Goal: Task Accomplishment & Management: Use online tool/utility

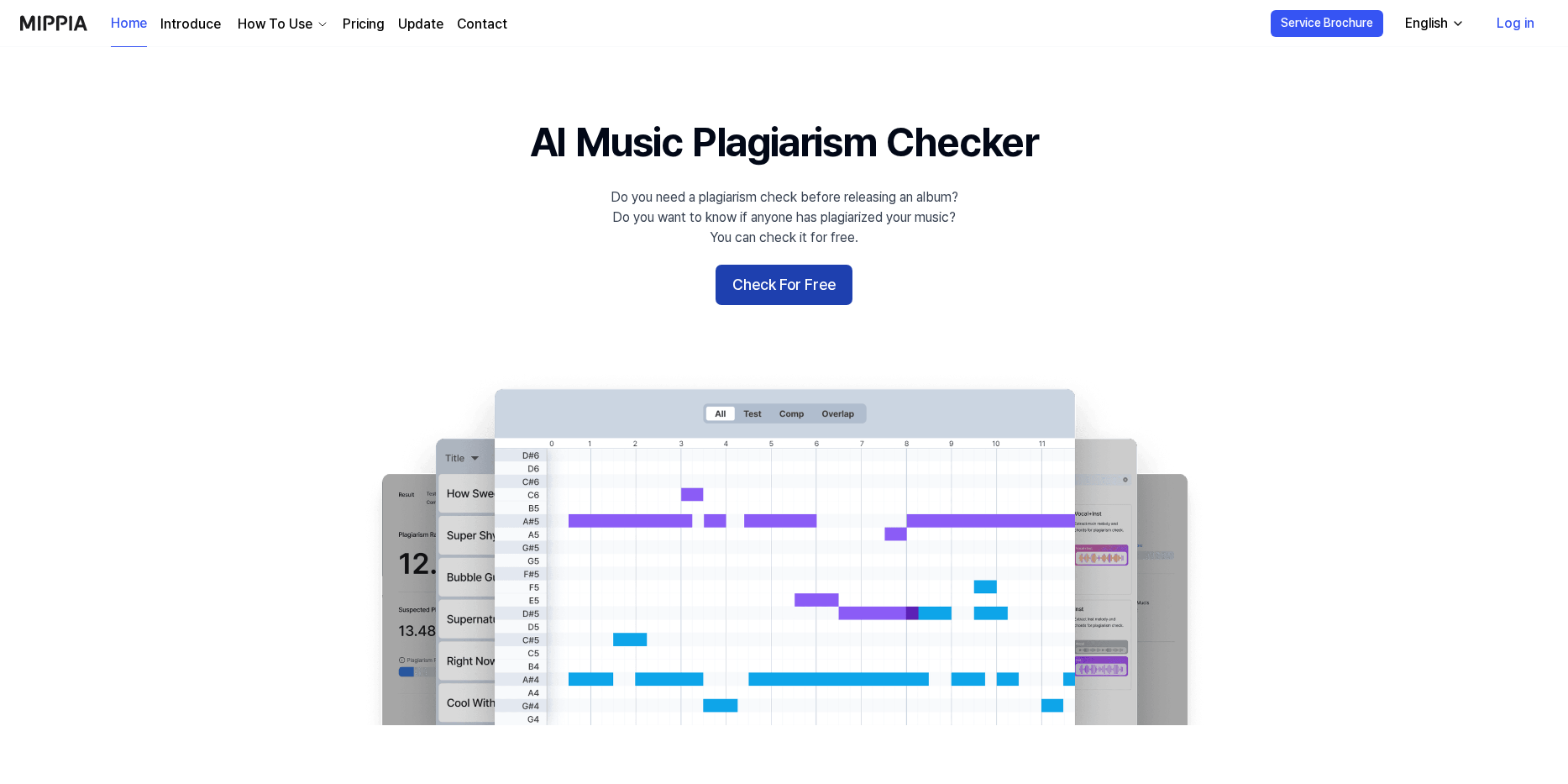
click at [827, 291] on button "Check For Free" at bounding box center [784, 285] width 137 height 40
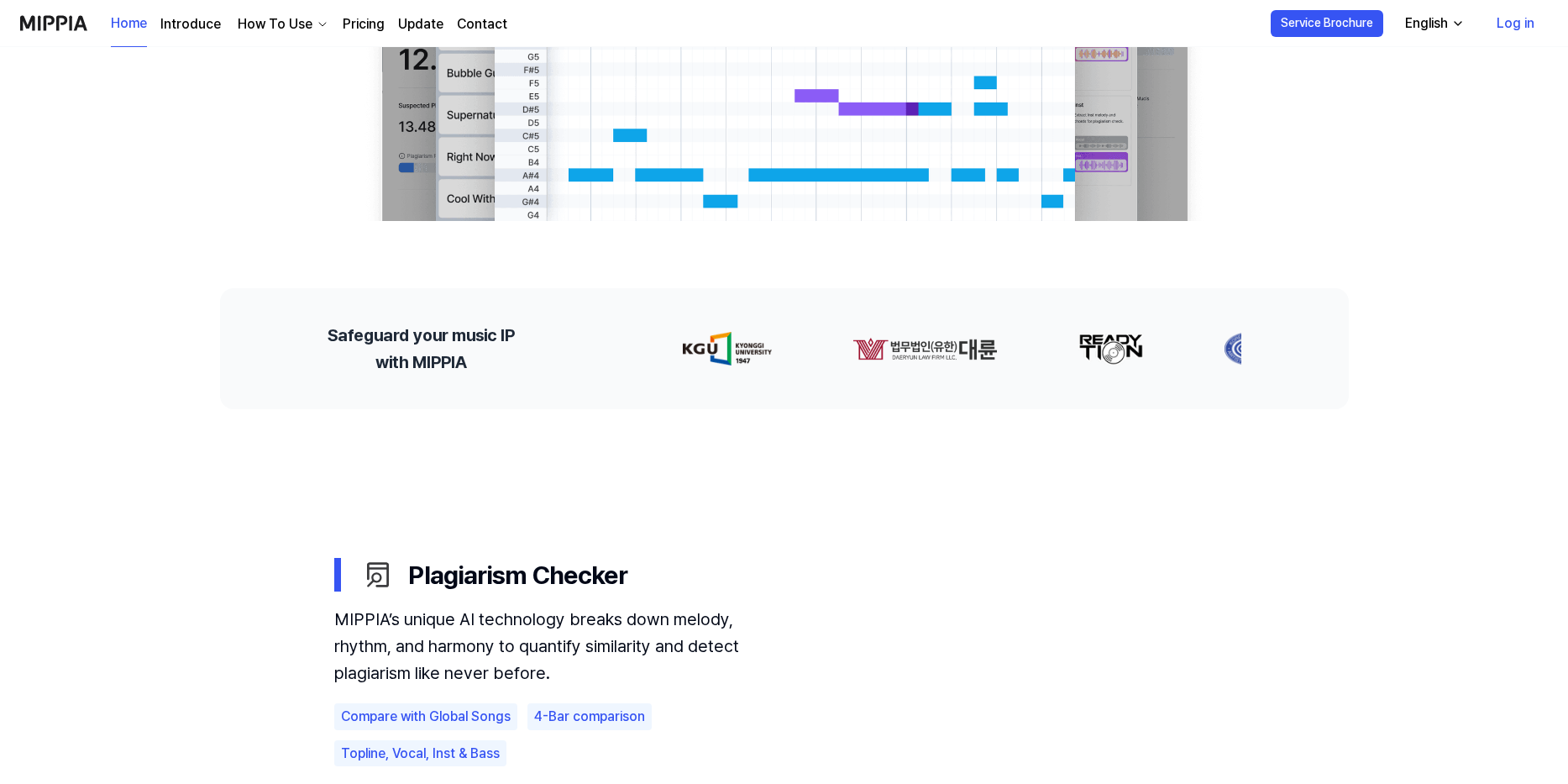
scroll to position [84, 0]
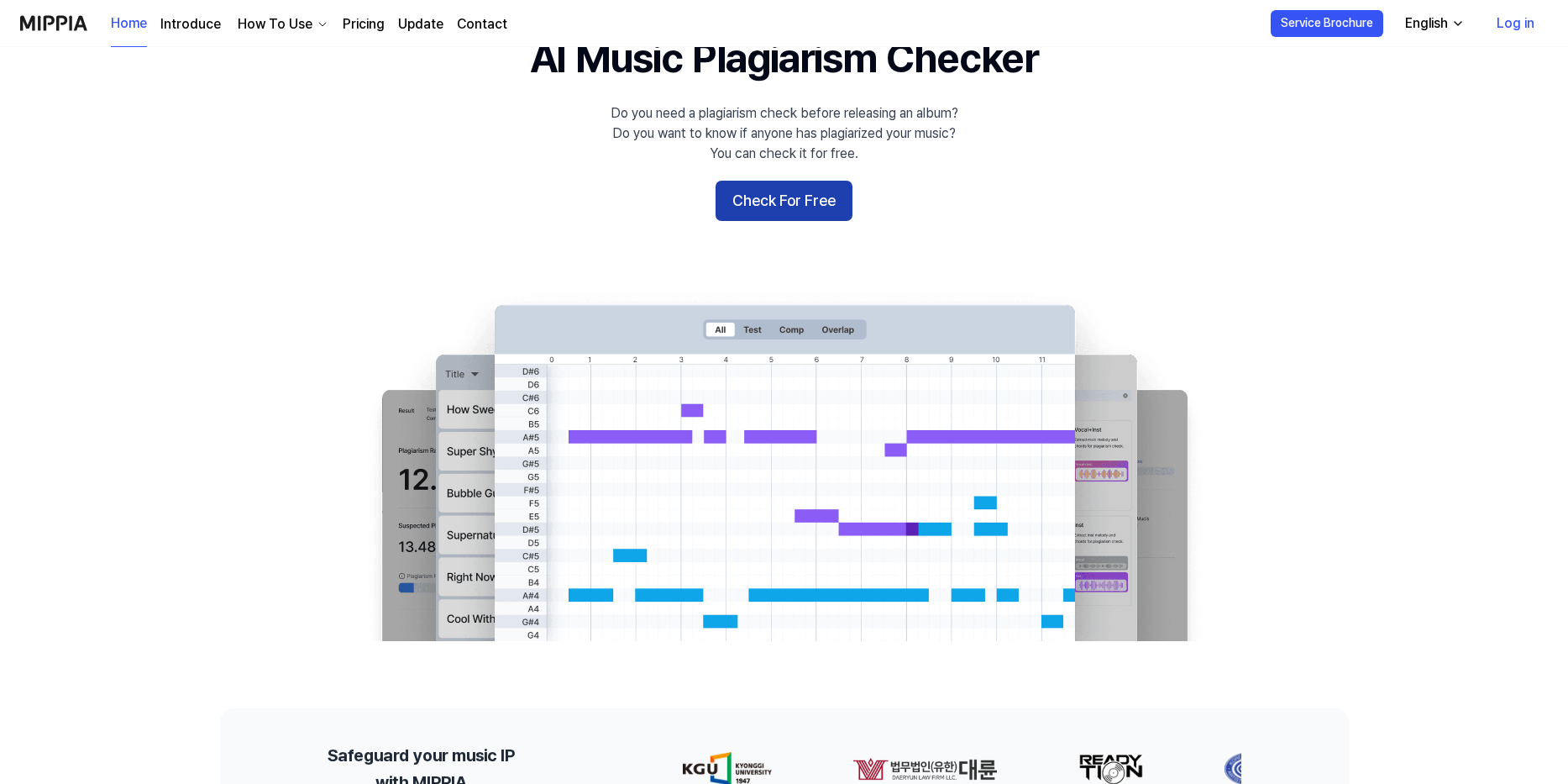
click at [780, 200] on button "Check For Free" at bounding box center [784, 201] width 137 height 40
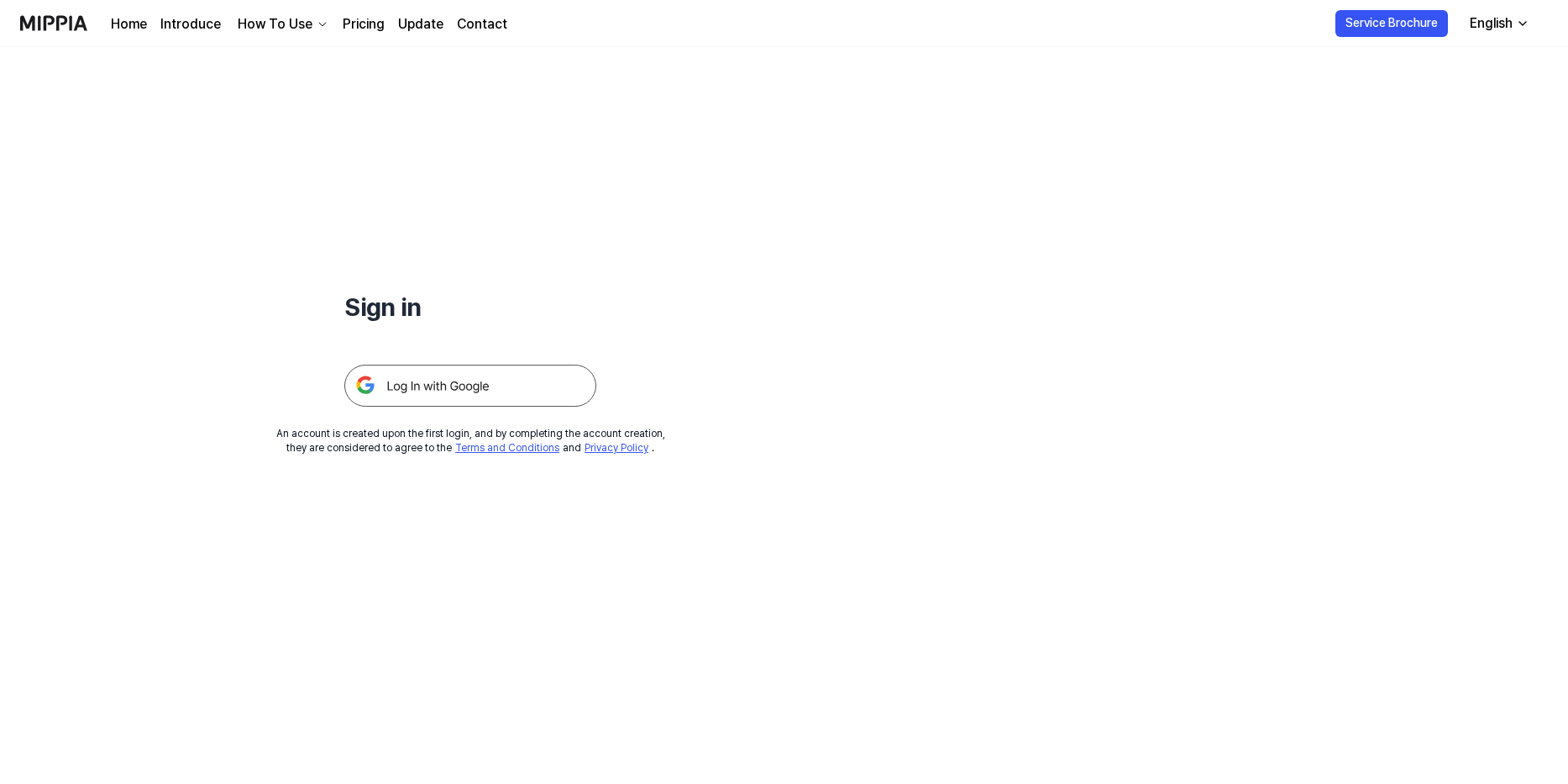
click at [481, 379] on img at bounding box center [471, 385] width 252 height 42
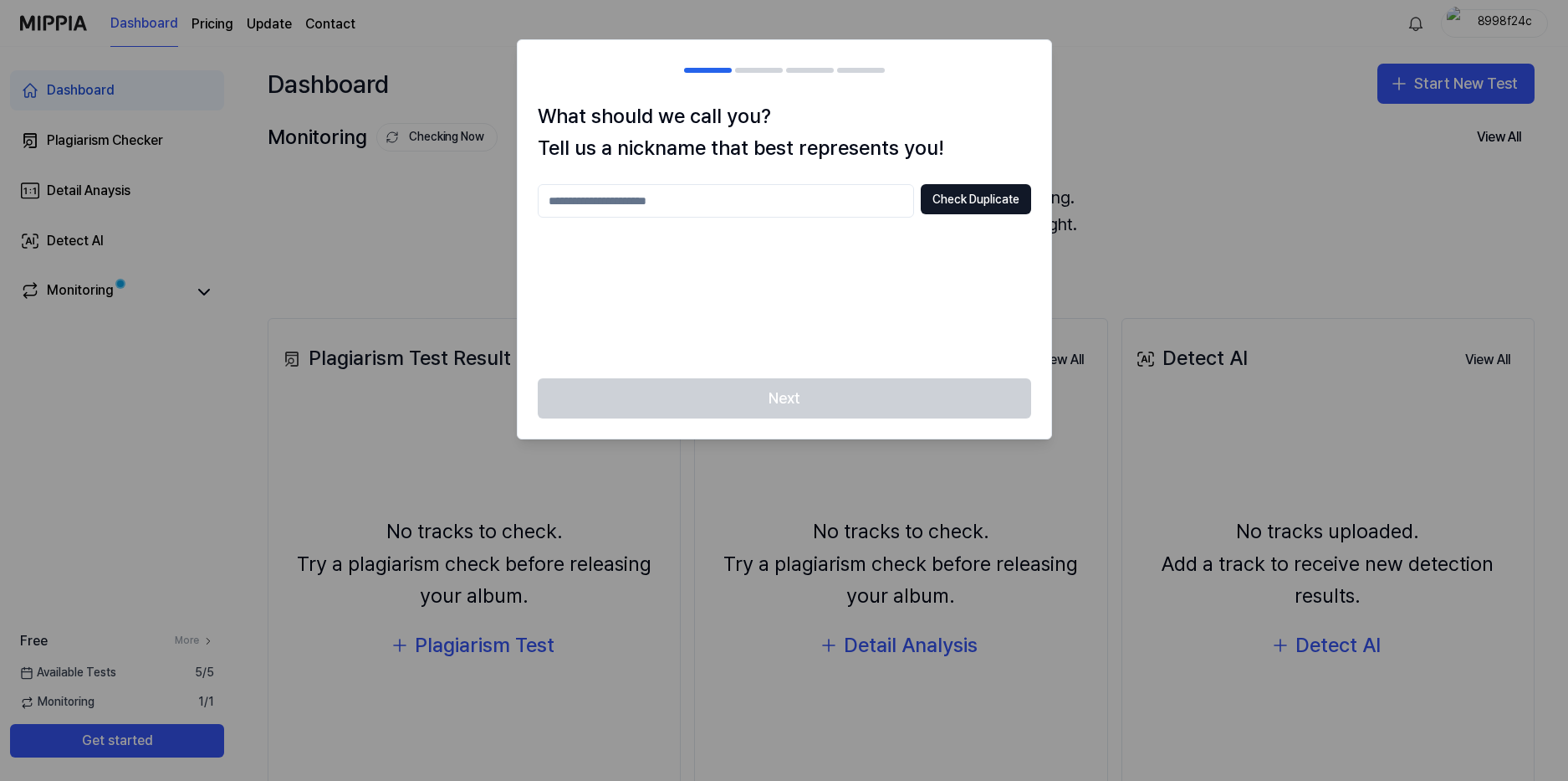
click at [710, 188] on input "text" at bounding box center [725, 201] width 376 height 34
type input "**********"
click at [983, 211] on button "Check Duplicate" at bounding box center [976, 199] width 111 height 30
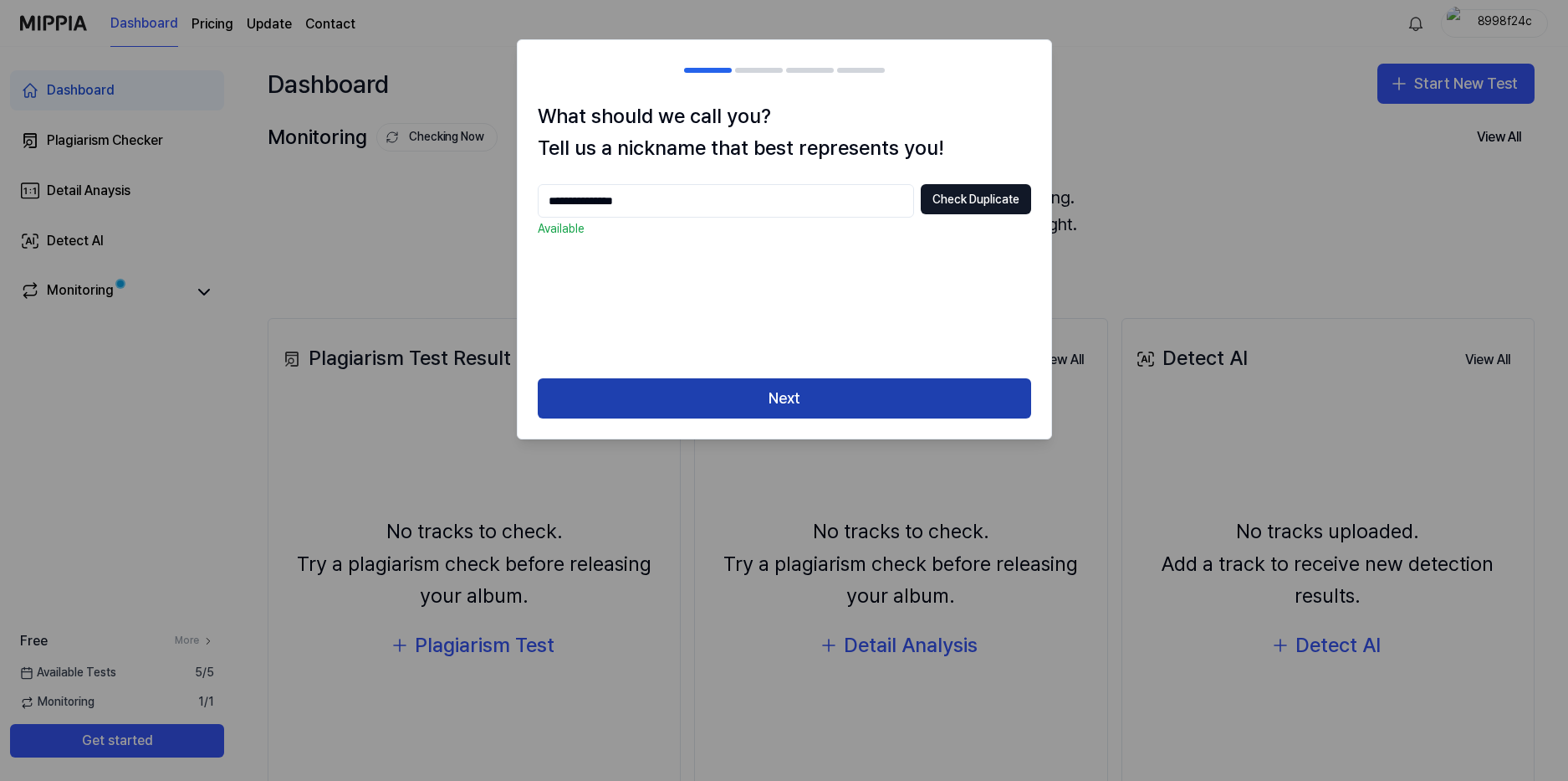
click at [823, 388] on button "Next" at bounding box center [784, 398] width 494 height 40
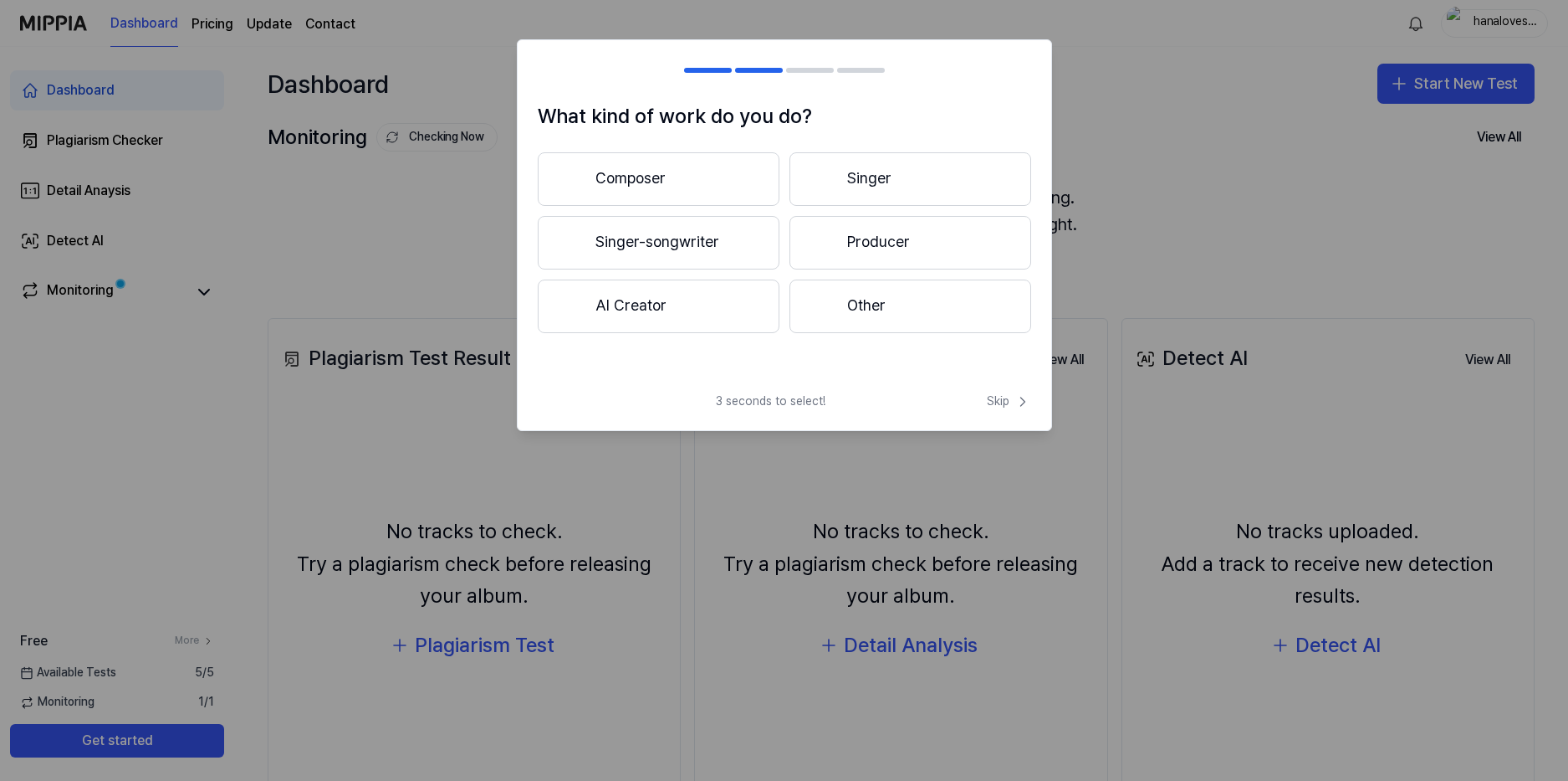
click at [716, 234] on button "Singer-songwriter" at bounding box center [659, 243] width 242 height 54
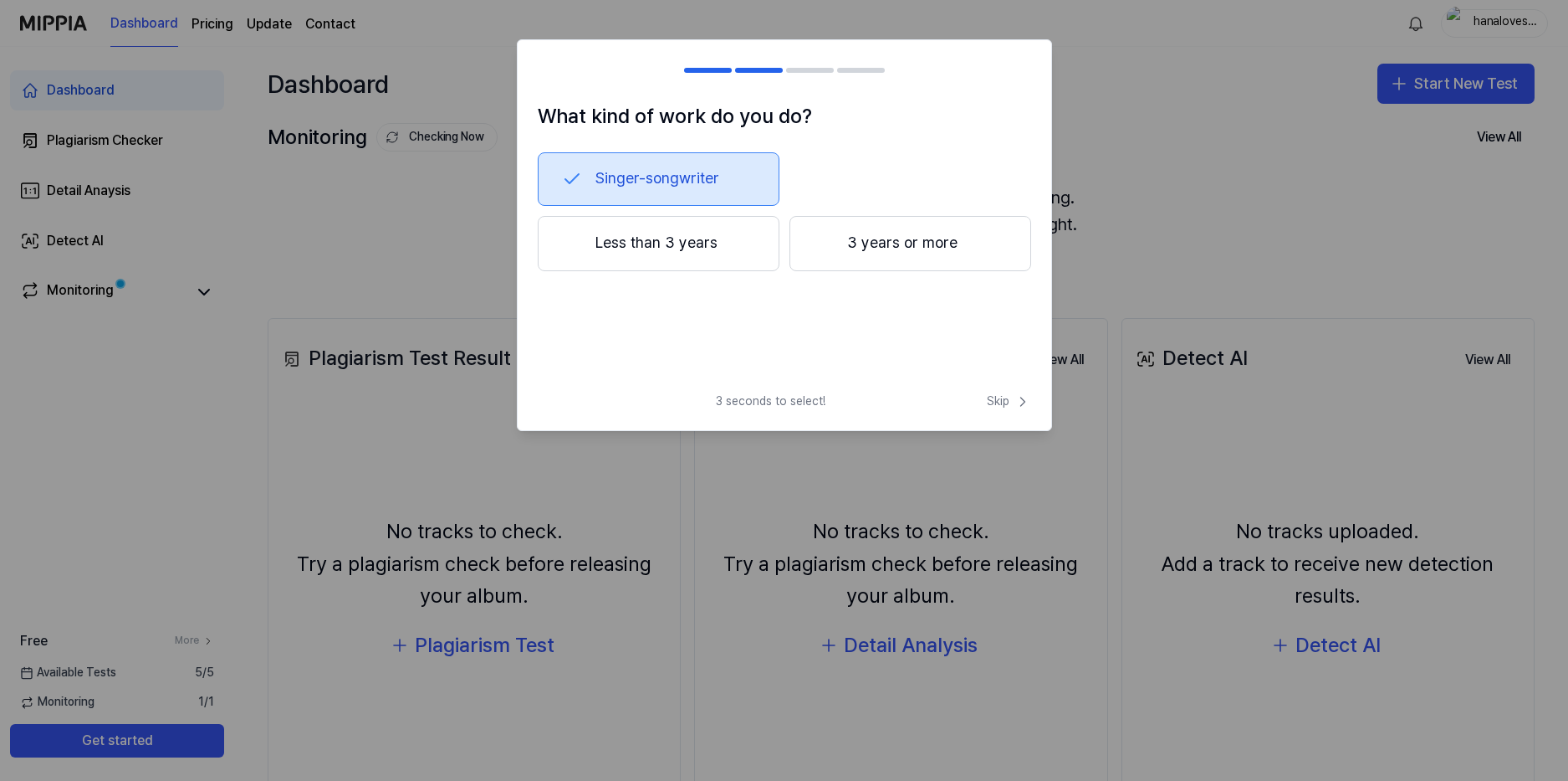
click at [704, 169] on button "Singer-songwriter" at bounding box center [659, 179] width 242 height 54
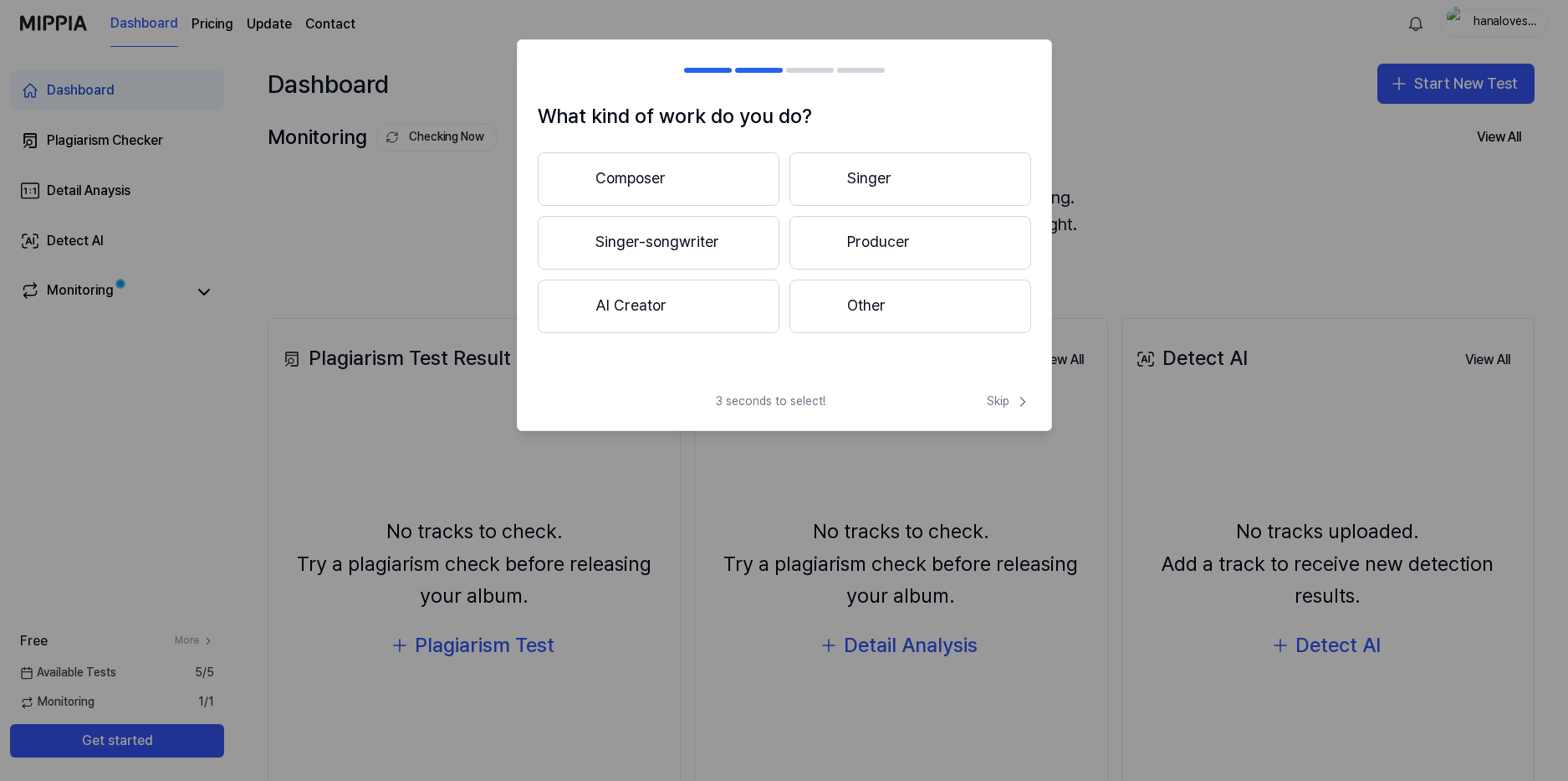
click at [702, 246] on button "Singer-songwriter" at bounding box center [659, 243] width 242 height 54
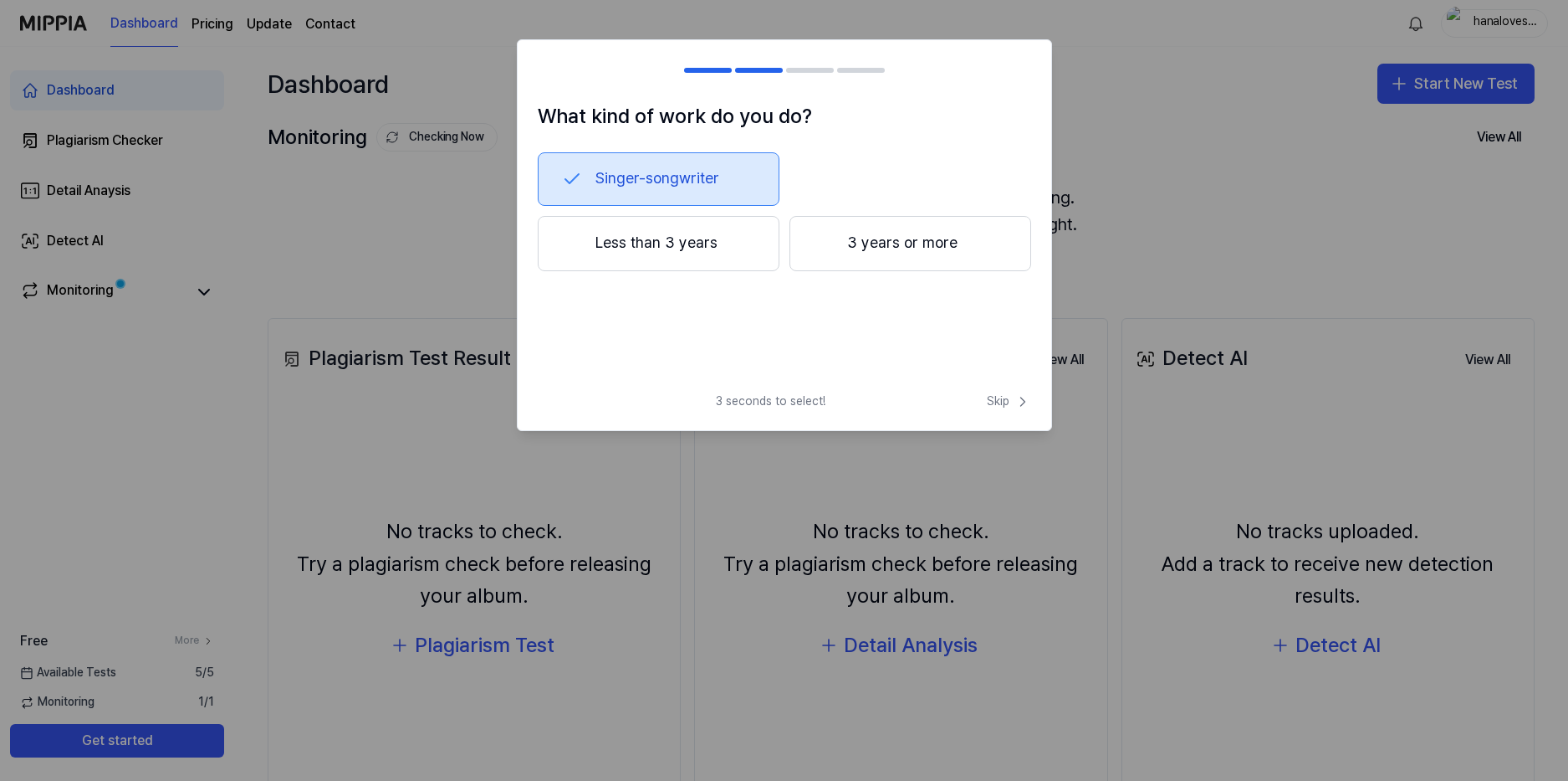
click at [748, 257] on button "Less than 3 years" at bounding box center [659, 244] width 242 height 55
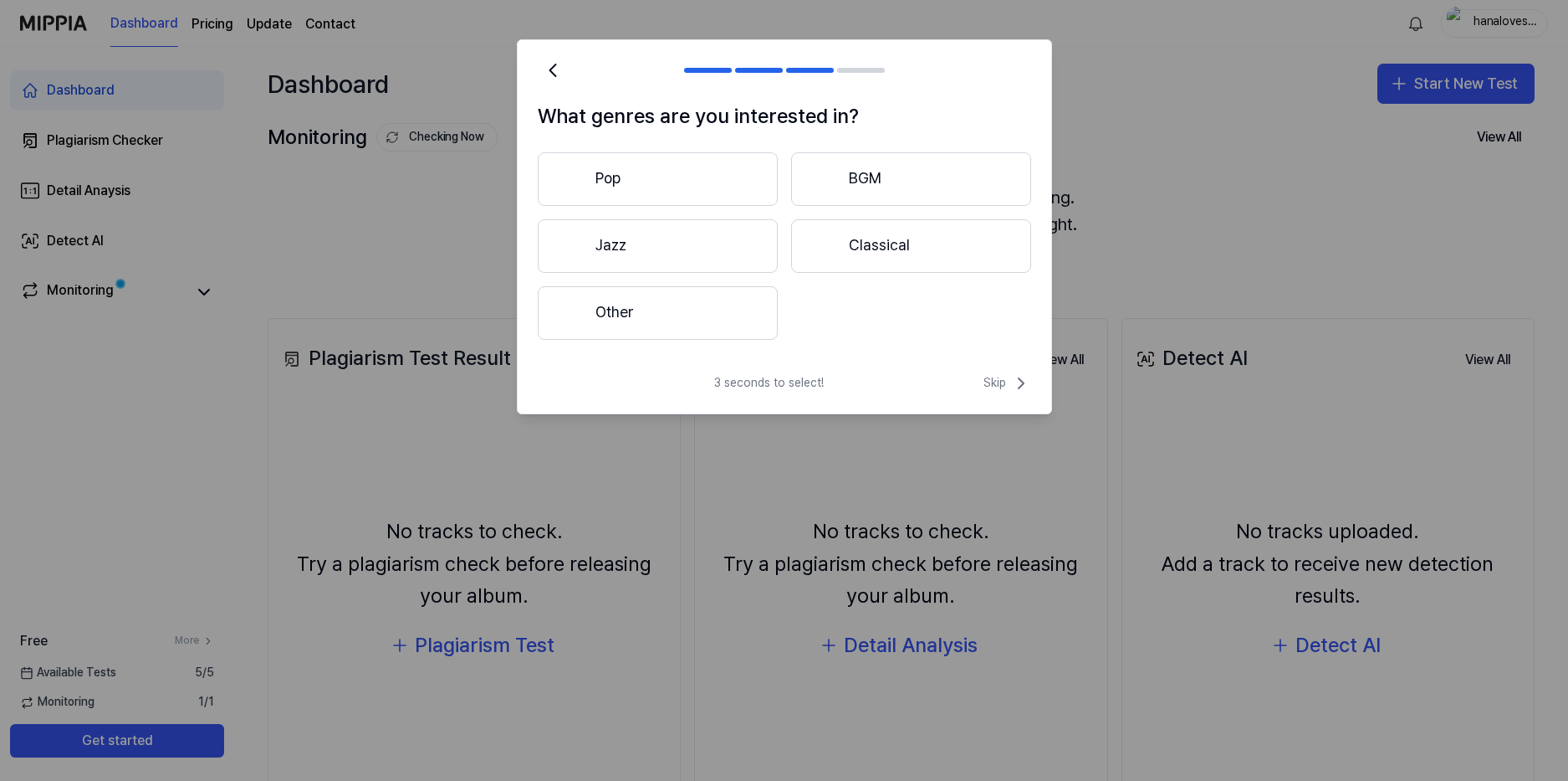
click at [728, 174] on button "Pop" at bounding box center [658, 179] width 240 height 54
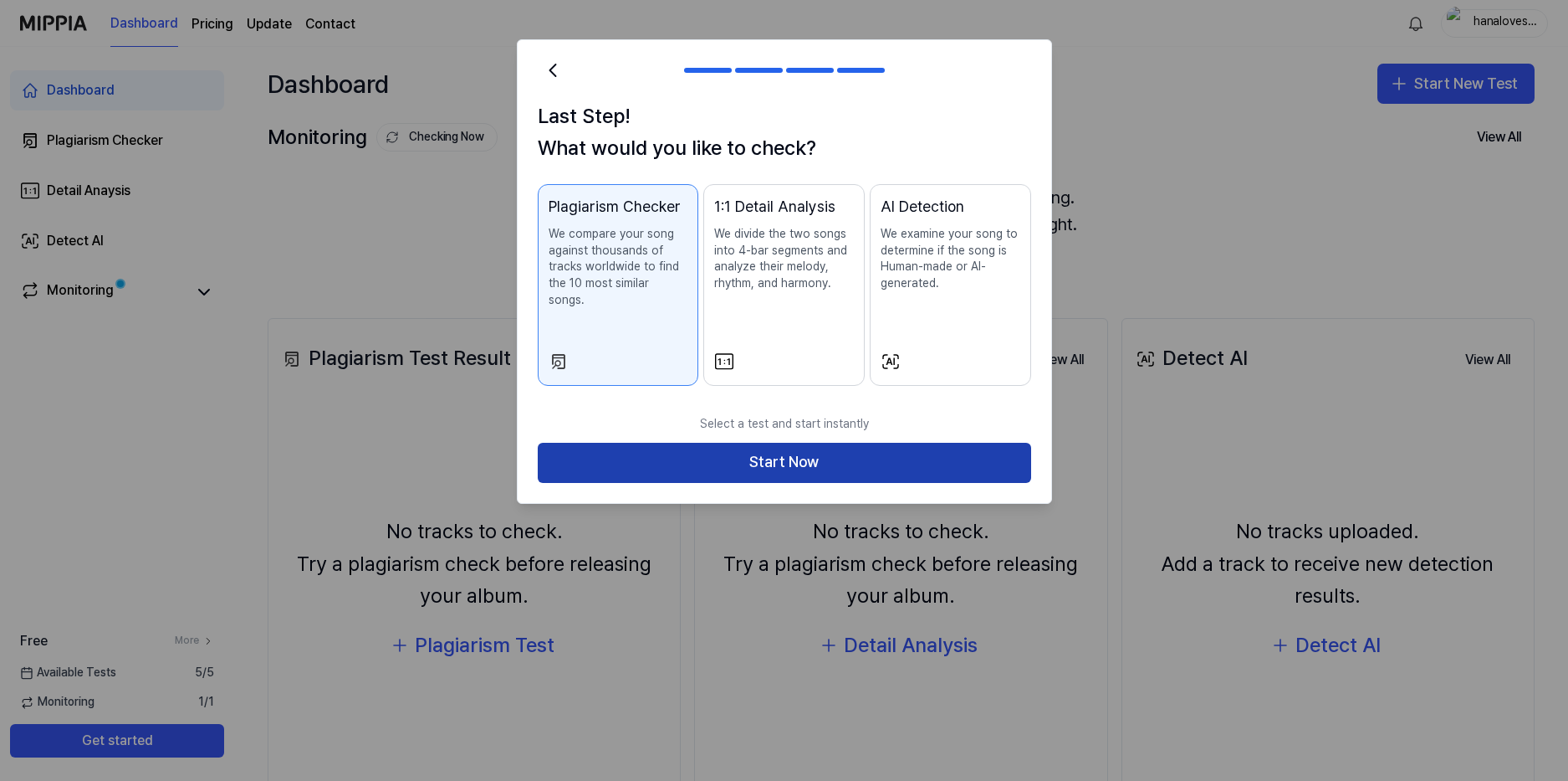
click at [728, 444] on button "Start Now" at bounding box center [784, 463] width 494 height 40
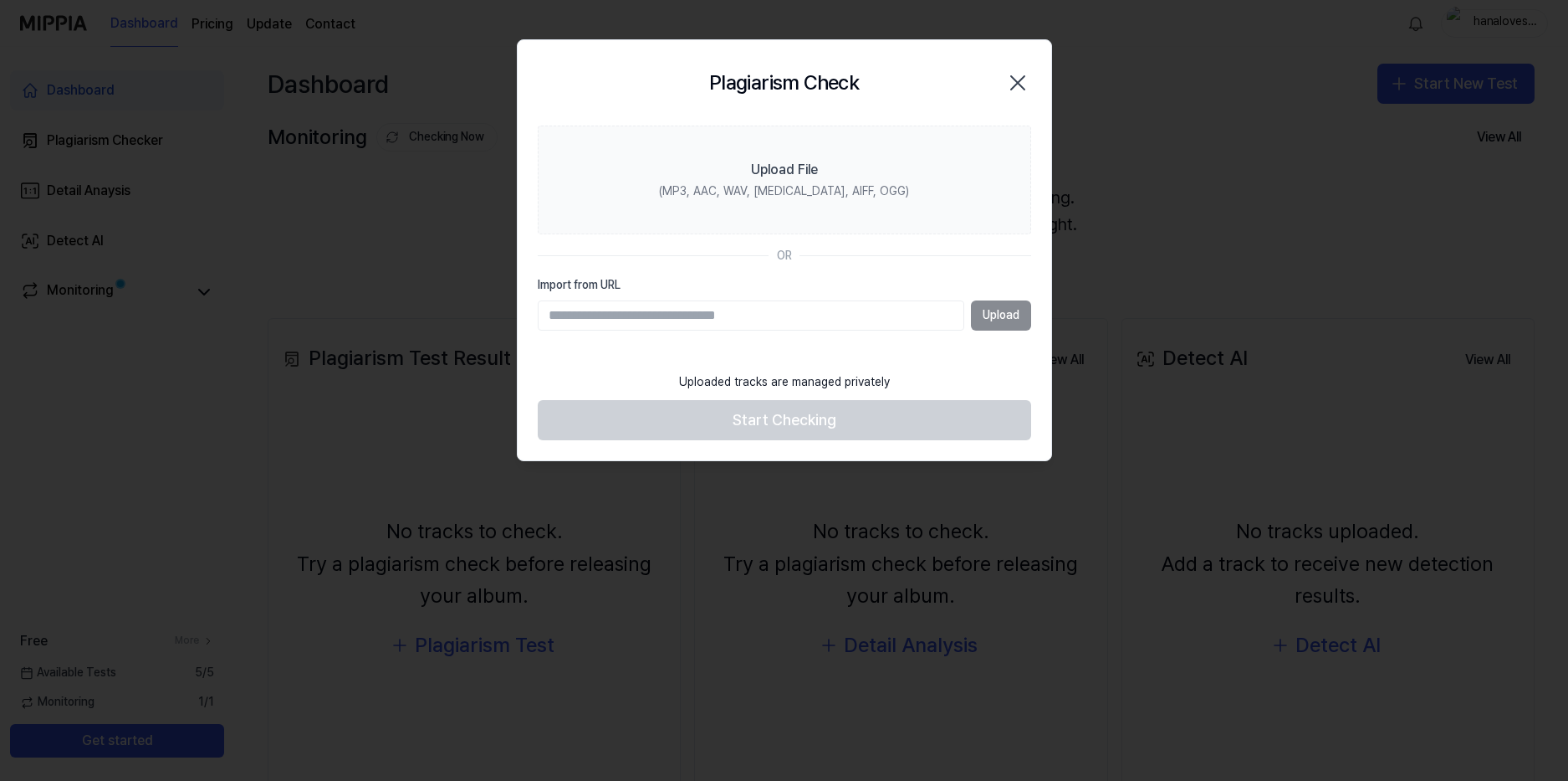
click at [994, 323] on div "Upload" at bounding box center [784, 315] width 494 height 30
drag, startPoint x: 800, startPoint y: 312, endPoint x: 809, endPoint y: 298, distance: 16.6
click at [800, 312] on input "Import from URL" at bounding box center [750, 315] width 426 height 30
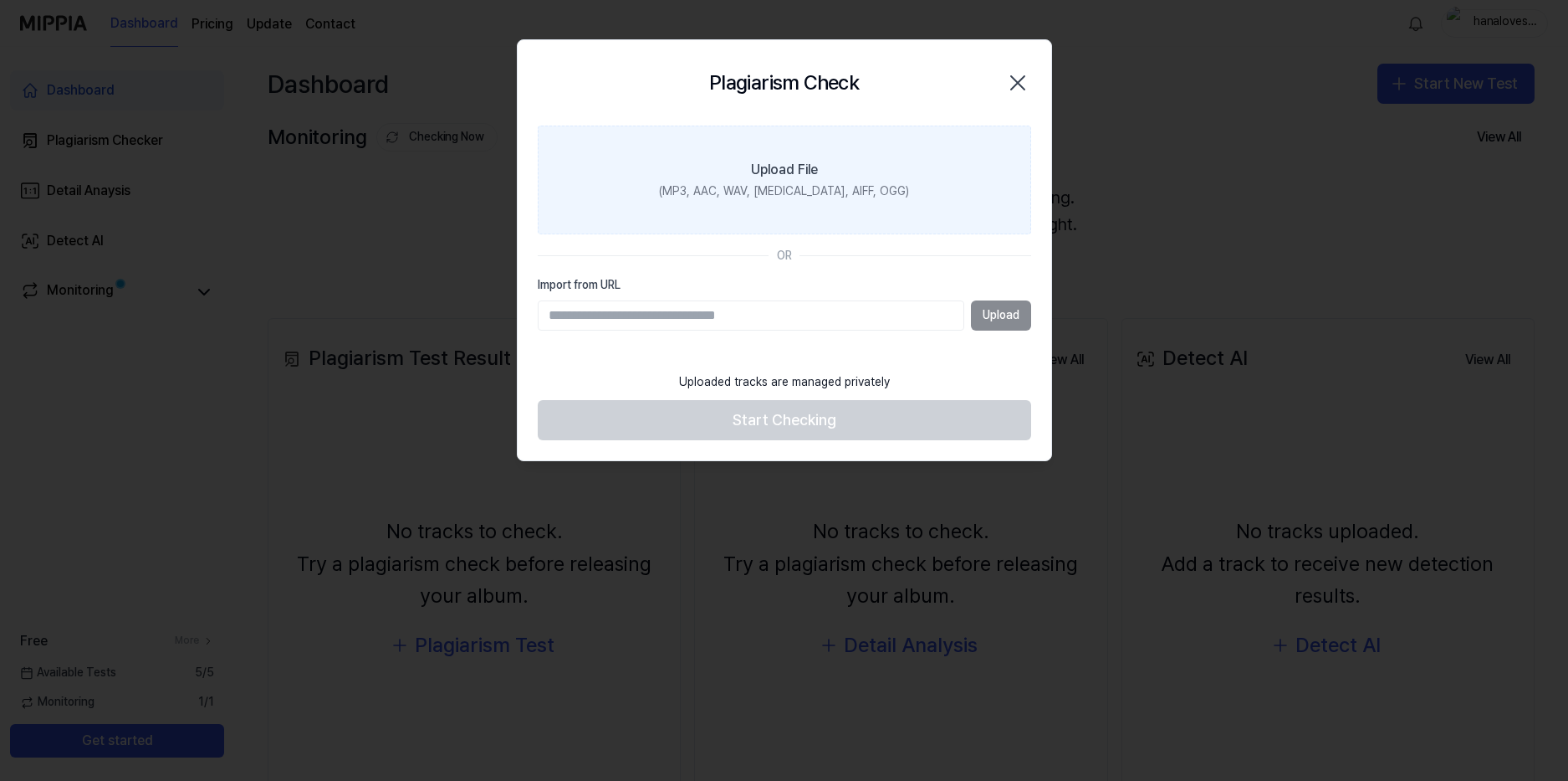
click at [742, 179] on label "Upload File (MP3, AAC, WAV, [MEDICAL_DATA], AIFF, OGG)" at bounding box center [784, 180] width 494 height 109
click at [0, 0] on input "Upload File (MP3, AAC, WAV, [MEDICAL_DATA], AIFF, OGG)" at bounding box center [0, 0] width 0 height 0
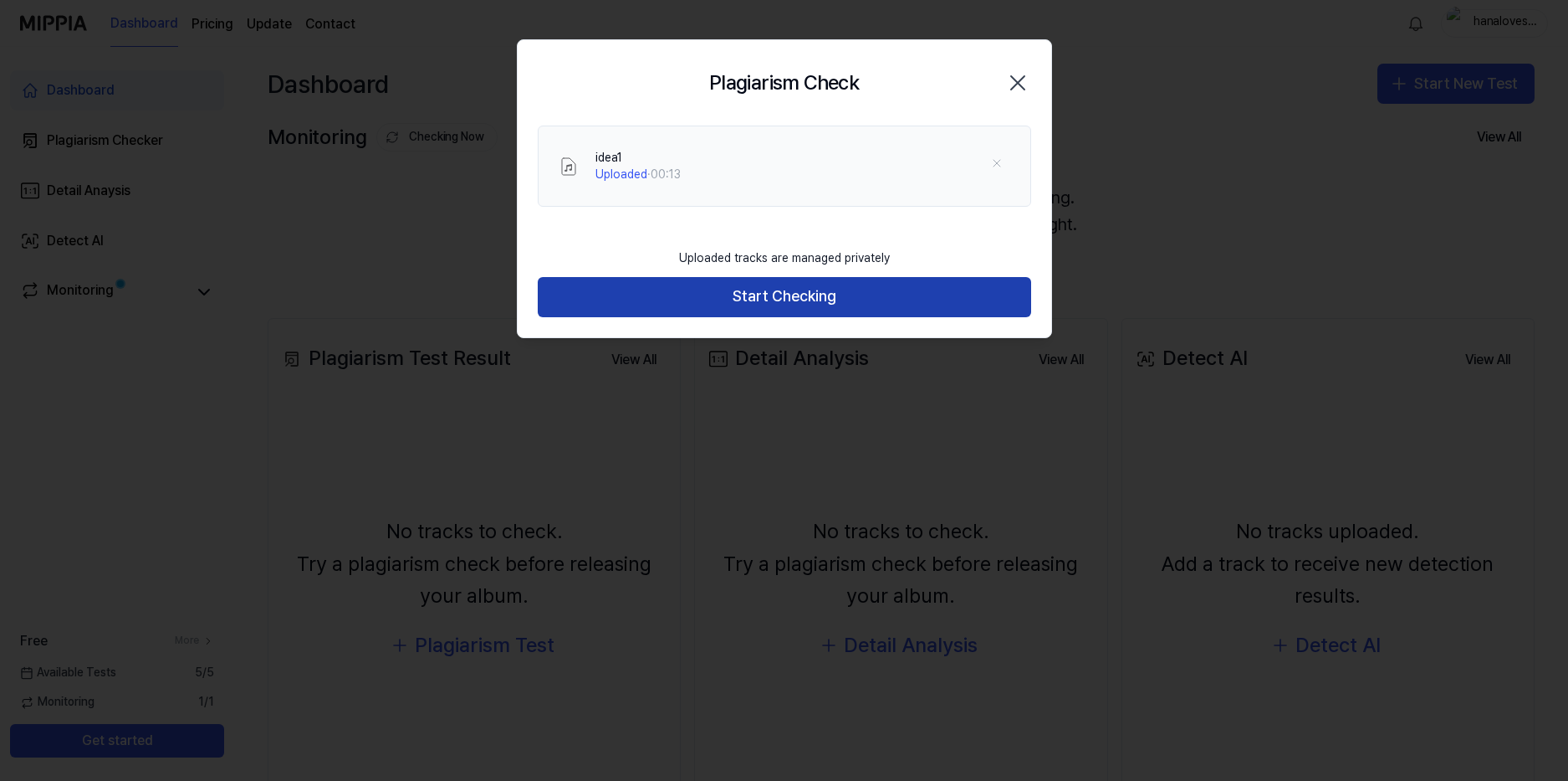
click at [790, 309] on button "Start Checking" at bounding box center [784, 297] width 494 height 40
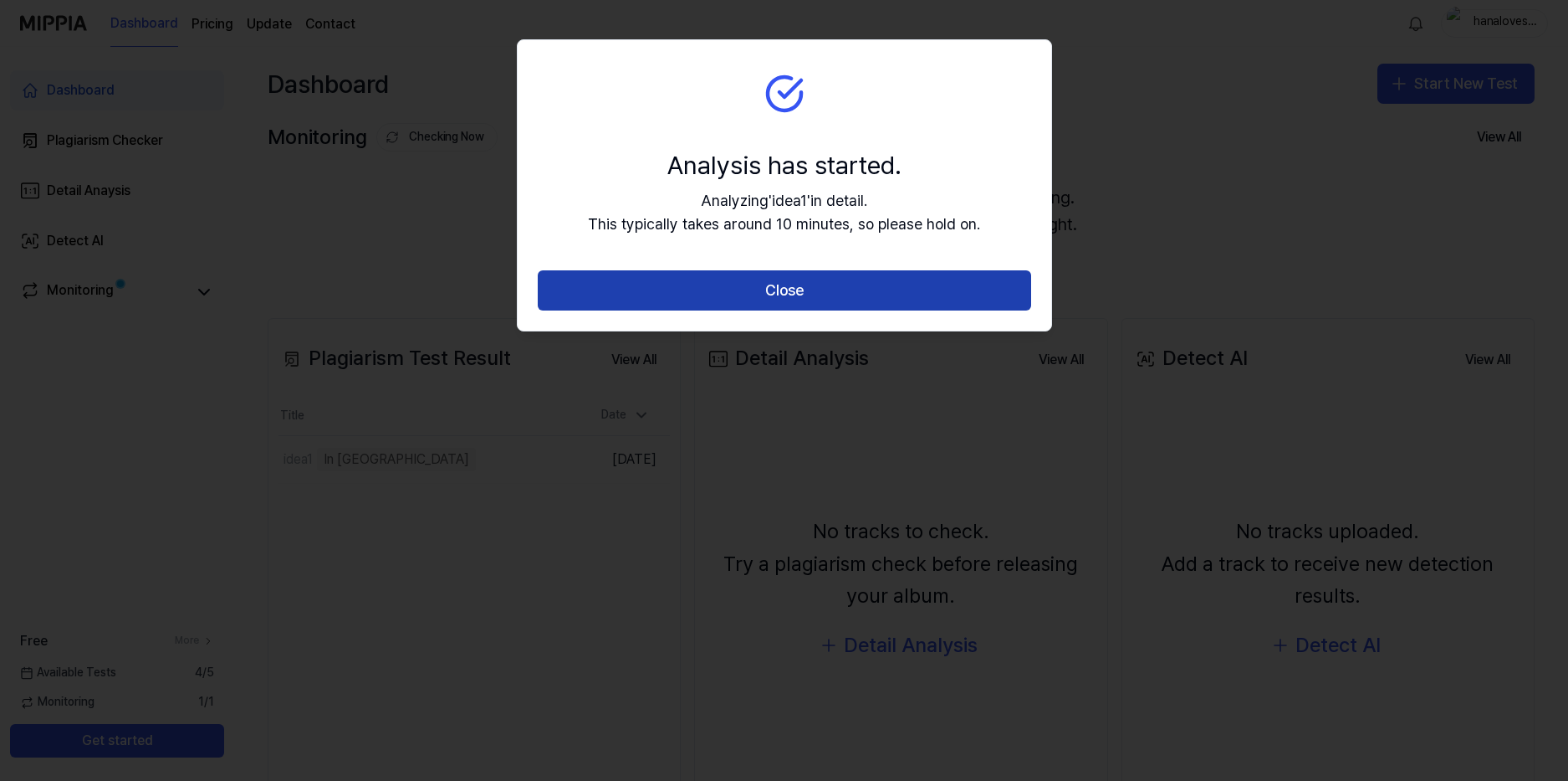
click at [754, 284] on button "Close" at bounding box center [784, 291] width 494 height 40
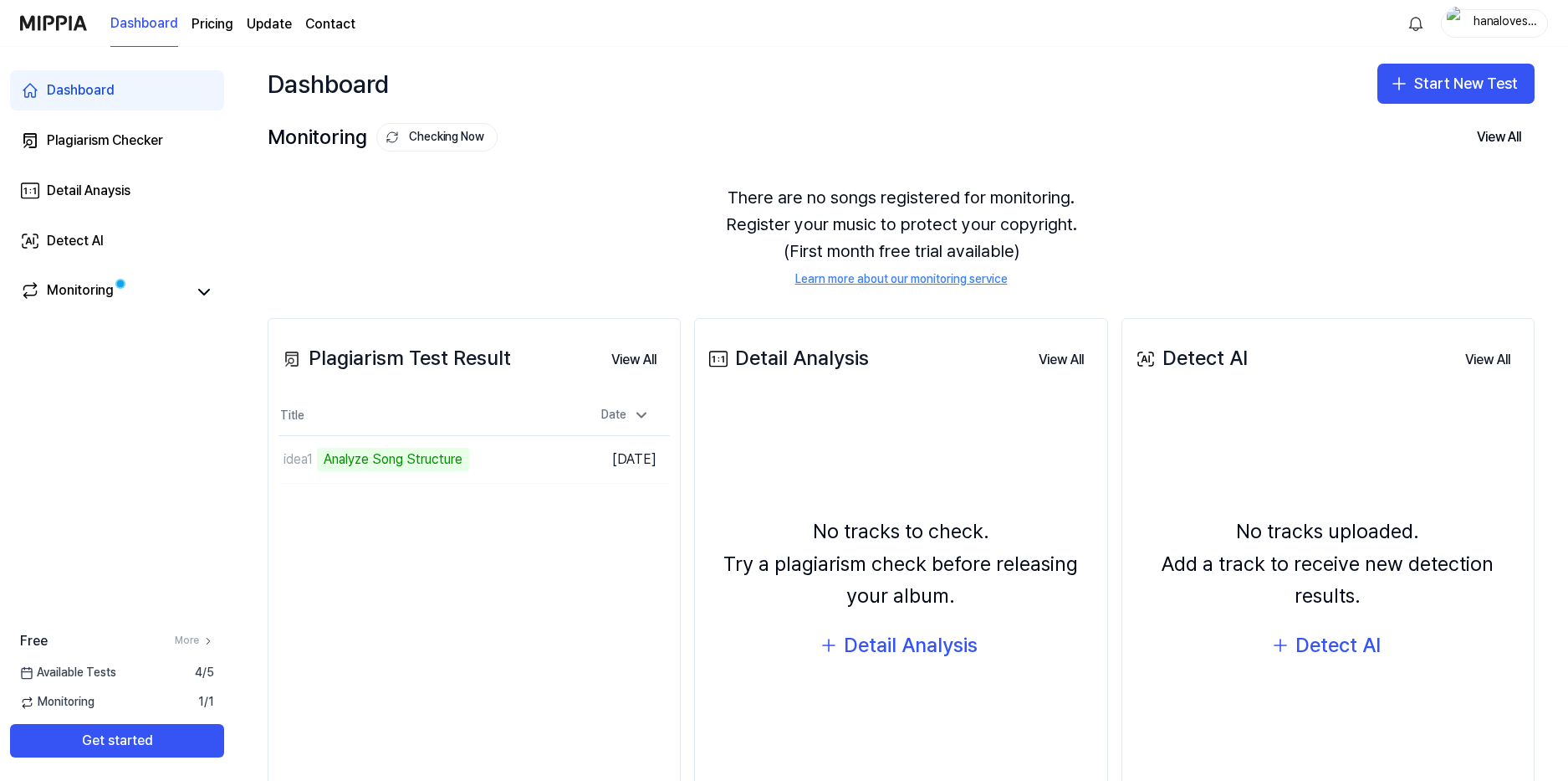
scroll to position [93, 0]
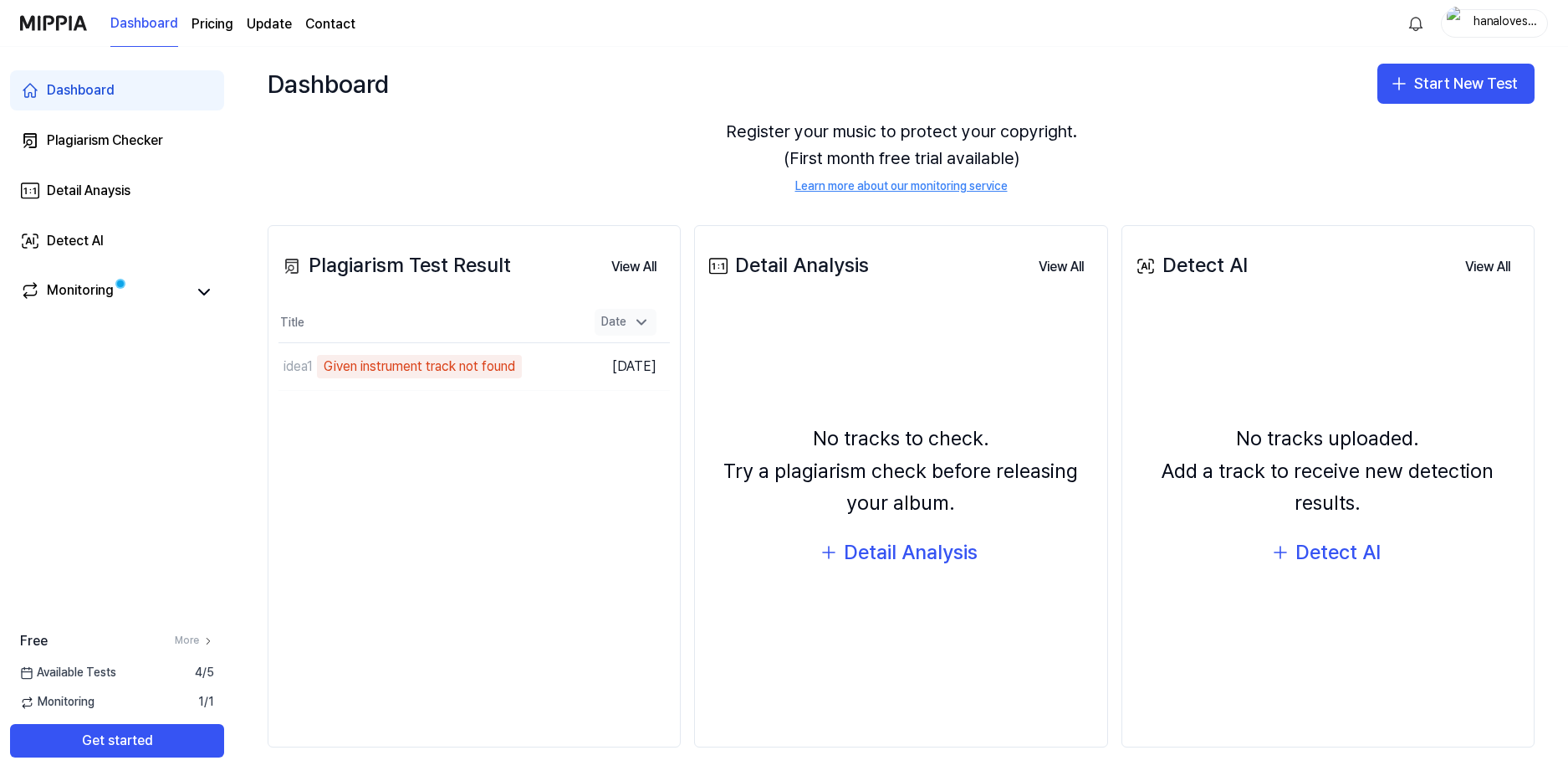
click at [637, 328] on icon at bounding box center [641, 322] width 16 height 16
click at [634, 323] on icon at bounding box center [641, 322] width 16 height 16
click at [644, 321] on icon at bounding box center [641, 323] width 9 height 4
click at [644, 262] on button "View All" at bounding box center [634, 266] width 72 height 34
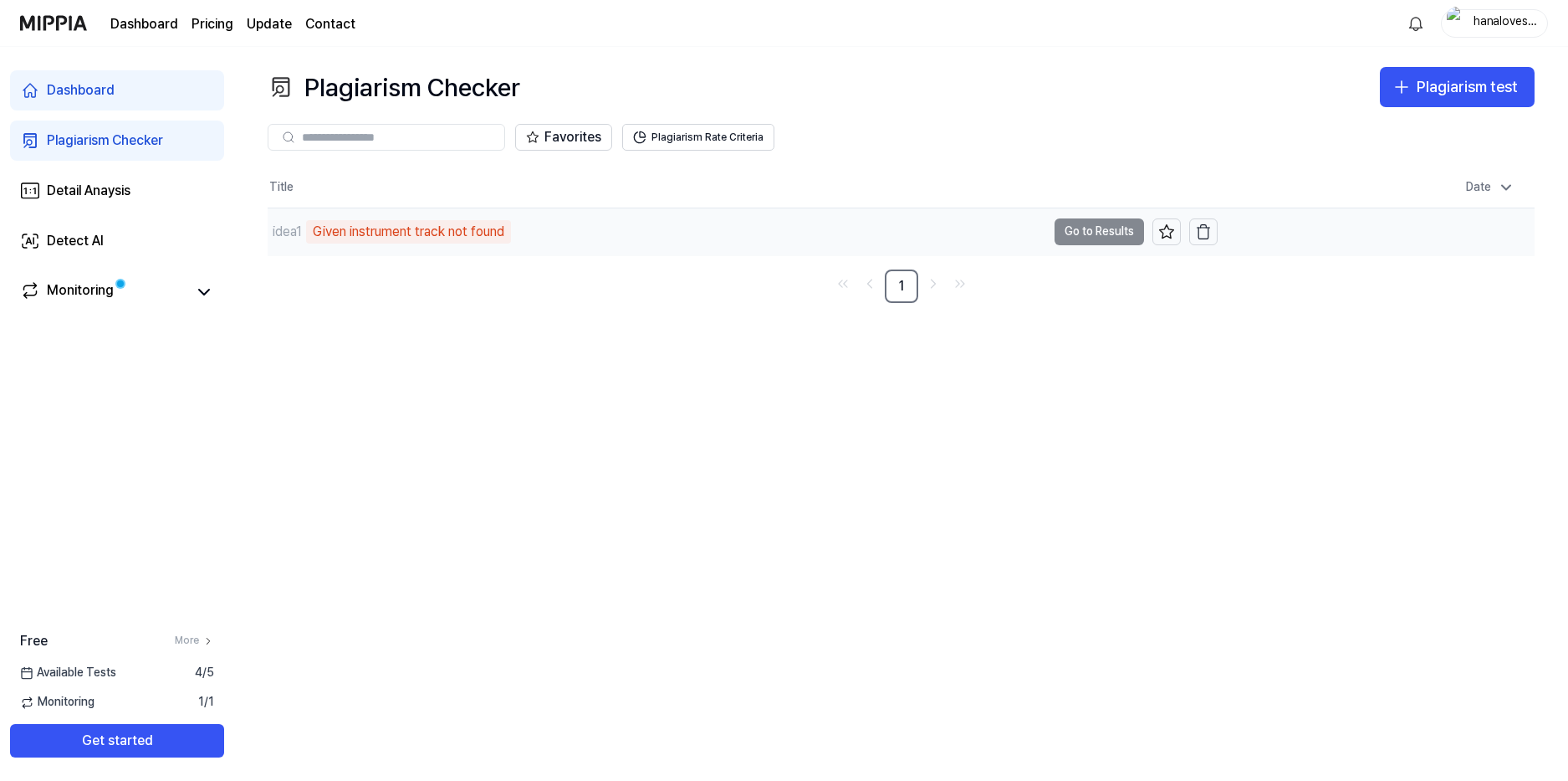
click at [309, 239] on div "Given instrument track not found" at bounding box center [408, 231] width 205 height 23
click at [1488, 192] on div "Date" at bounding box center [1490, 187] width 62 height 27
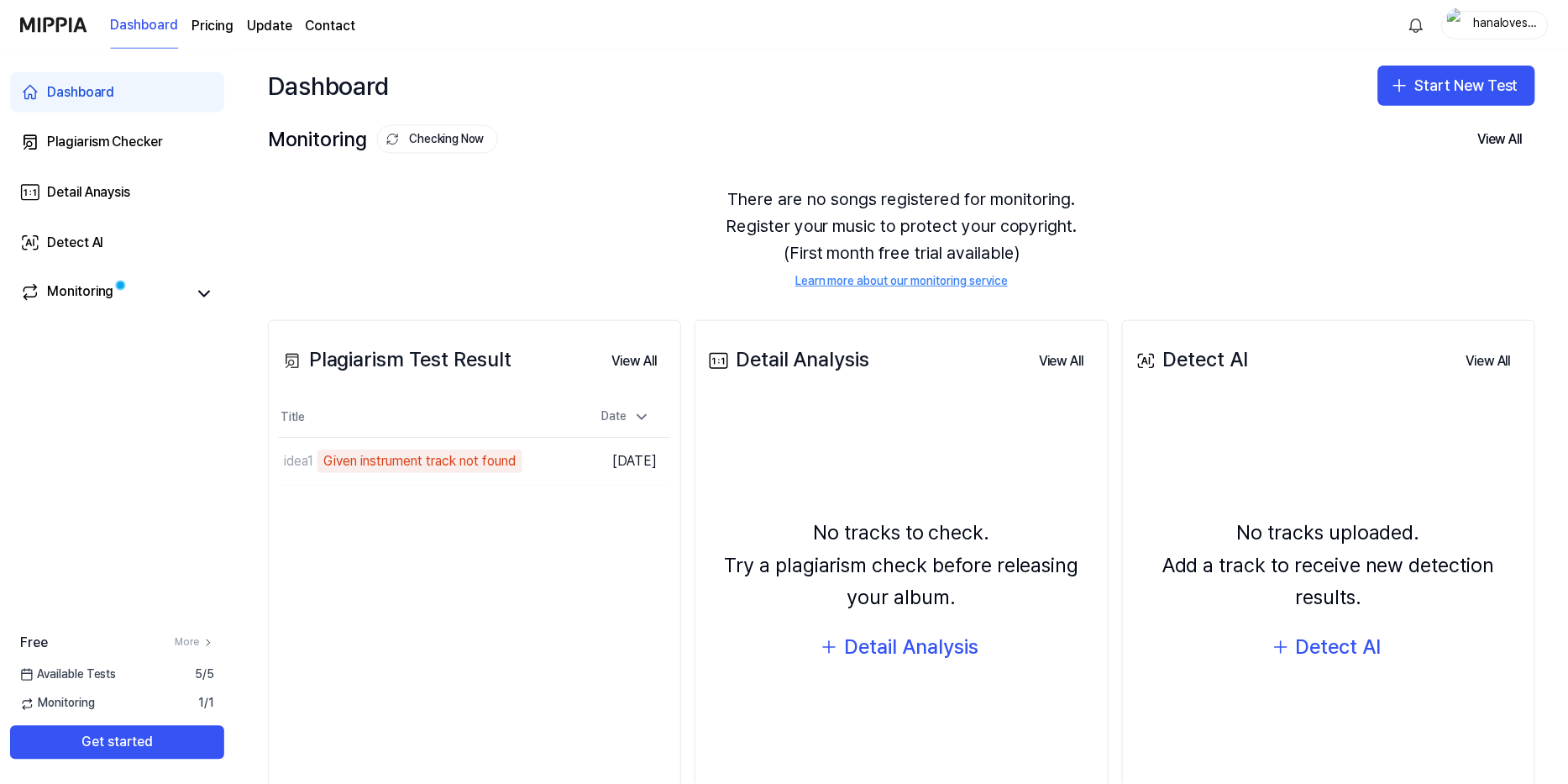
scroll to position [93, 0]
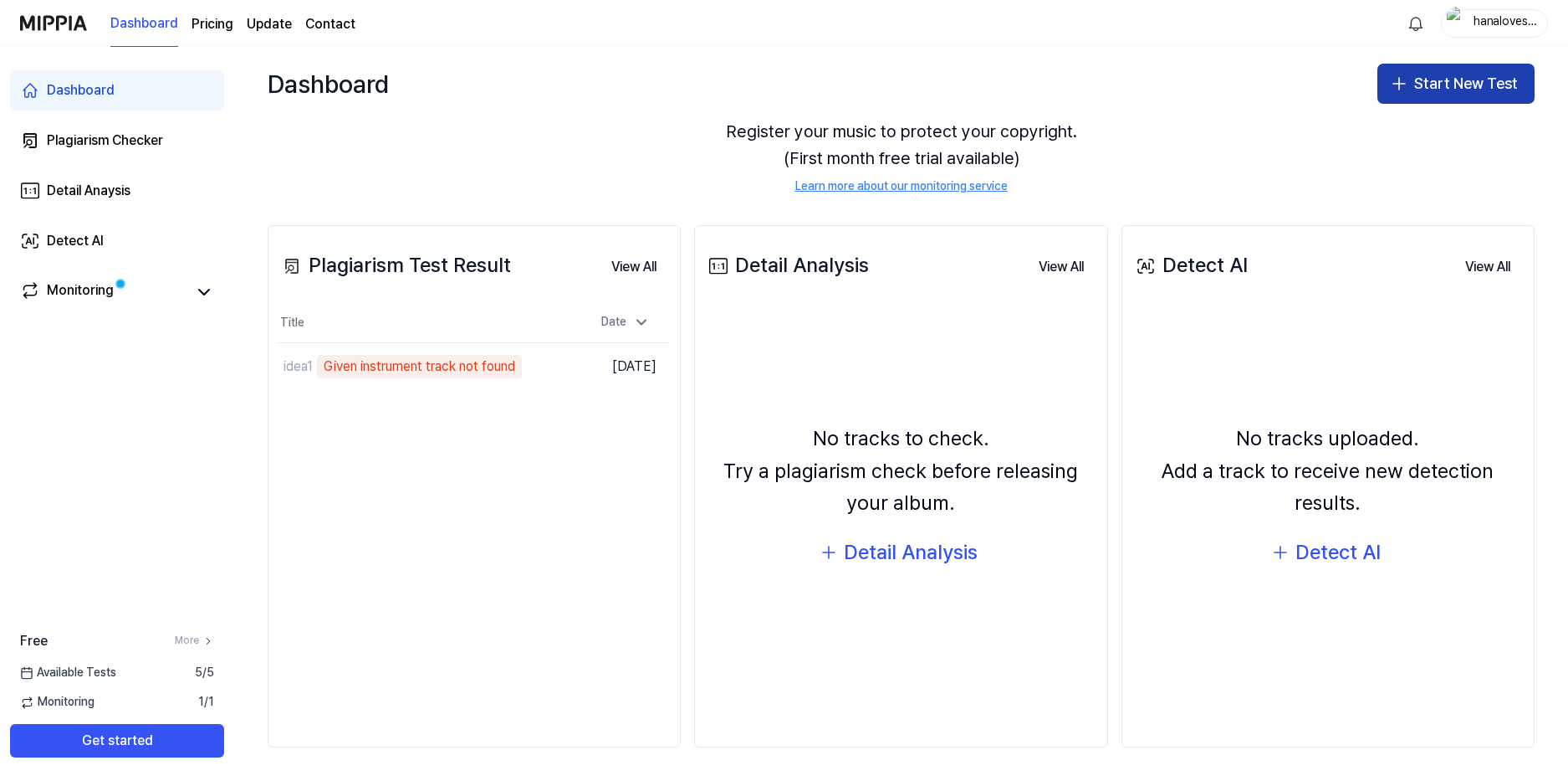
click at [1452, 86] on button "Start New Test" at bounding box center [1456, 84] width 157 height 40
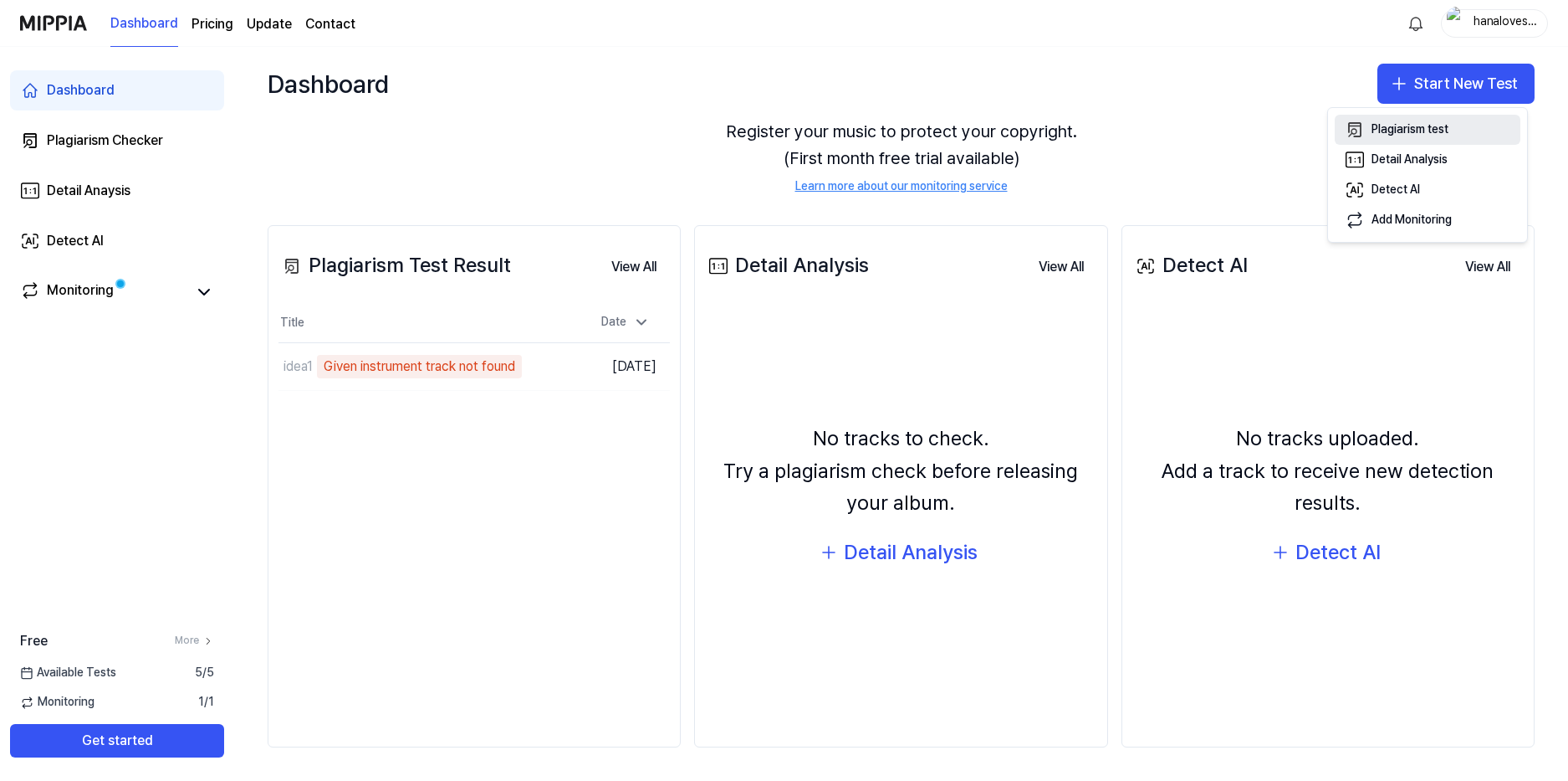
click at [1427, 135] on div "Plagiarism test" at bounding box center [1410, 129] width 77 height 16
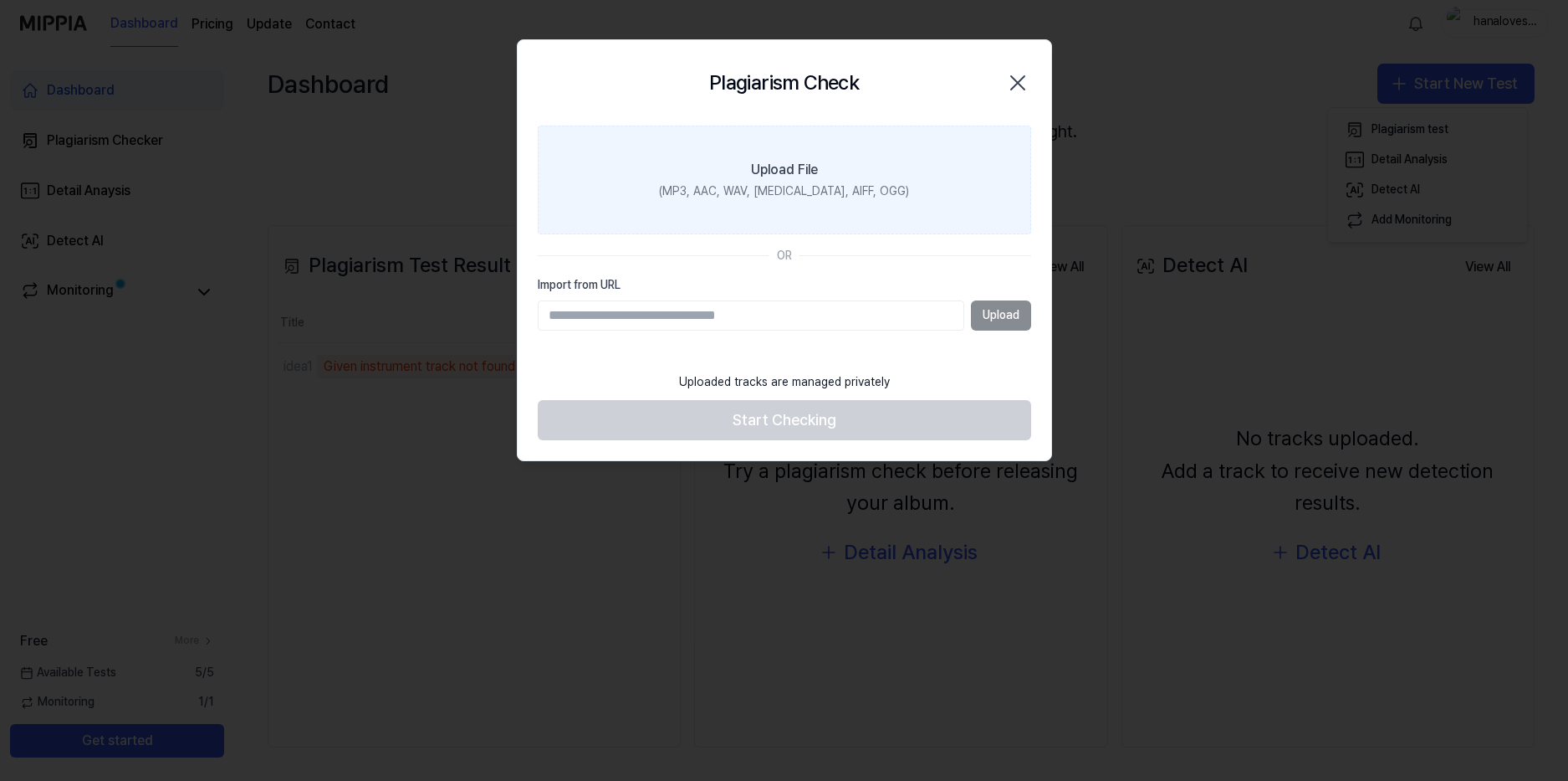
click at [741, 213] on label "Upload File (MP3, AAC, WAV, [MEDICAL_DATA], AIFF, OGG)" at bounding box center [784, 180] width 494 height 109
click at [0, 0] on input "Upload File (MP3, AAC, WAV, [MEDICAL_DATA], AIFF, OGG)" at bounding box center [0, 0] width 0 height 0
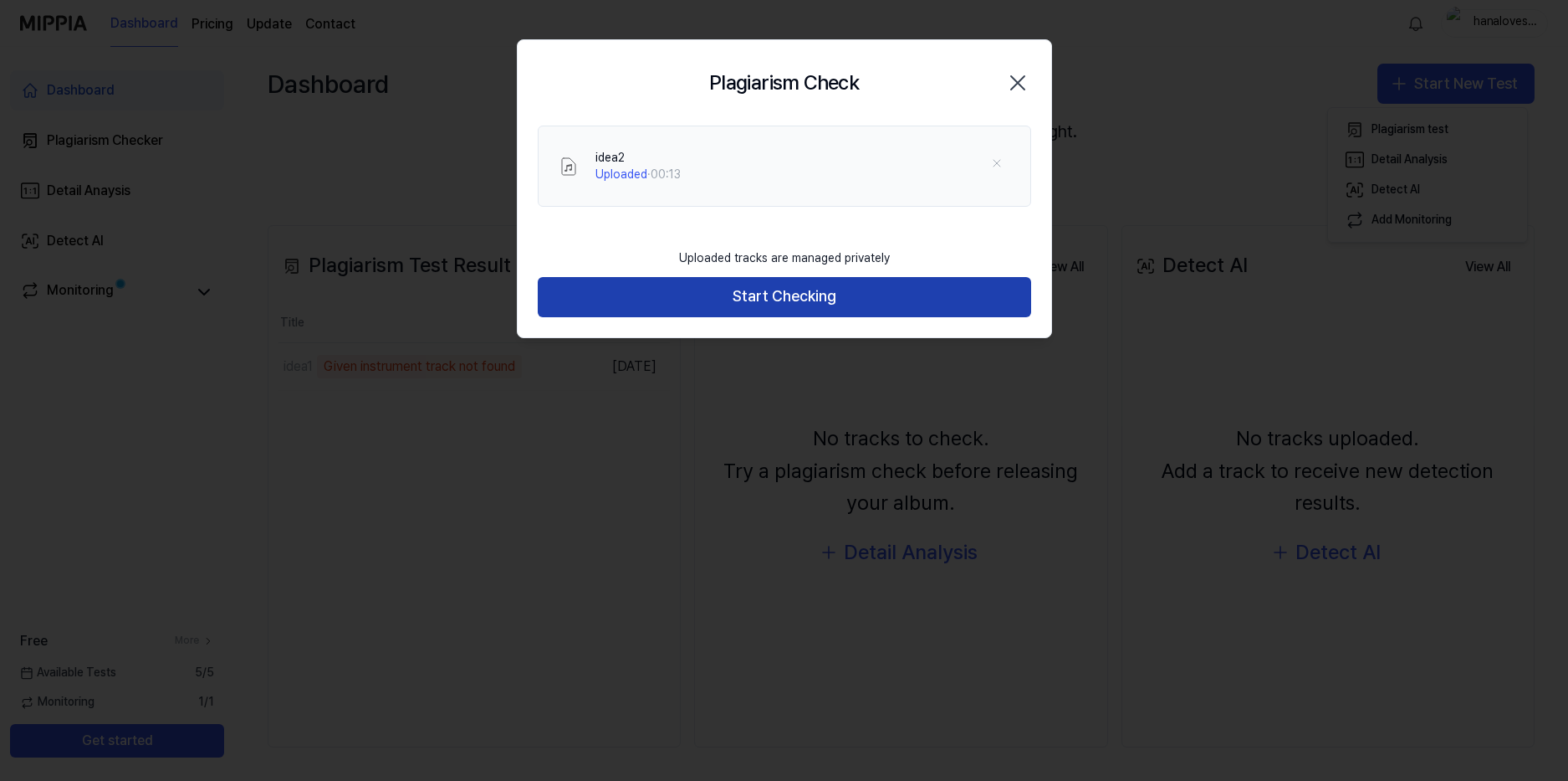
click at [746, 290] on button "Start Checking" at bounding box center [784, 297] width 494 height 40
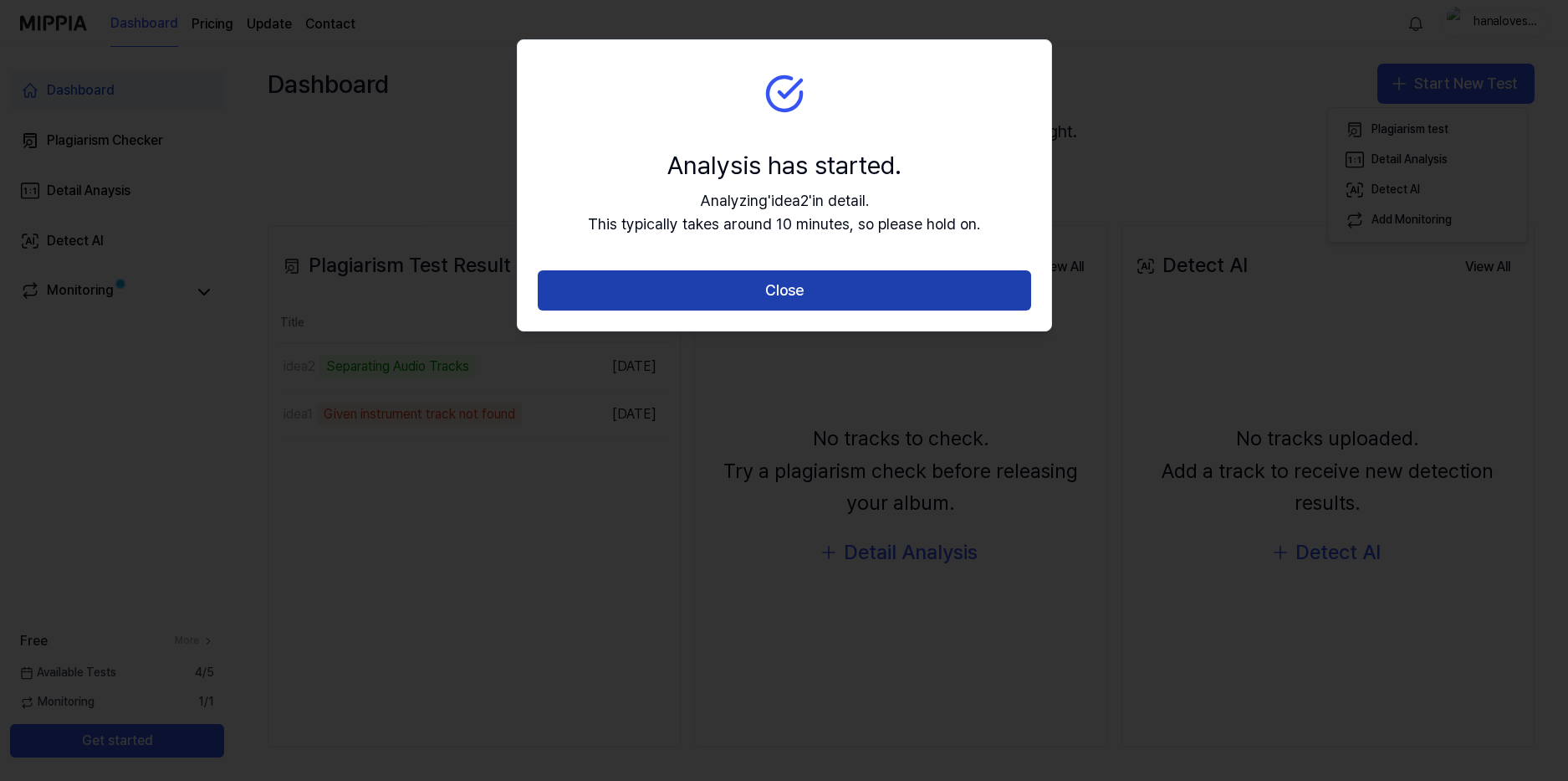
click at [769, 292] on button "Close" at bounding box center [784, 291] width 494 height 40
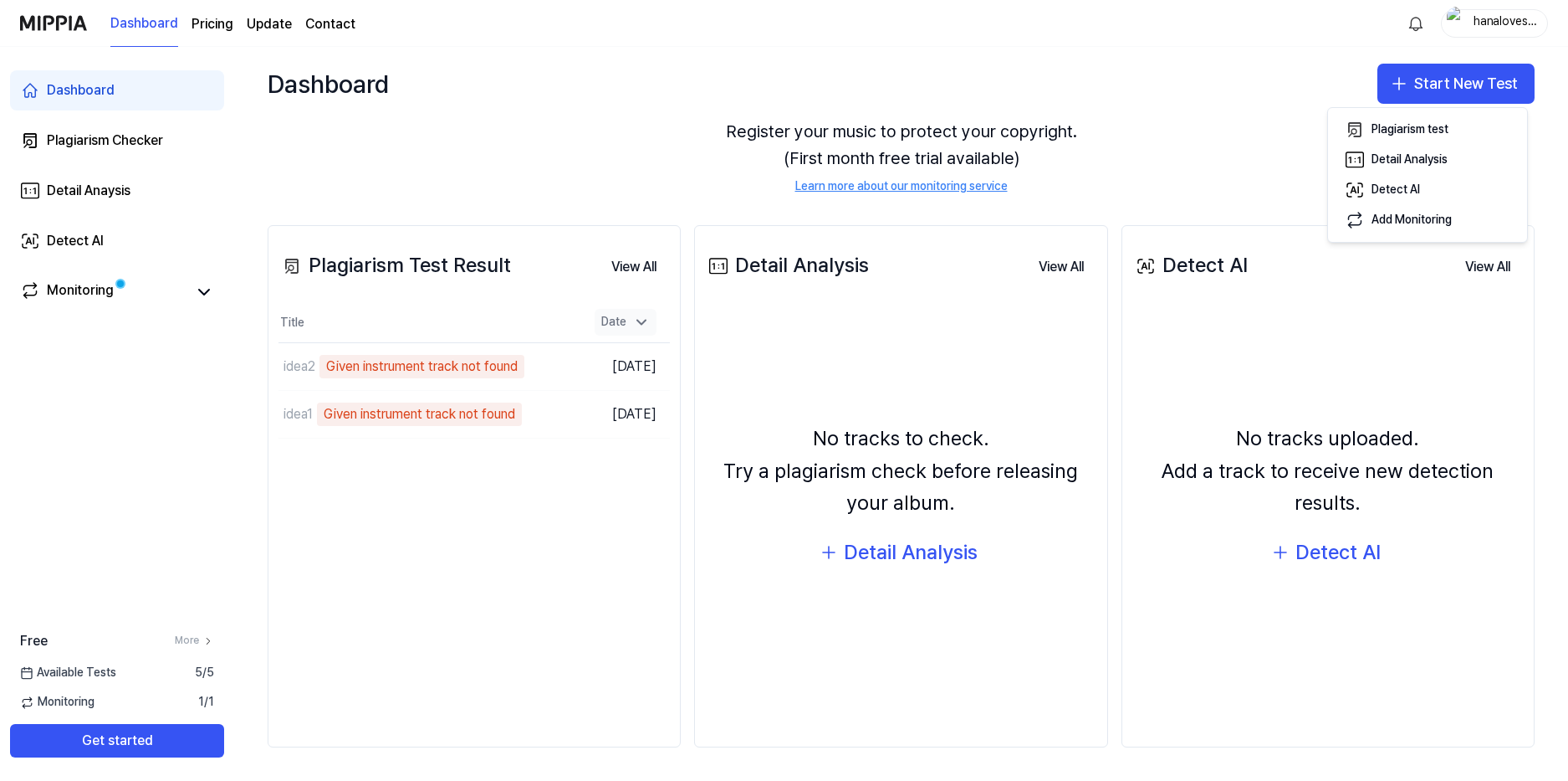
click at [629, 333] on div "Date" at bounding box center [626, 322] width 62 height 27
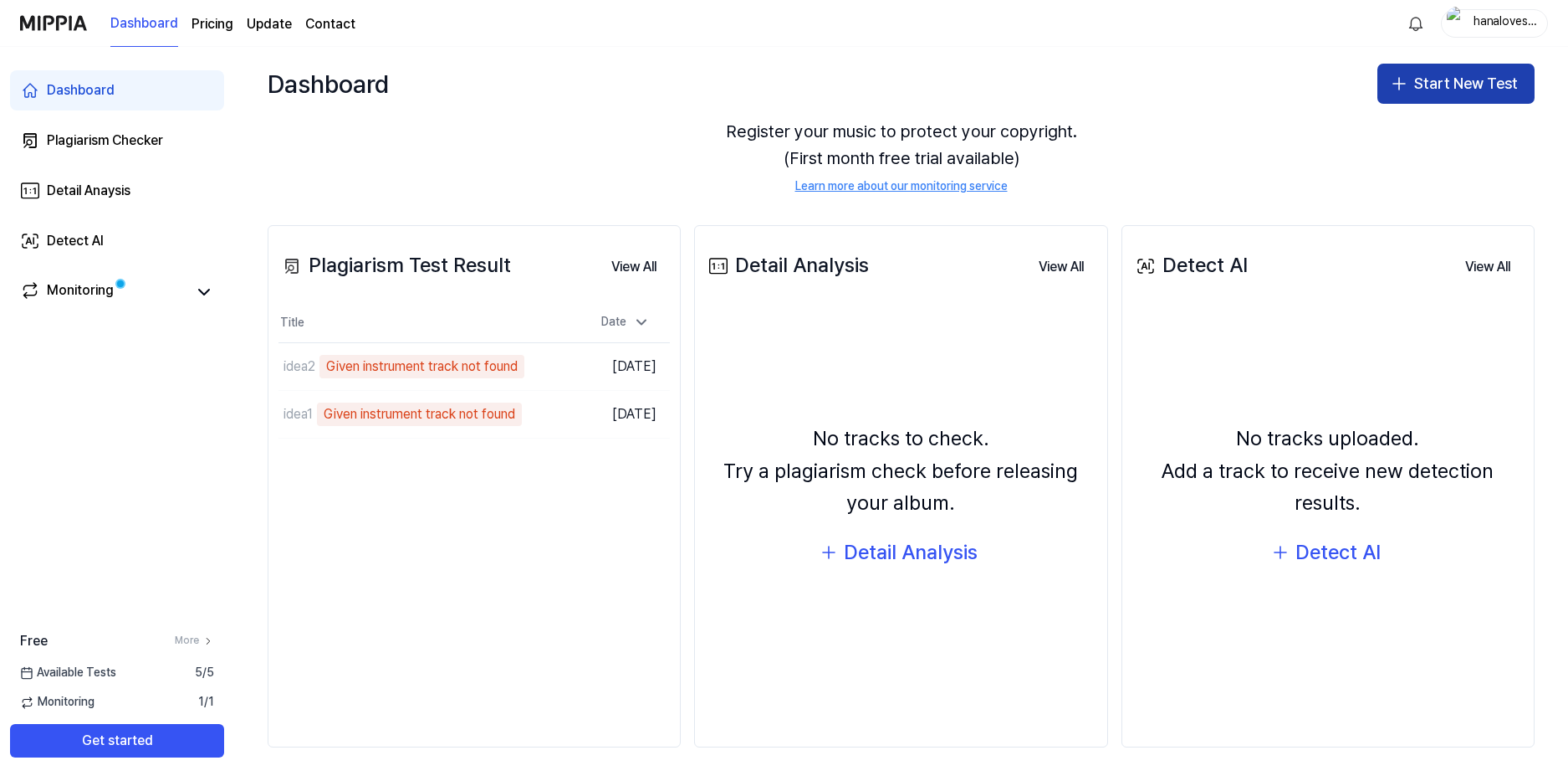
click at [1407, 86] on button "Start New Test" at bounding box center [1456, 84] width 157 height 40
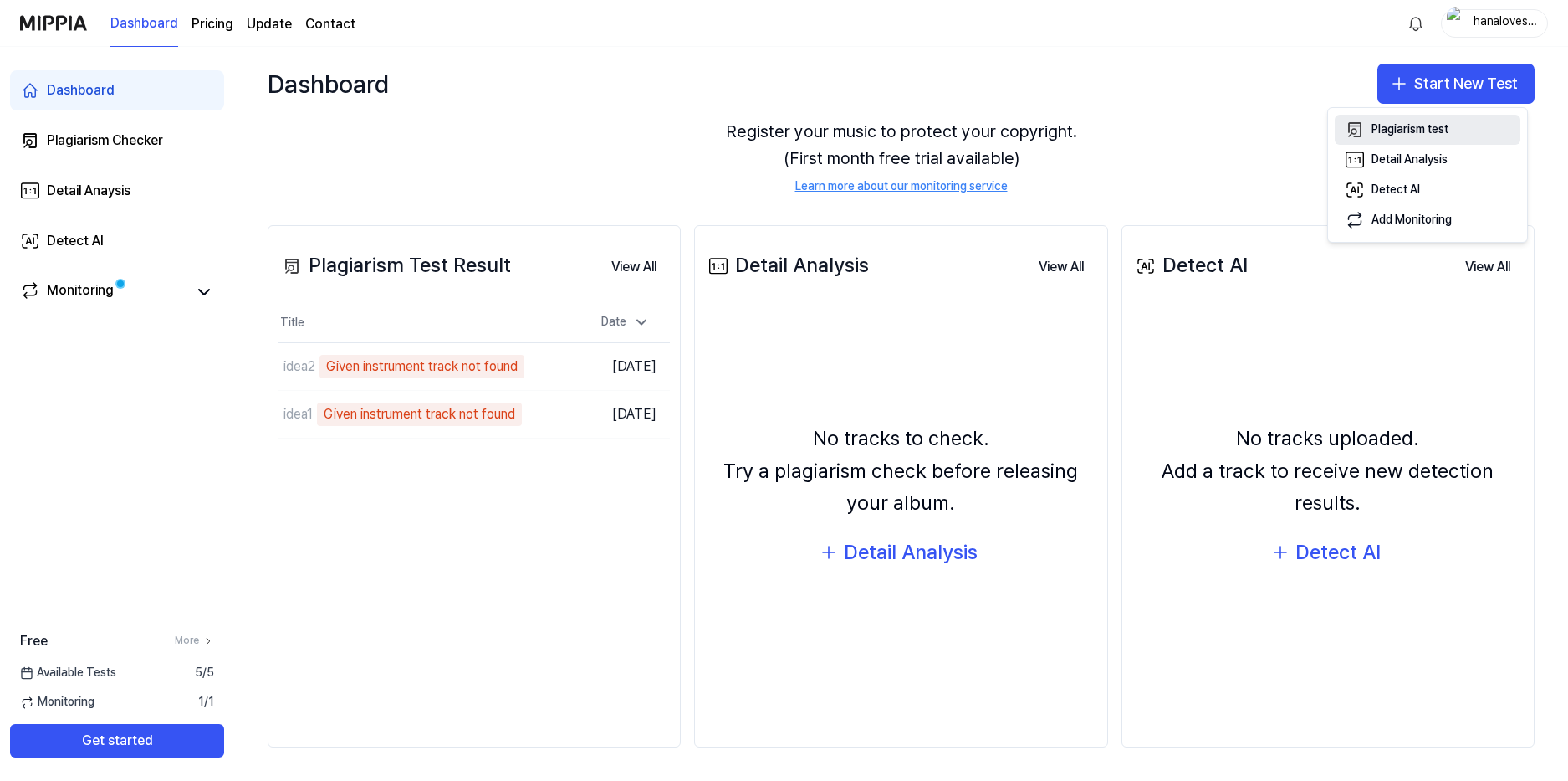
click at [1422, 136] on div "Plagiarism test" at bounding box center [1410, 129] width 77 height 16
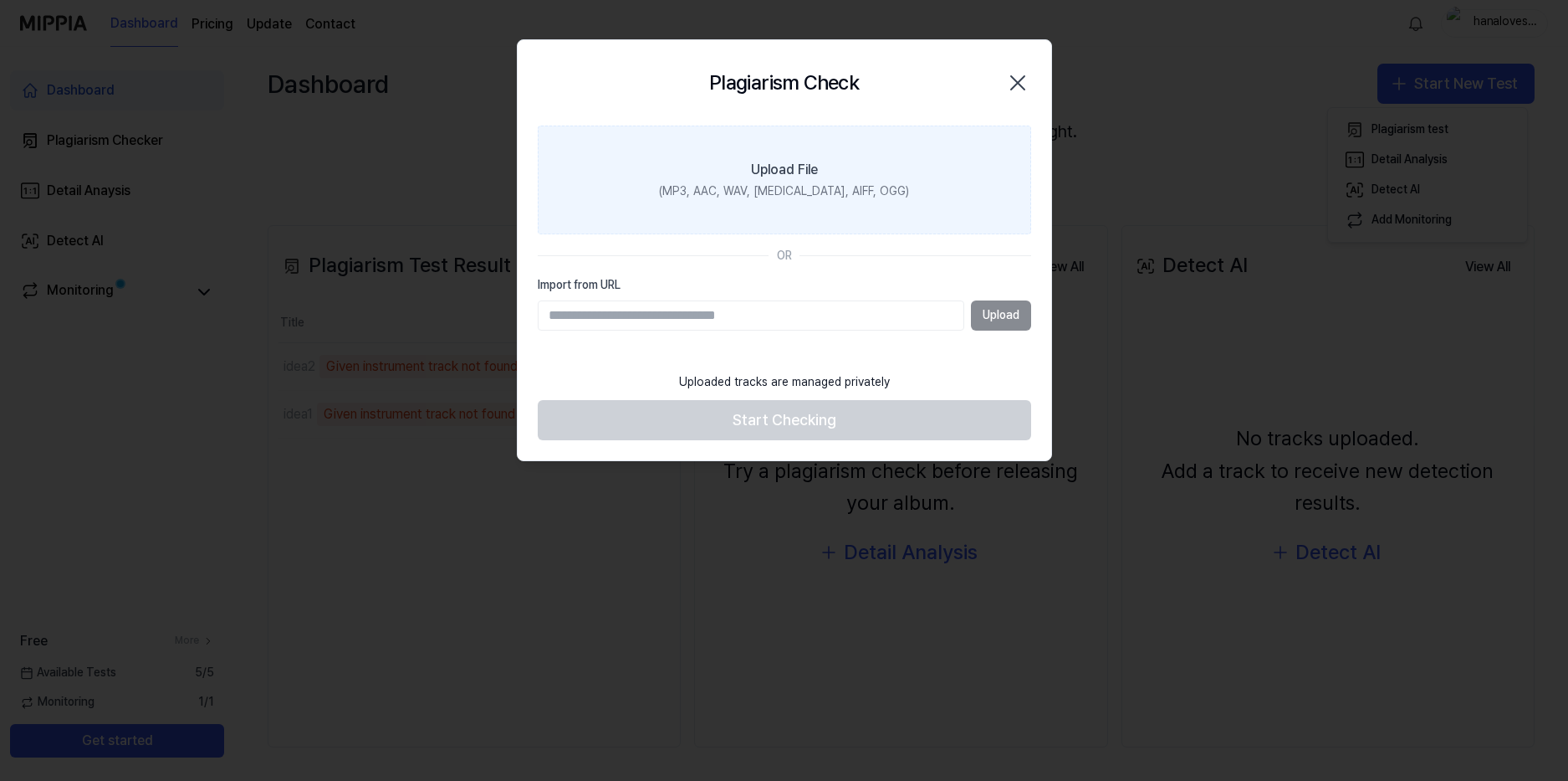
click at [762, 184] on div "(MP3, AAC, WAV, [MEDICAL_DATA], AIFF, OGG)" at bounding box center [783, 191] width 250 height 16
click at [0, 0] on input "Upload File (MP3, AAC, WAV, [MEDICAL_DATA], AIFF, OGG)" at bounding box center [0, 0] width 0 height 0
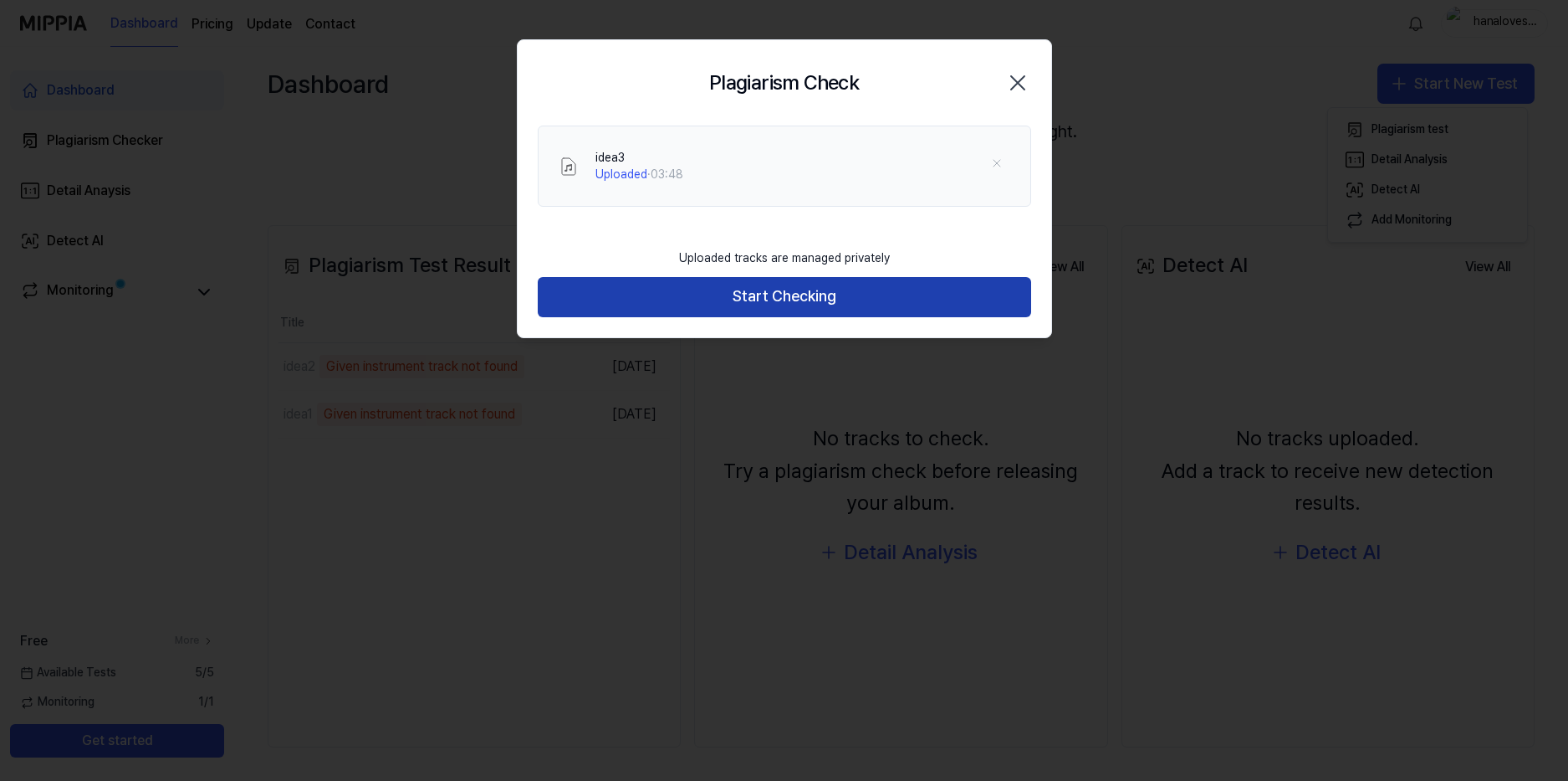
click at [787, 297] on button "Start Checking" at bounding box center [784, 297] width 494 height 40
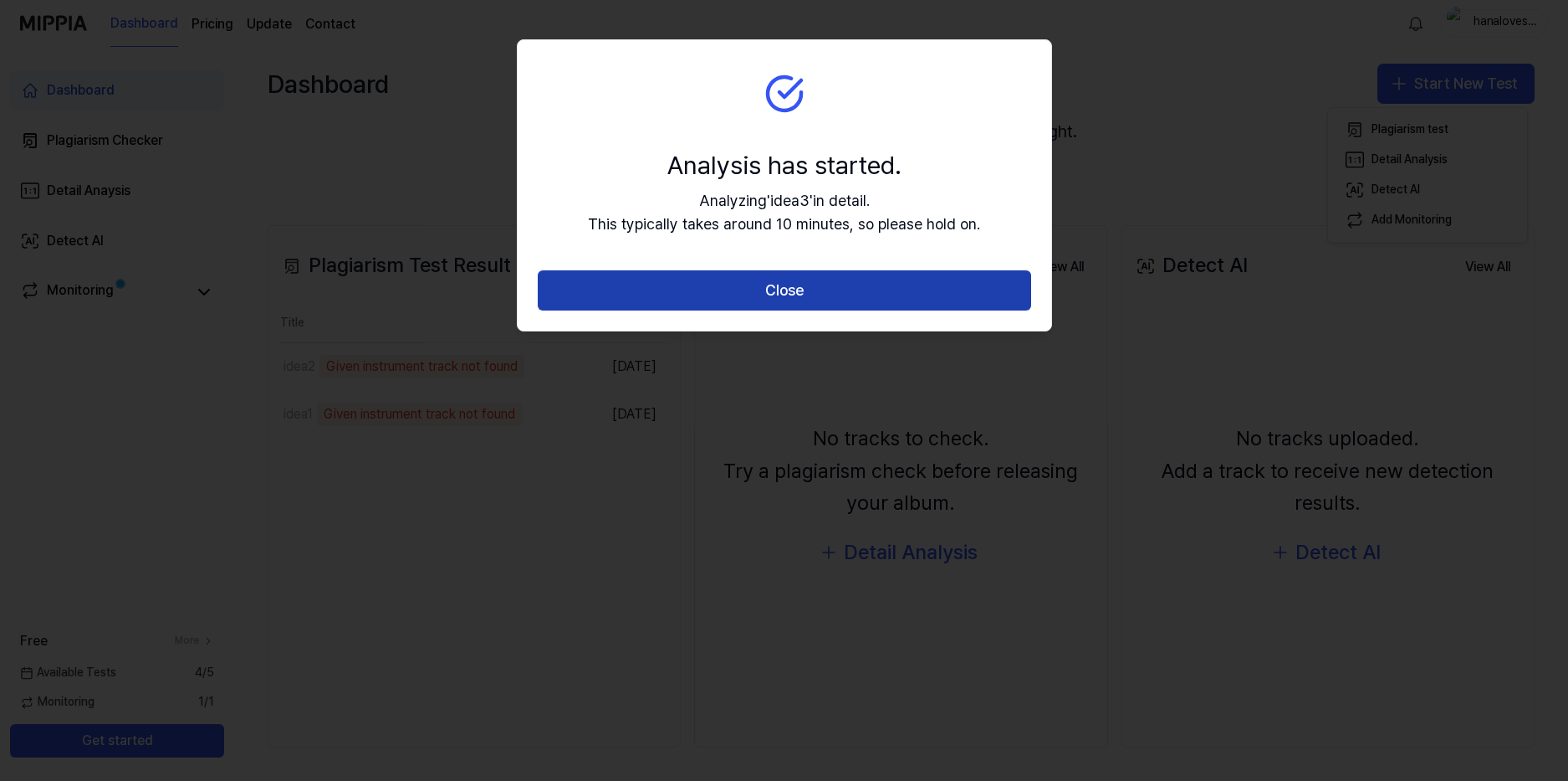
click at [751, 286] on button "Close" at bounding box center [784, 291] width 494 height 40
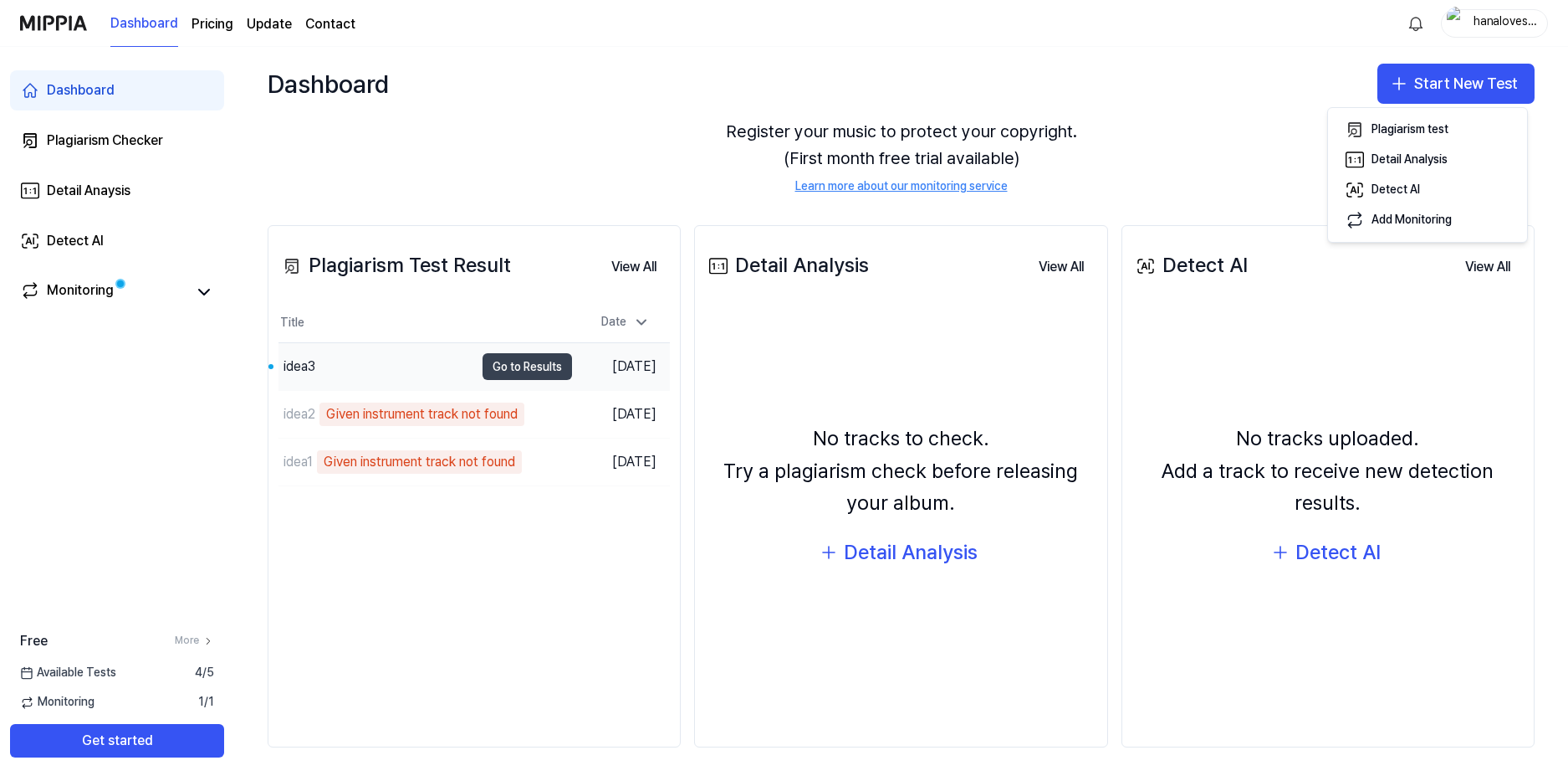
click at [513, 374] on button "Go to Results" at bounding box center [527, 366] width 90 height 27
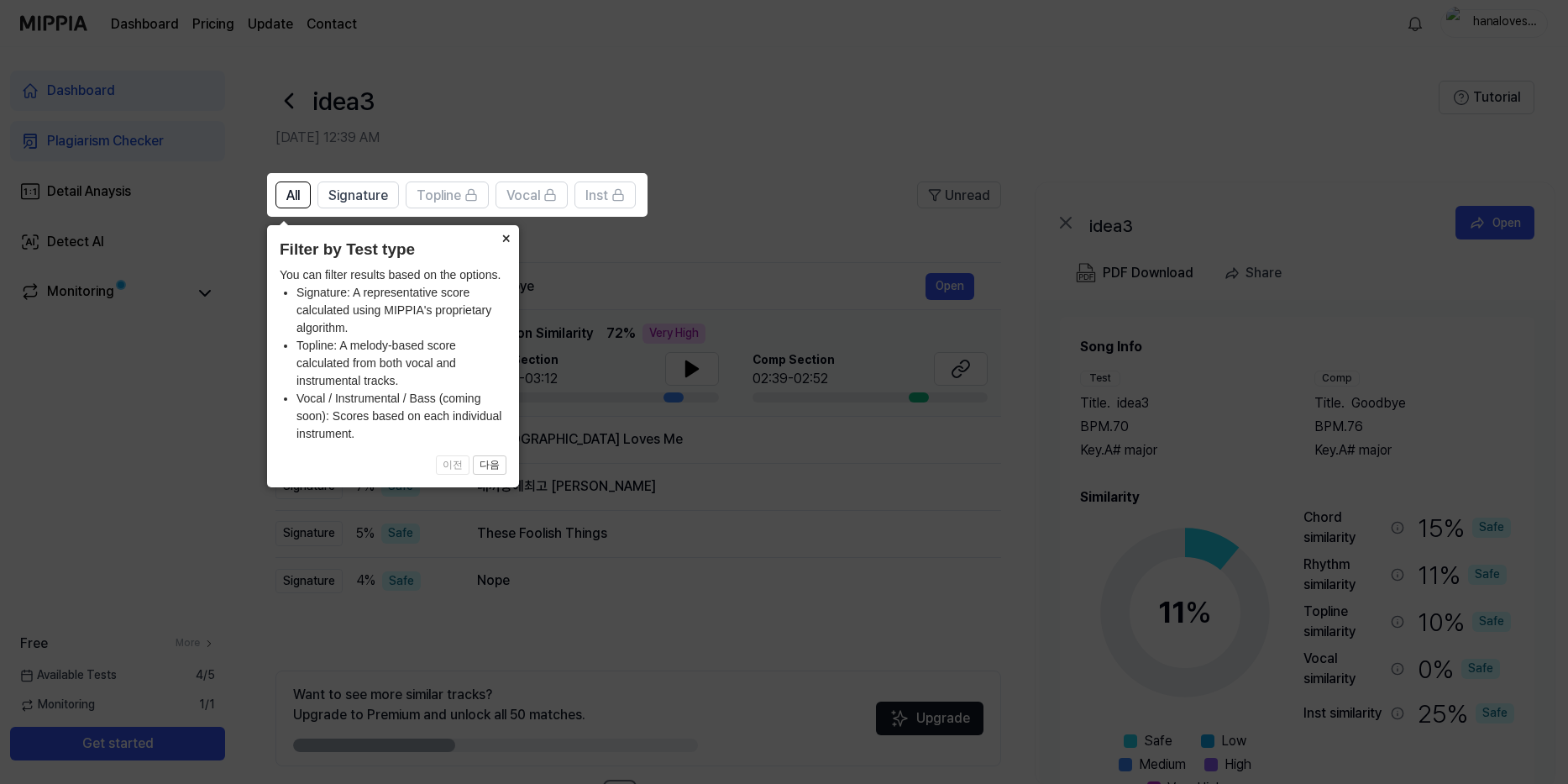
click at [505, 227] on button "×" at bounding box center [505, 236] width 27 height 23
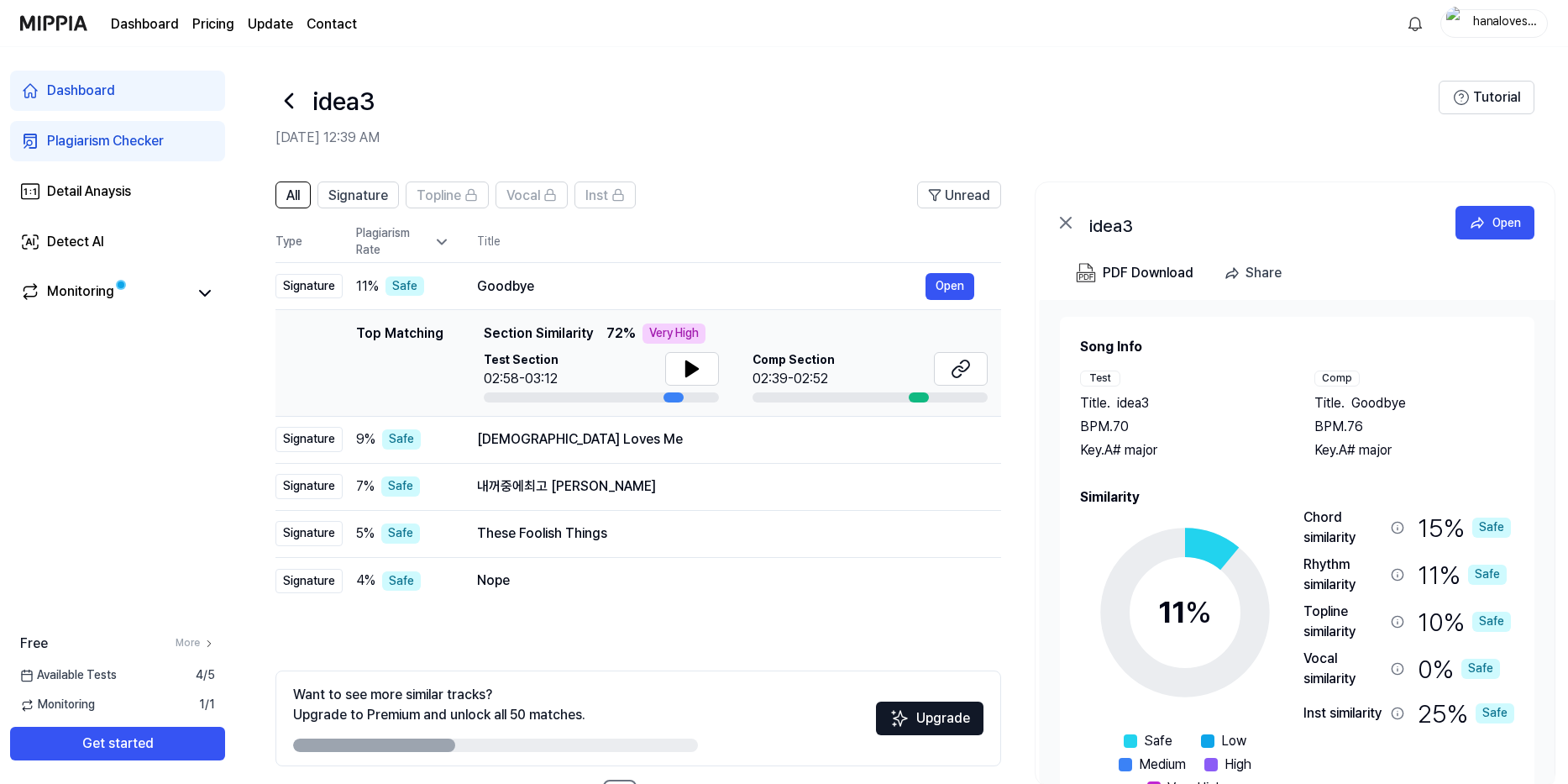
click at [438, 244] on icon at bounding box center [441, 241] width 16 height 16
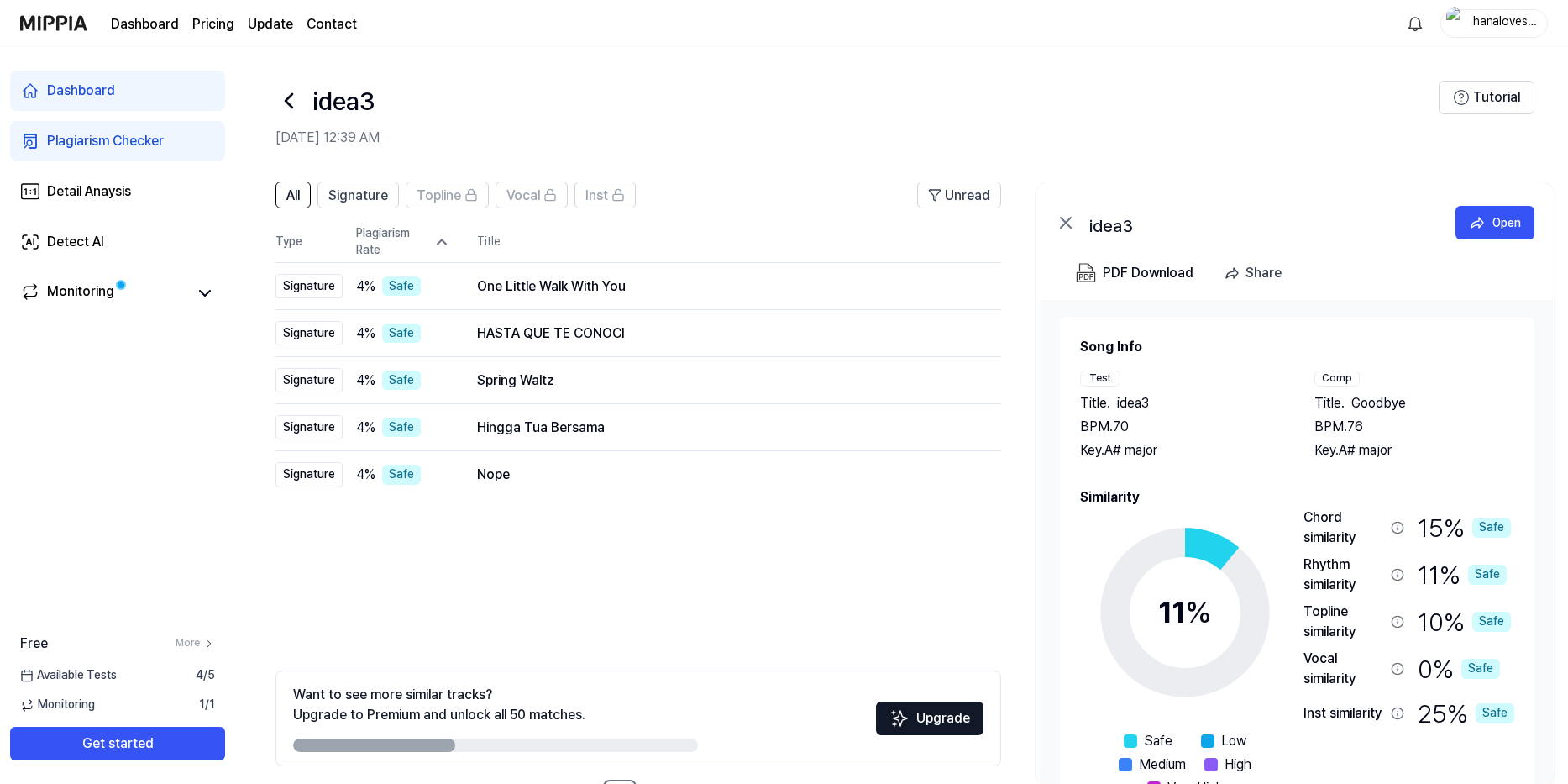
click at [438, 244] on icon at bounding box center [442, 242] width 9 height 4
click at [438, 244] on icon at bounding box center [441, 241] width 16 height 16
click at [439, 243] on icon at bounding box center [442, 242] width 9 height 4
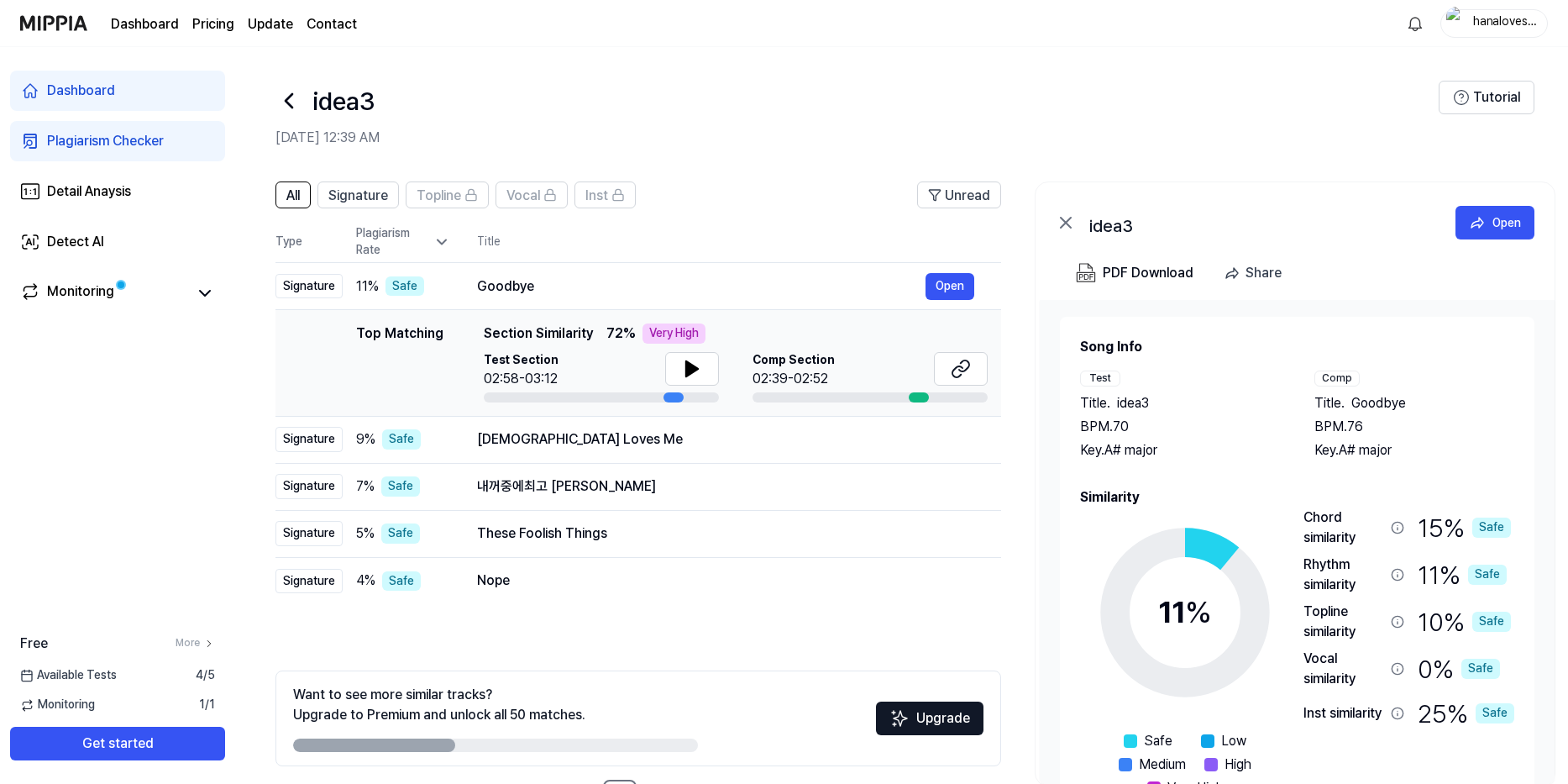
click at [440, 244] on icon at bounding box center [441, 241] width 16 height 16
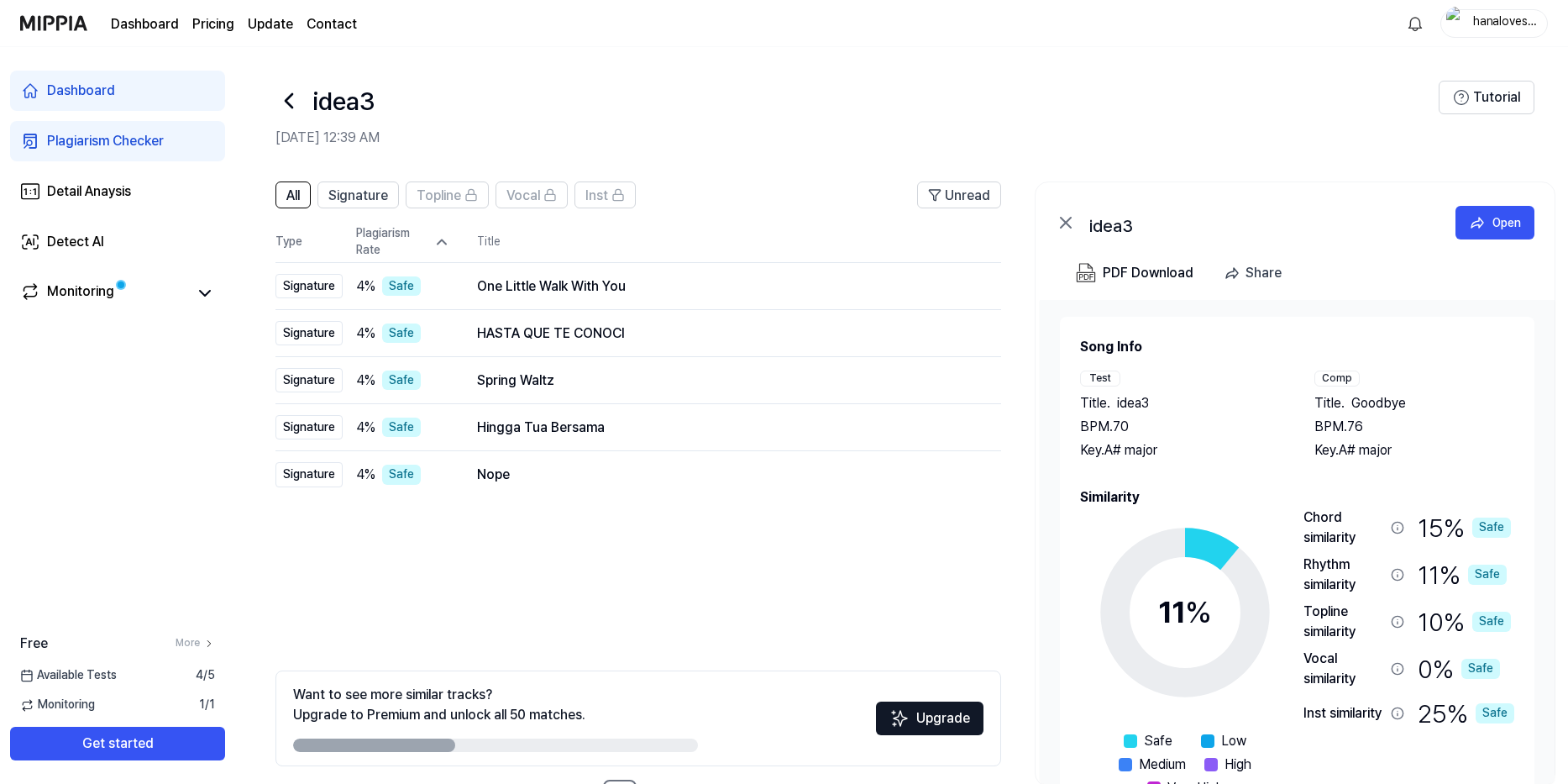
click at [438, 237] on icon at bounding box center [441, 241] width 16 height 16
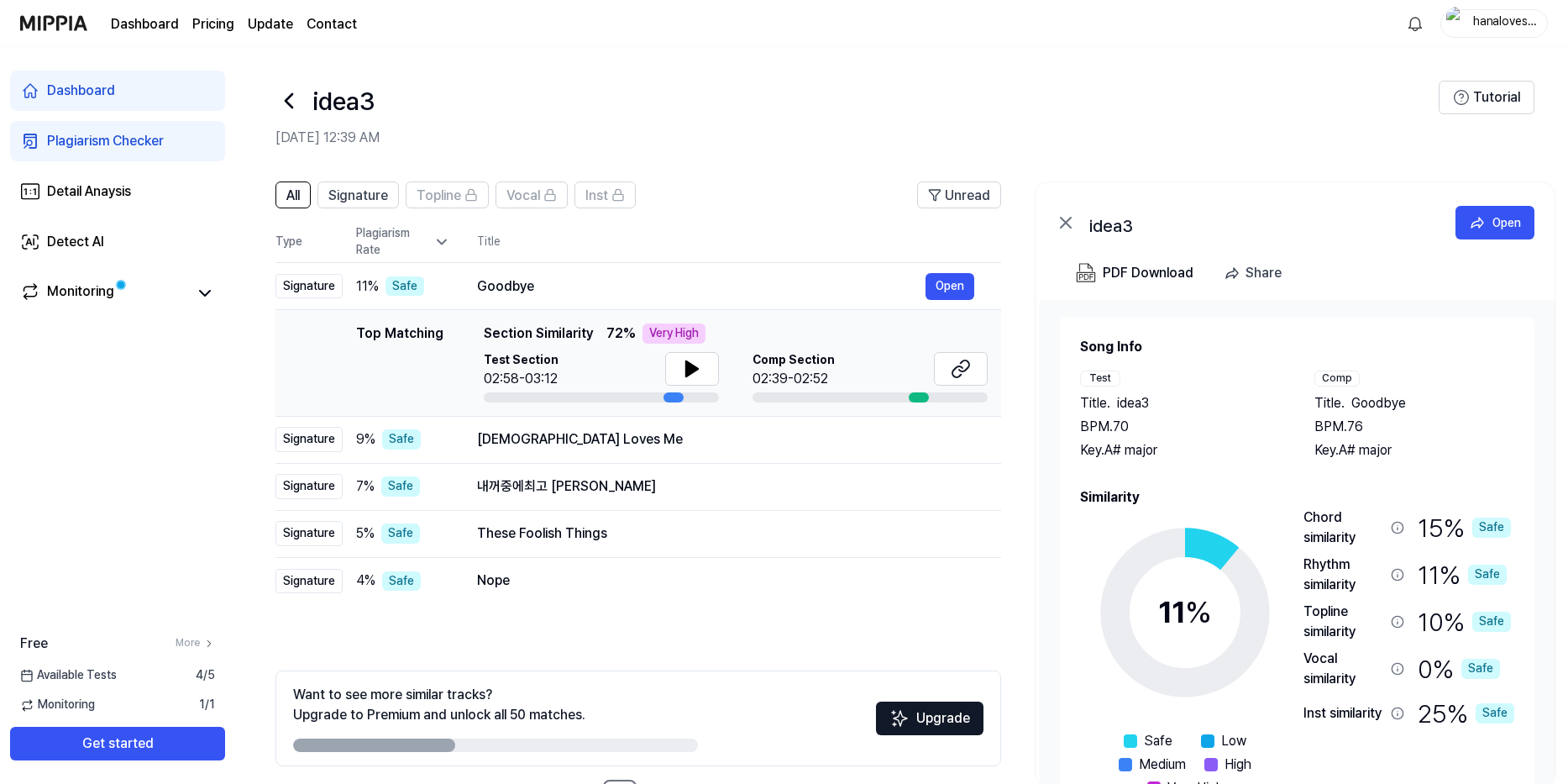
click at [438, 237] on icon at bounding box center [441, 241] width 16 height 16
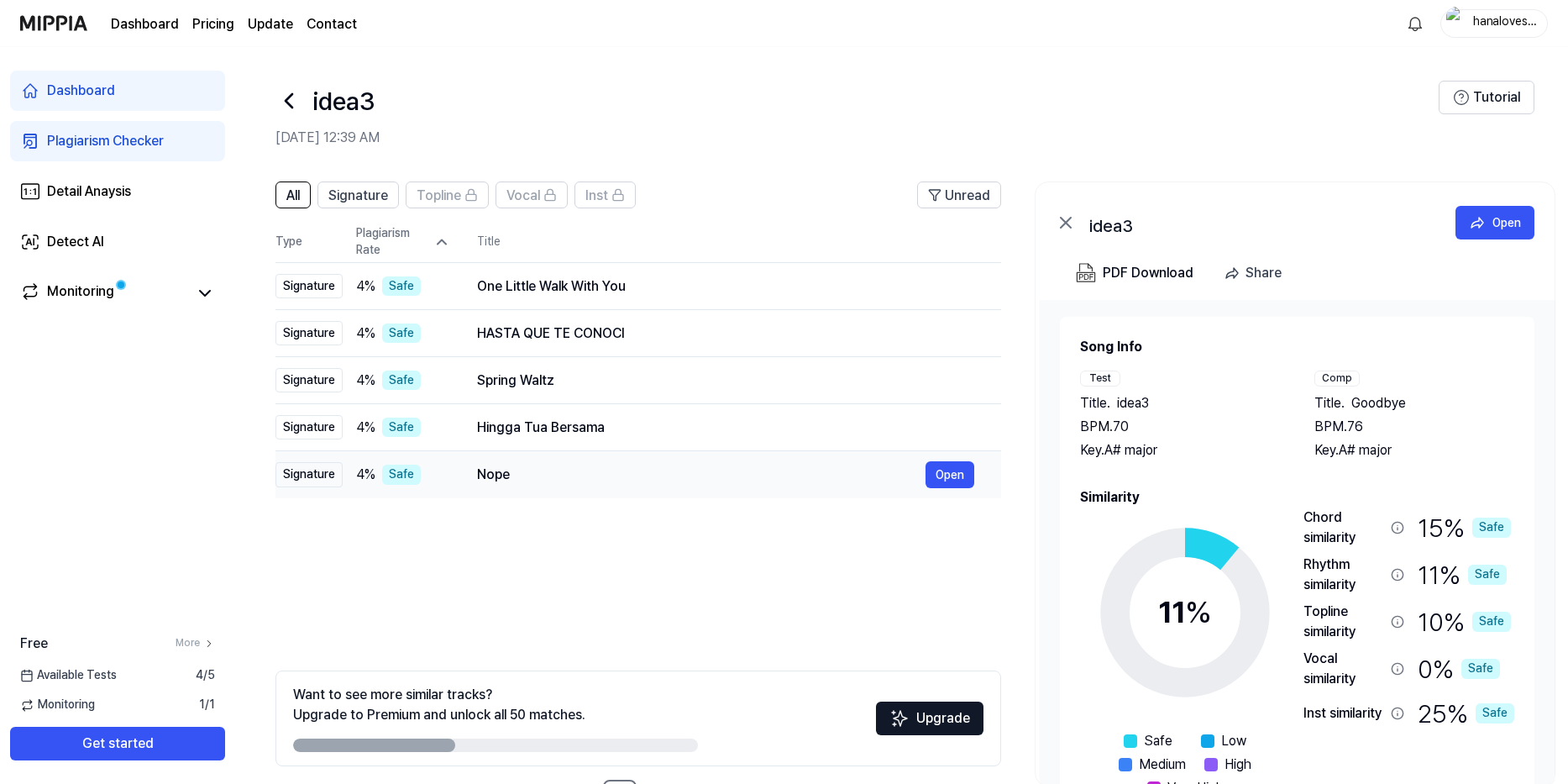
scroll to position [63, 0]
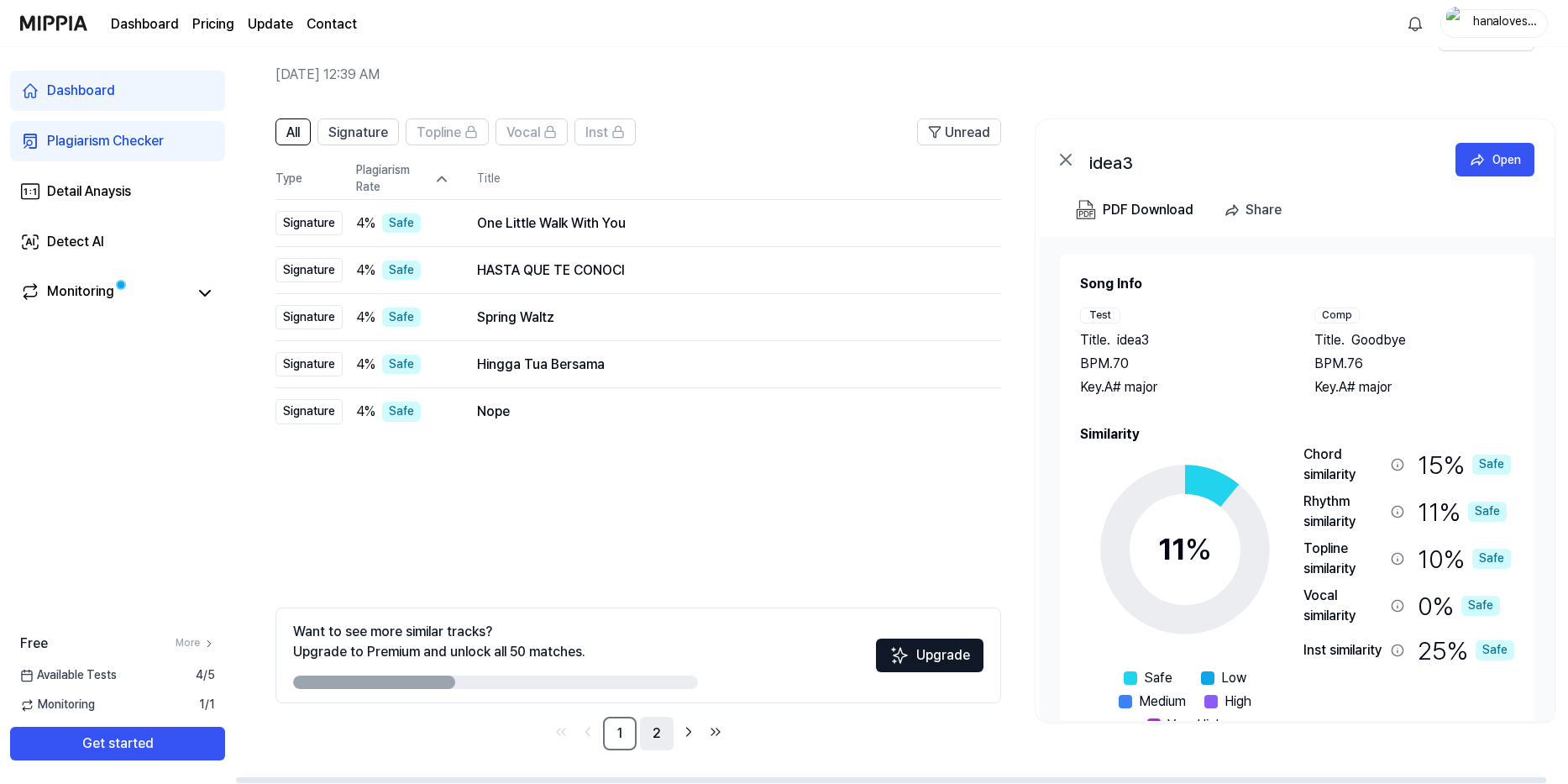
click at [657, 741] on link "2" at bounding box center [656, 733] width 34 height 34
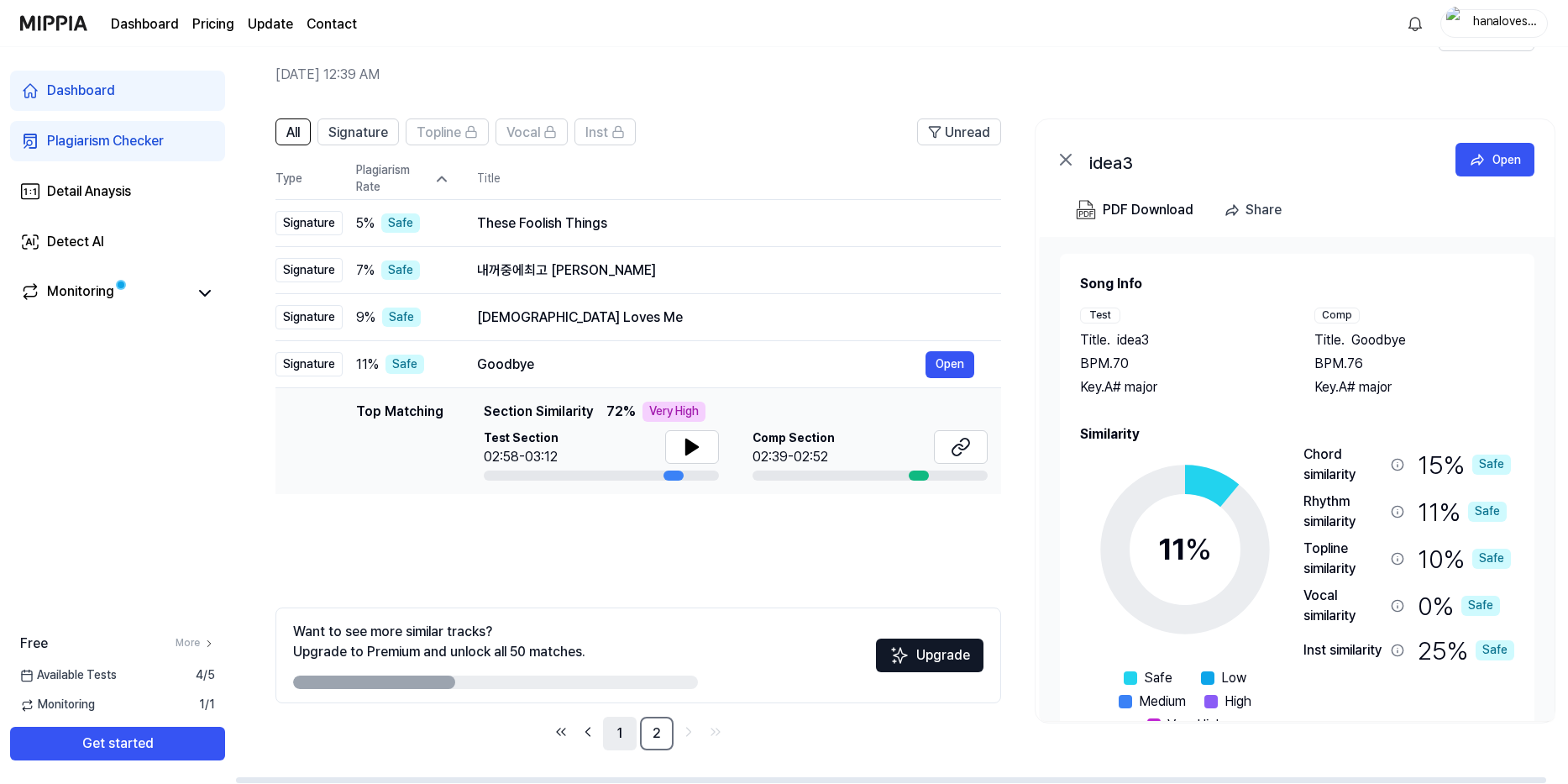
click at [619, 747] on link "1" at bounding box center [620, 733] width 34 height 34
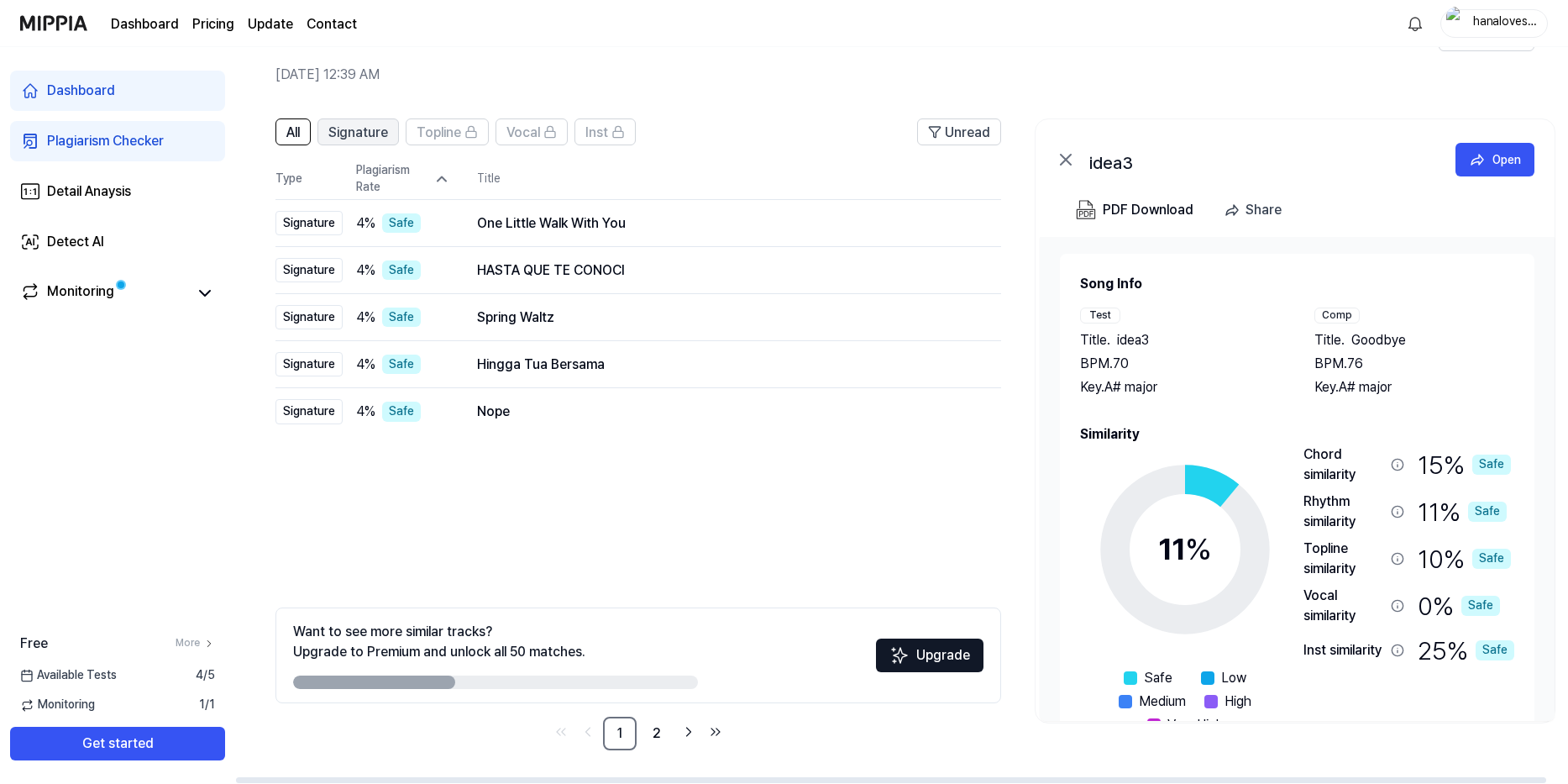
click at [358, 128] on span "Signature" at bounding box center [358, 132] width 60 height 20
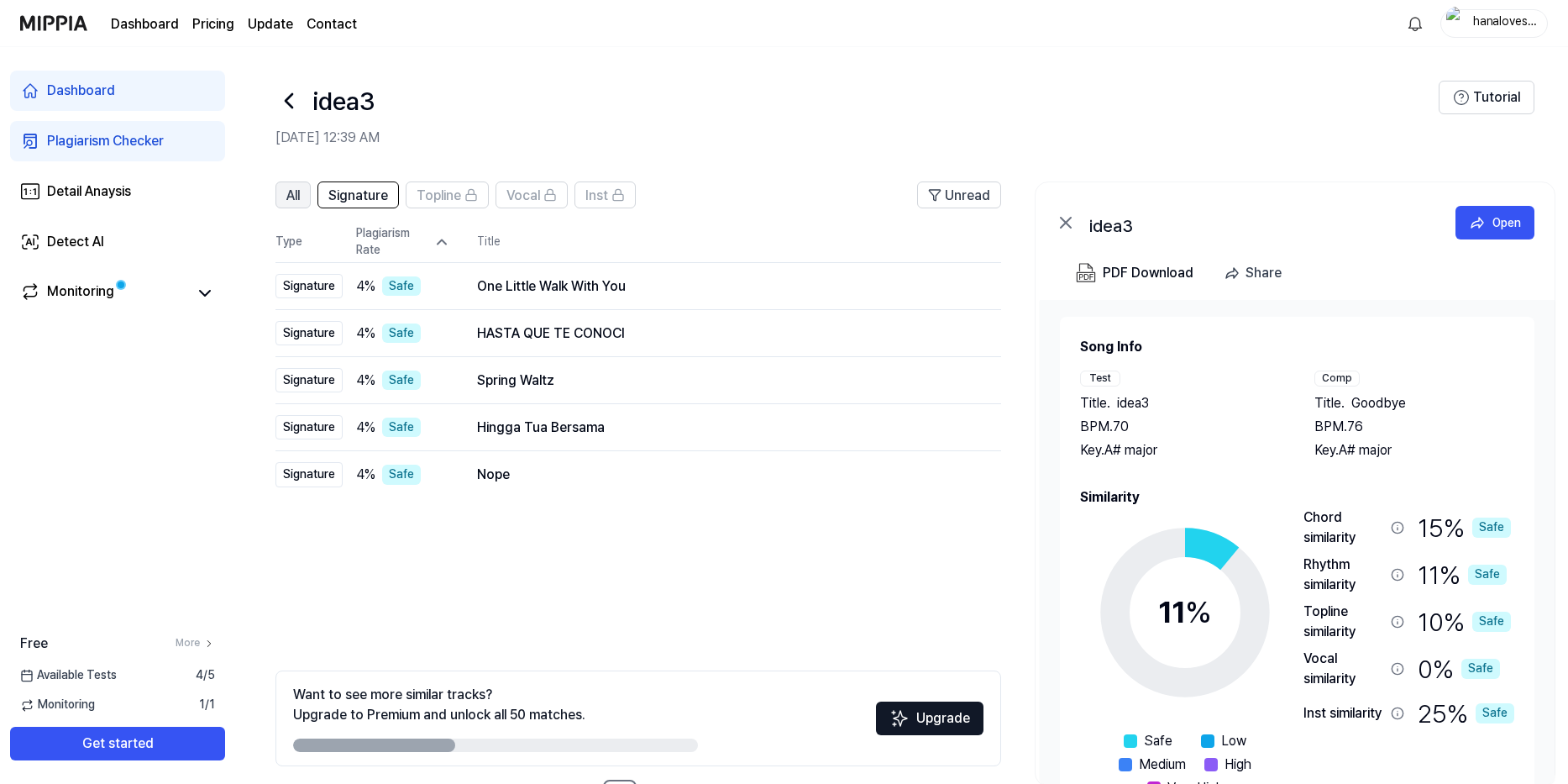
click at [304, 184] on button "All" at bounding box center [293, 194] width 36 height 27
click at [441, 239] on icon at bounding box center [441, 241] width 16 height 16
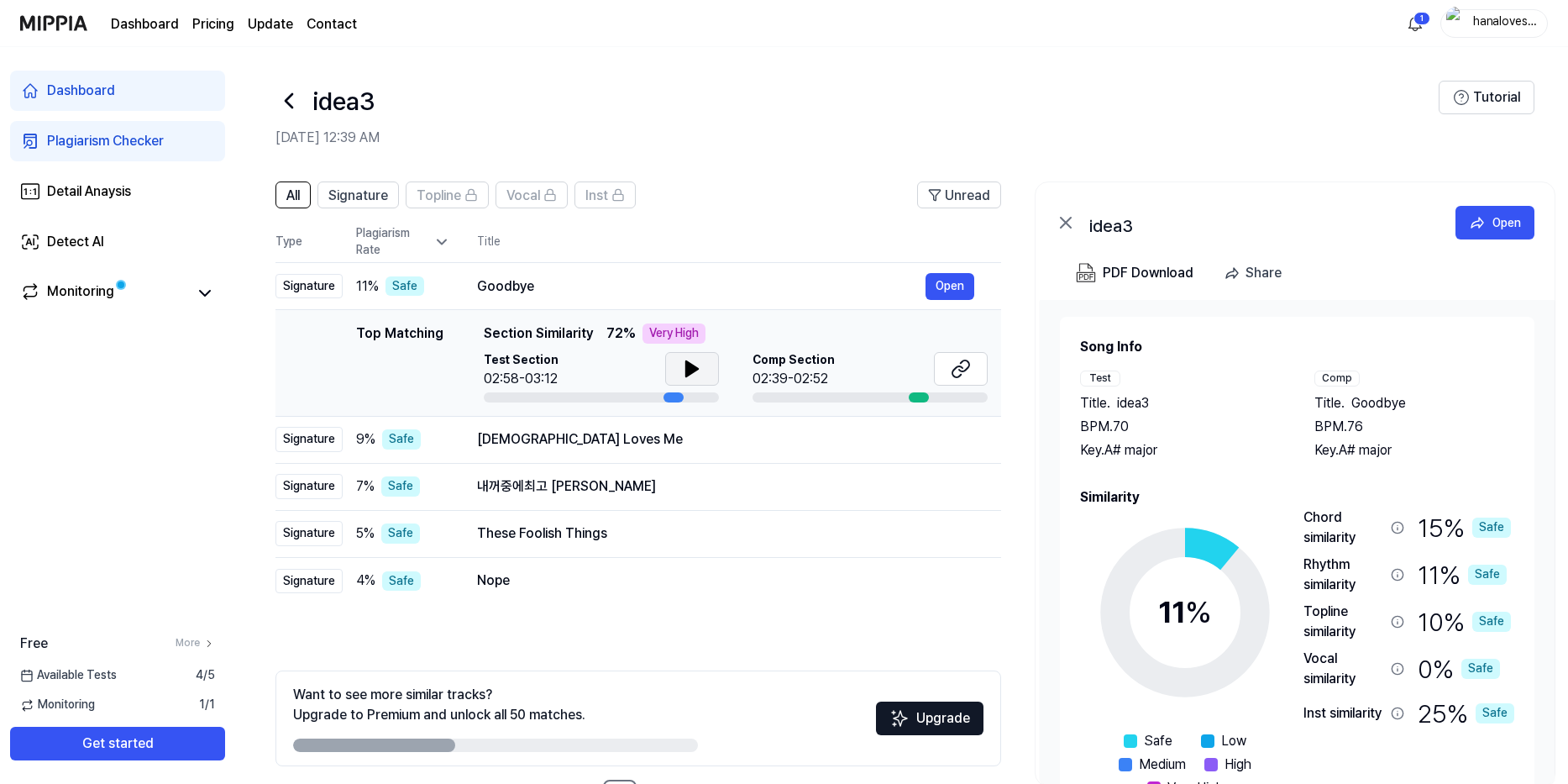
click at [691, 373] on icon at bounding box center [693, 368] width 12 height 15
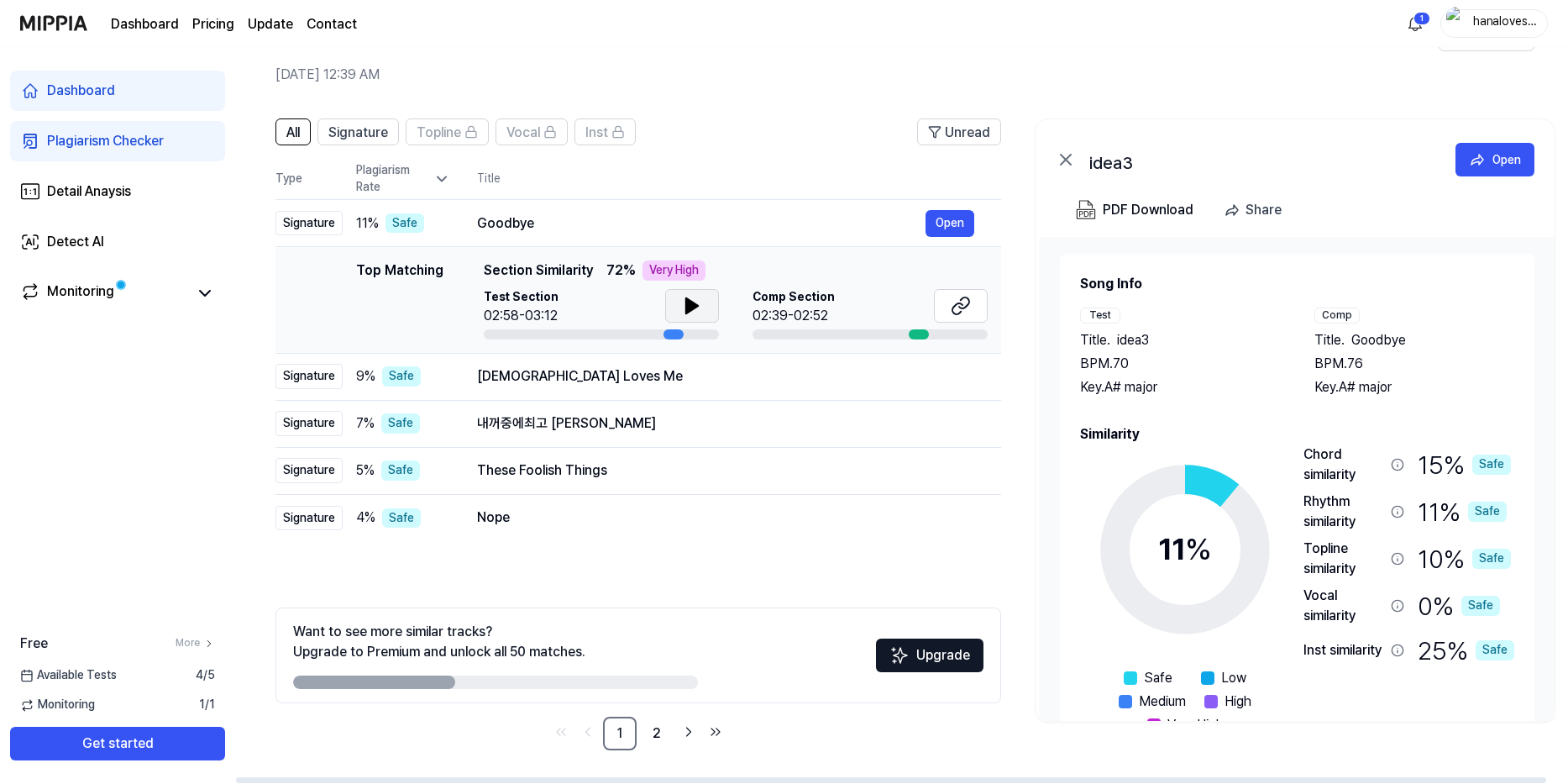
click at [698, 313] on icon at bounding box center [692, 306] width 20 height 20
click at [554, 371] on div "[DEMOGRAPHIC_DATA] Loves Me" at bounding box center [702, 376] width 449 height 20
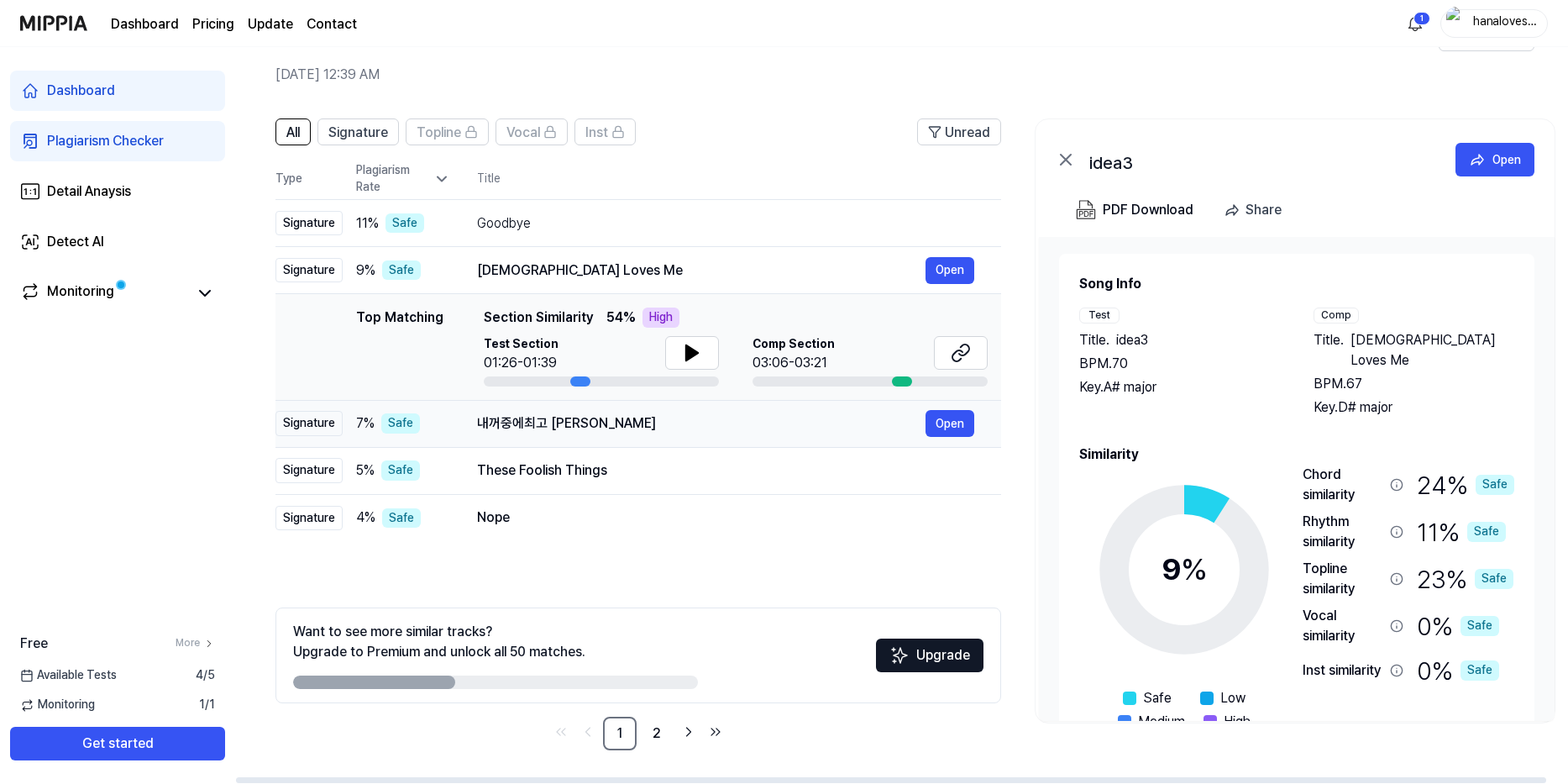
click at [596, 432] on div "내꺼중에최고 [PERSON_NAME]" at bounding box center [702, 423] width 449 height 20
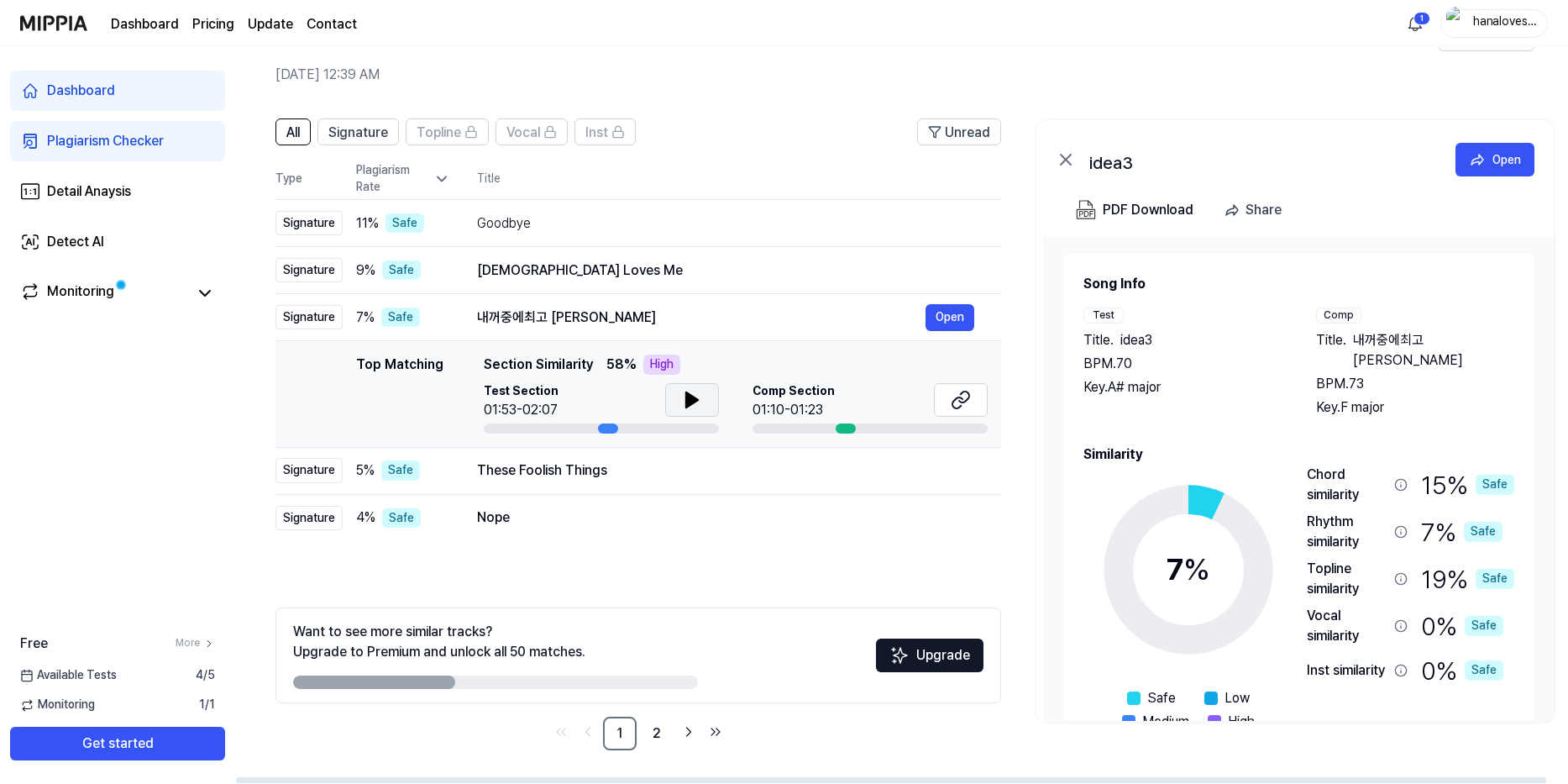
click at [673, 392] on button at bounding box center [692, 399] width 54 height 34
click at [677, 397] on button at bounding box center [692, 399] width 54 height 34
click at [612, 467] on div "These Foolish Things" at bounding box center [702, 470] width 449 height 20
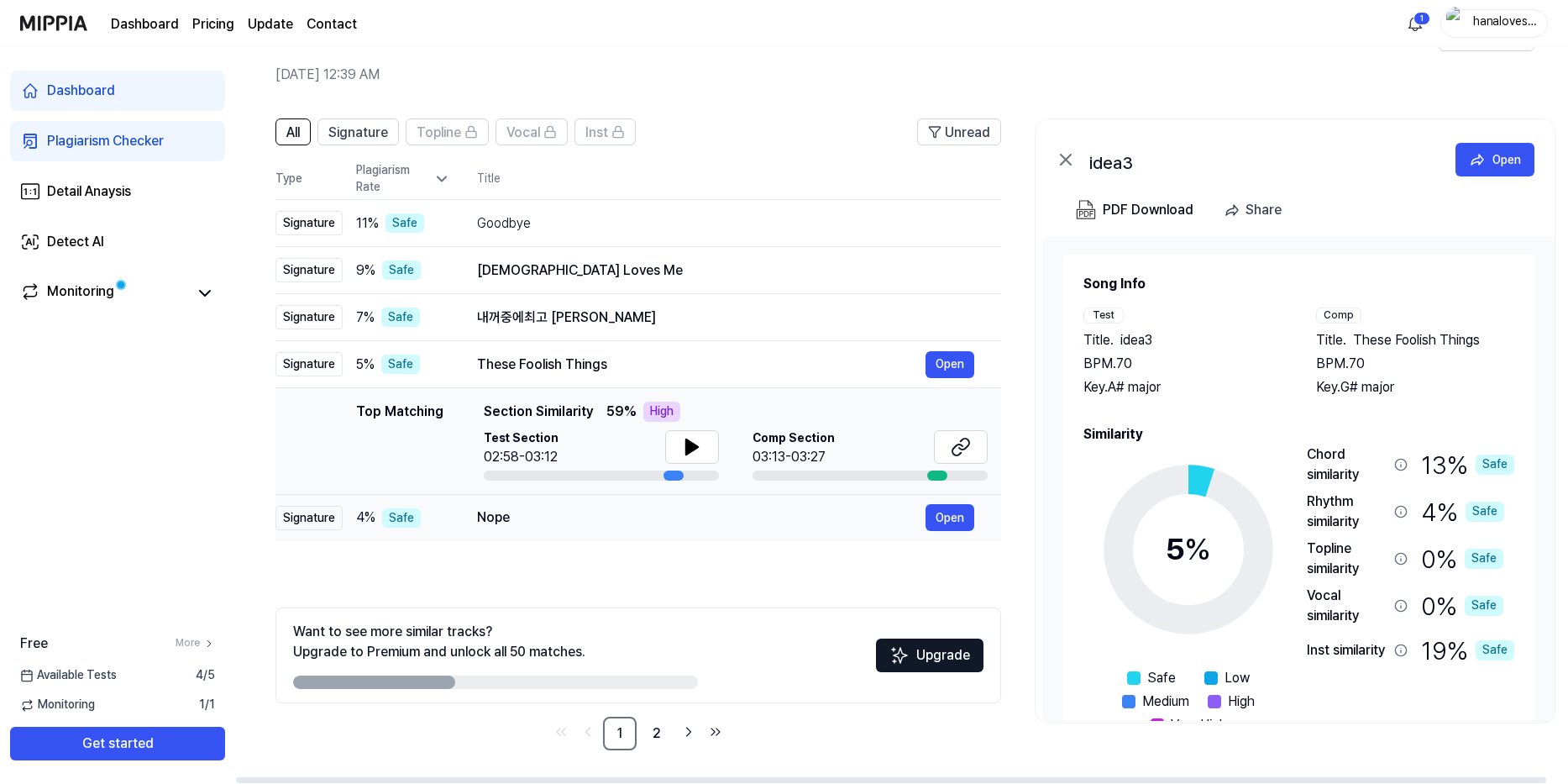
click at [608, 524] on div "Nope" at bounding box center [702, 517] width 449 height 20
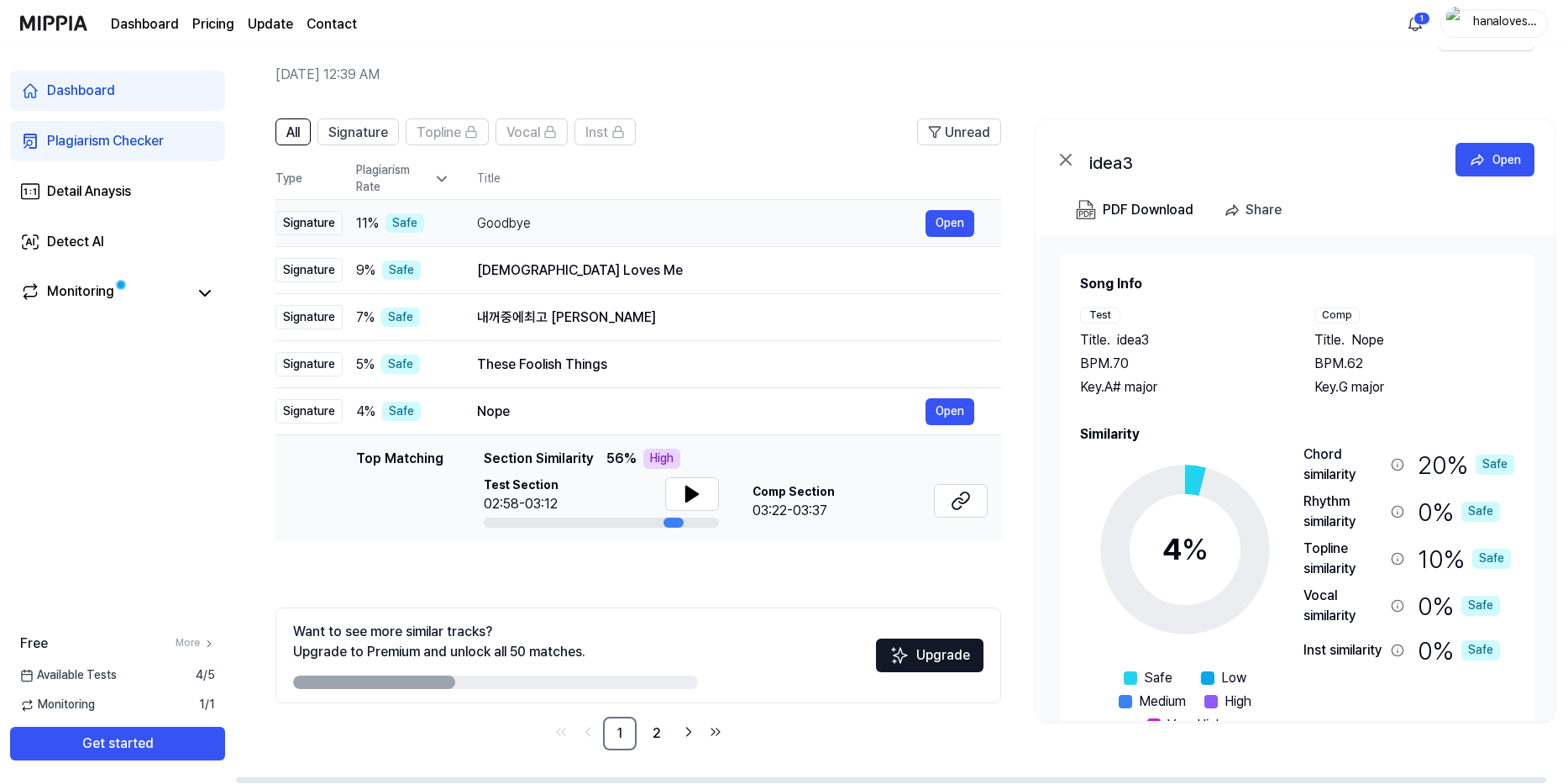
click at [569, 228] on div "Goodbye" at bounding box center [702, 223] width 449 height 20
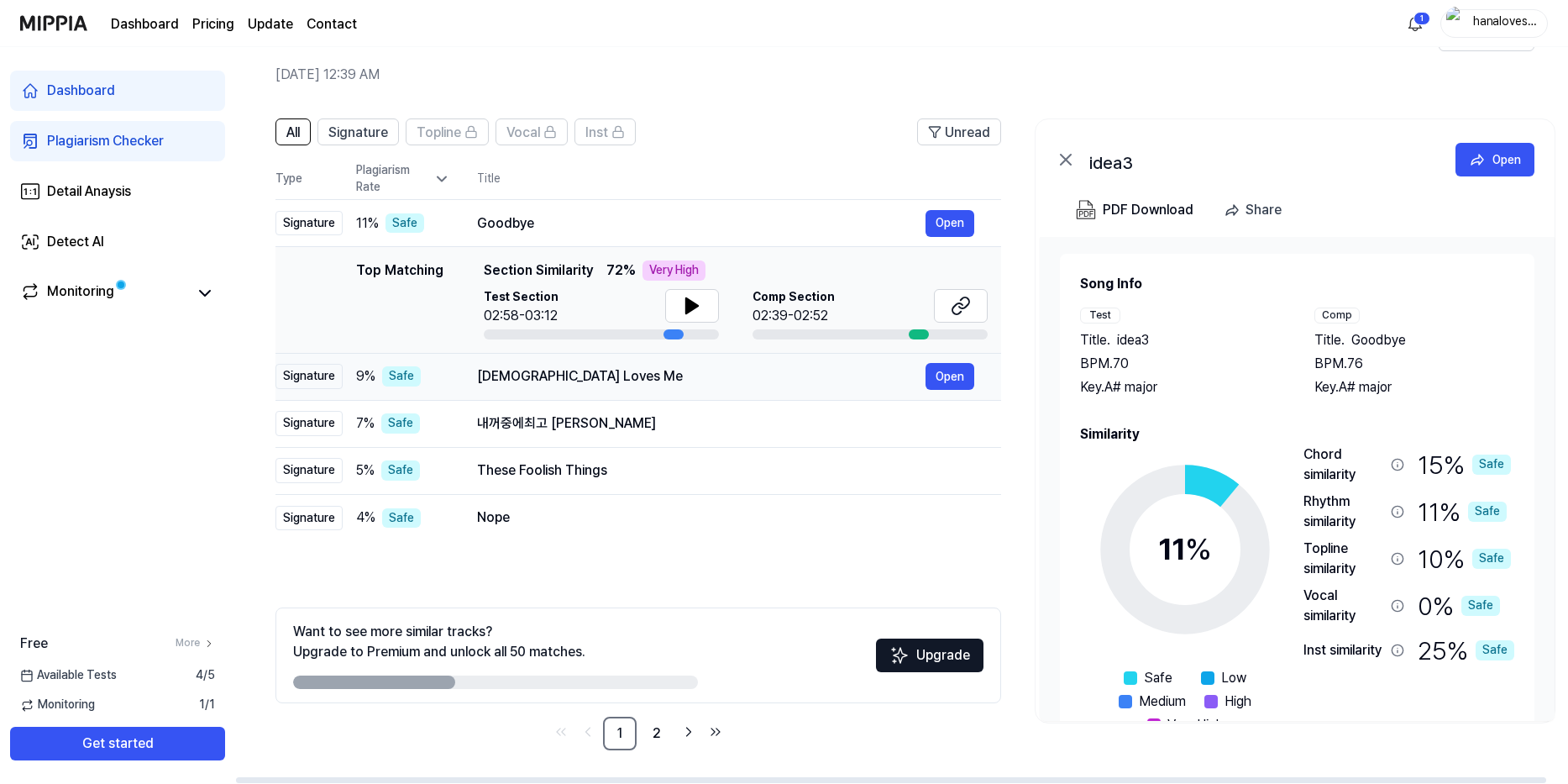
click at [544, 373] on div "[DEMOGRAPHIC_DATA] Loves Me" at bounding box center [702, 376] width 449 height 20
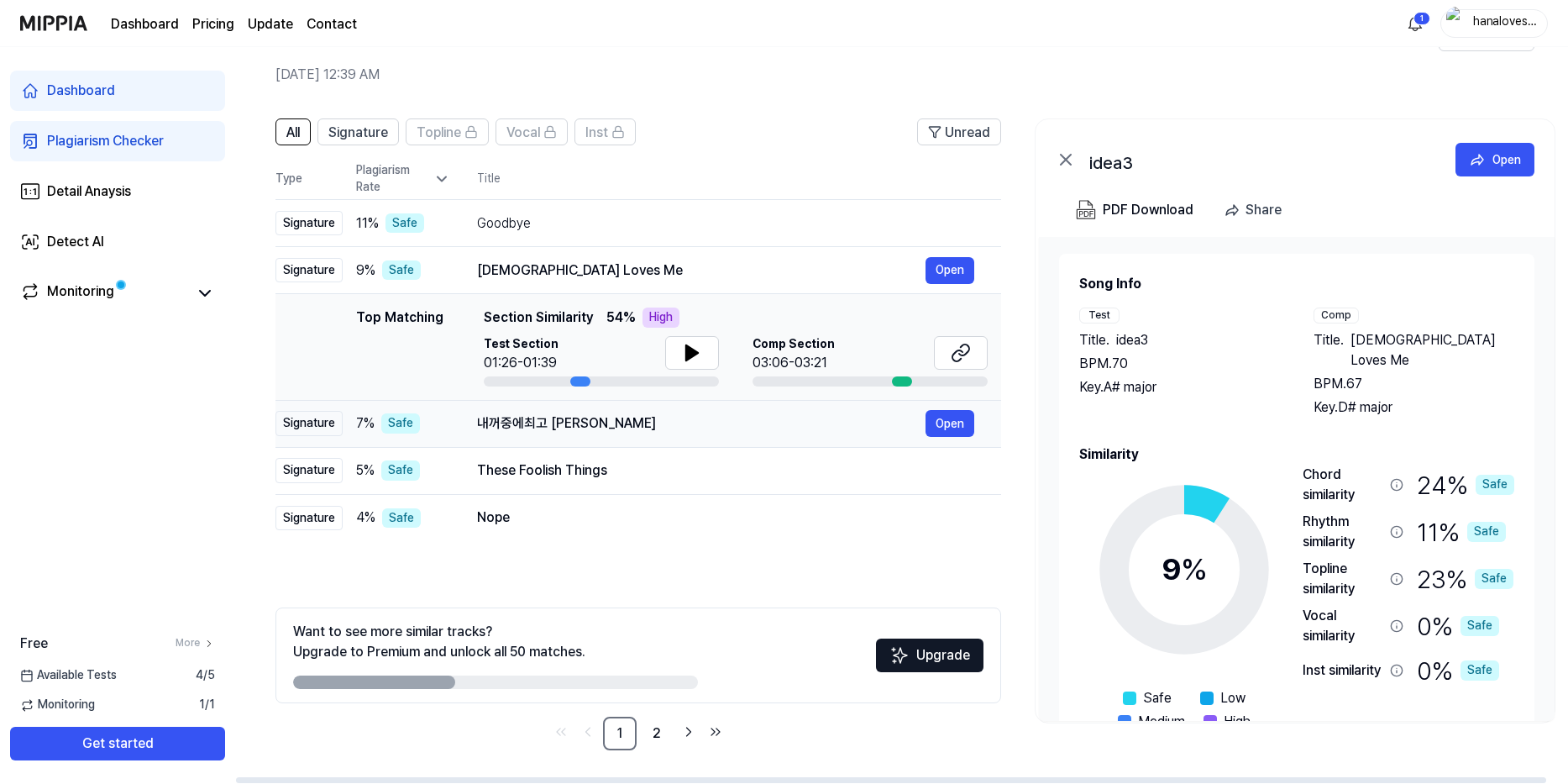
click at [566, 407] on td "내꺼중에최고 이현 Open" at bounding box center [726, 424] width 551 height 47
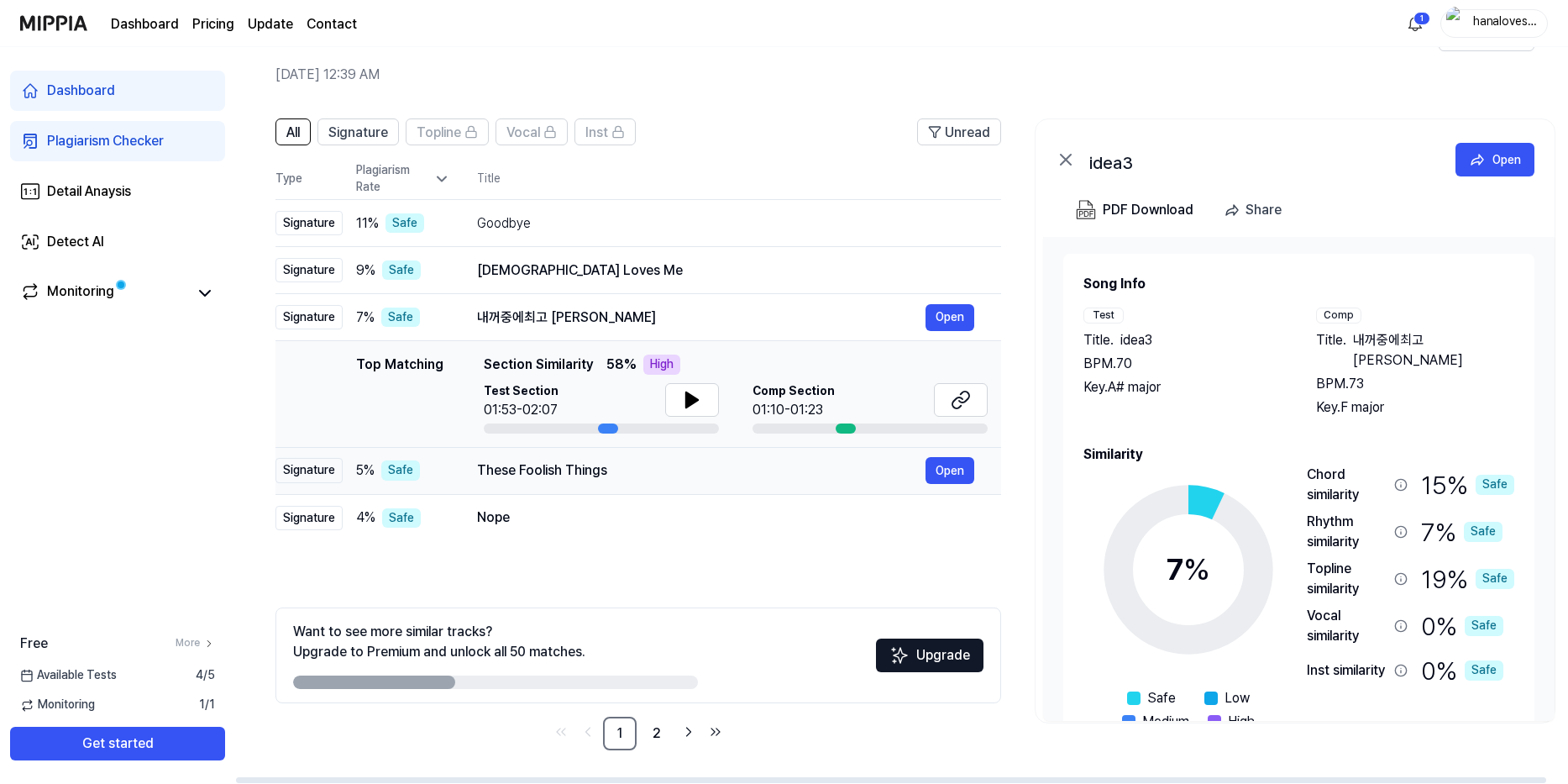
click at [583, 464] on div "These Foolish Things" at bounding box center [702, 470] width 449 height 20
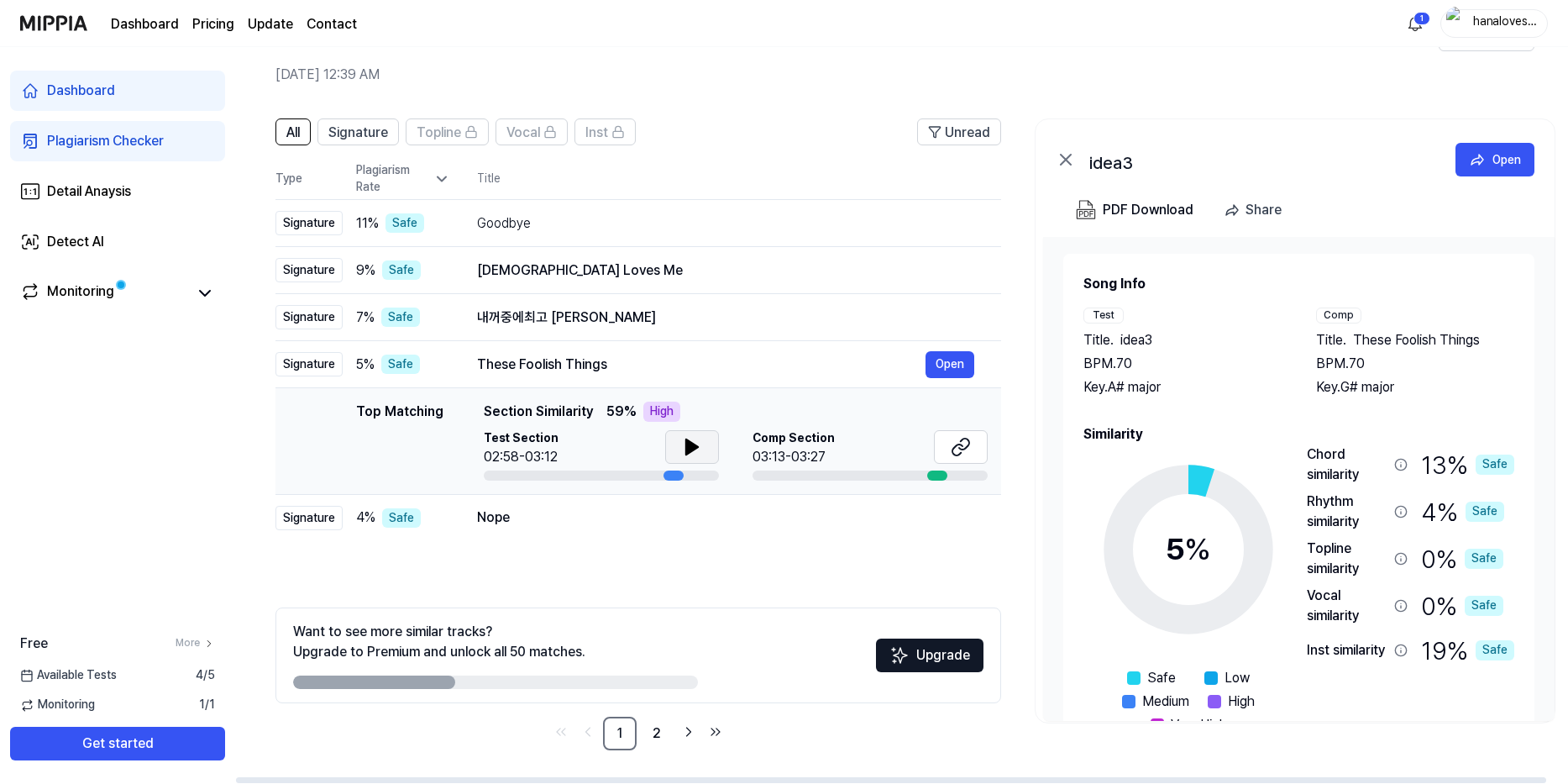
click at [679, 431] on button at bounding box center [692, 446] width 54 height 34
click at [545, 512] on div "Nope" at bounding box center [702, 517] width 449 height 20
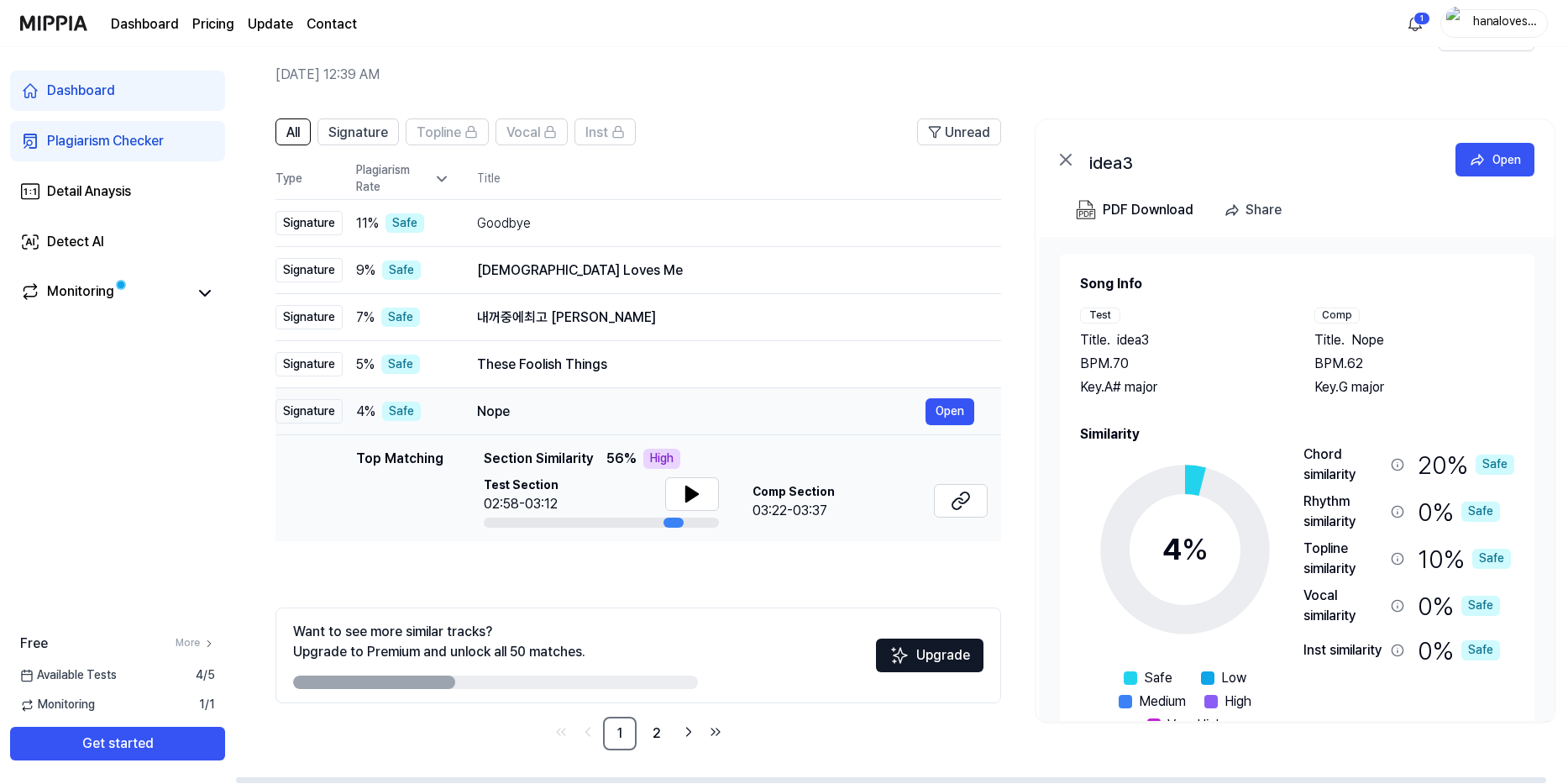
click at [573, 417] on div "Nope" at bounding box center [702, 412] width 449 height 20
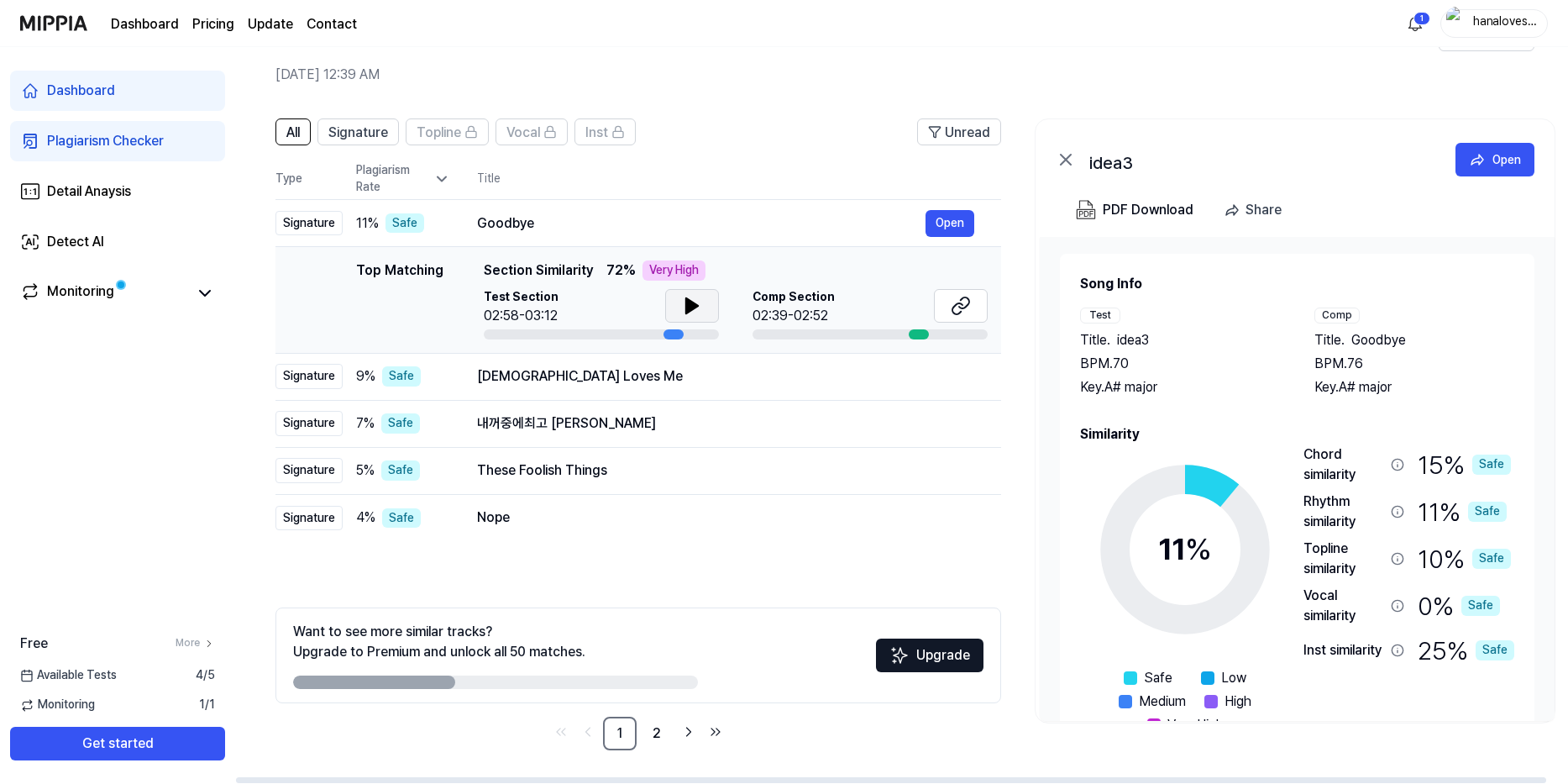
click at [682, 302] on icon at bounding box center [692, 306] width 20 height 20
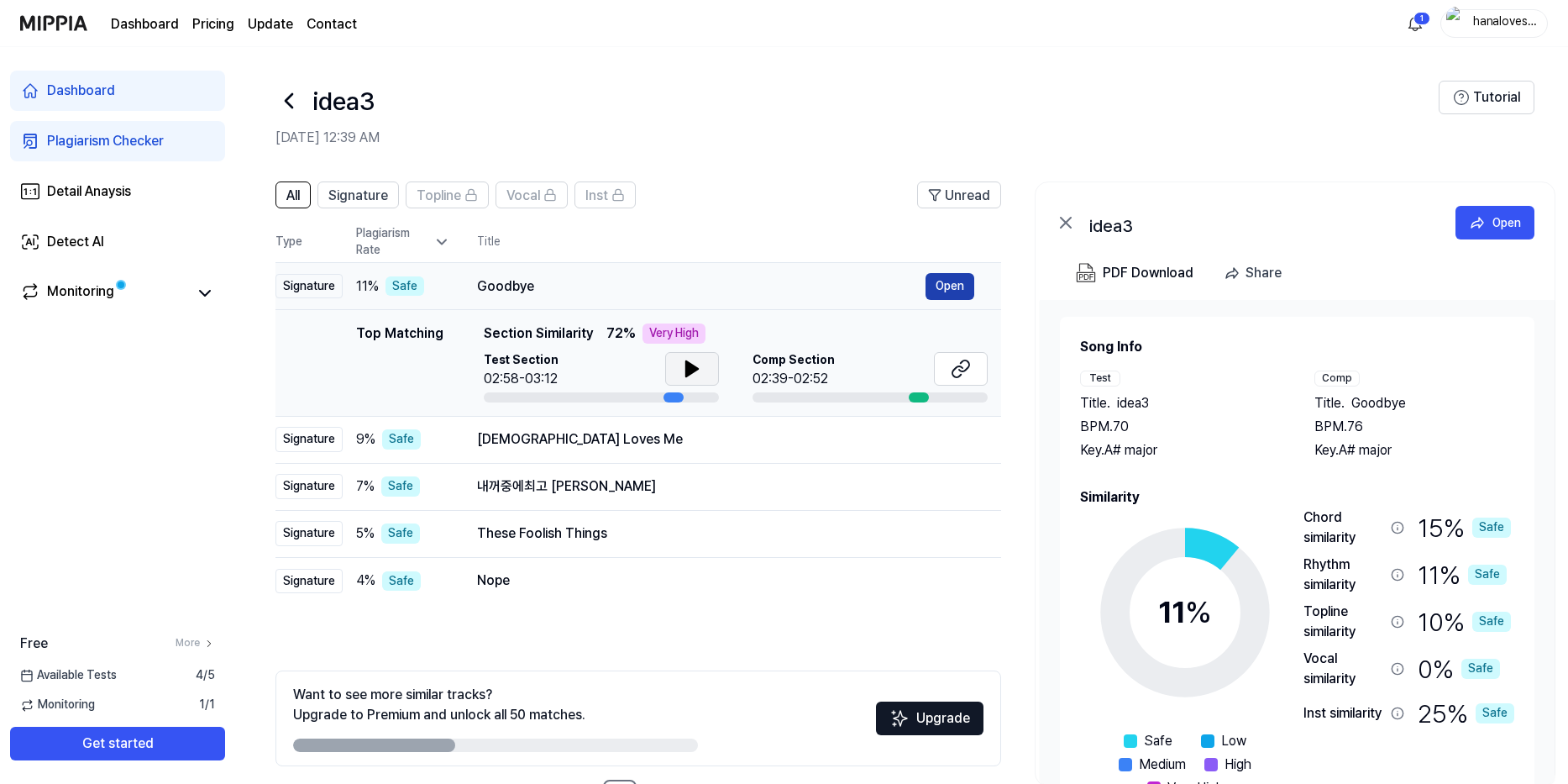
click at [943, 292] on button "Open" at bounding box center [950, 286] width 49 height 27
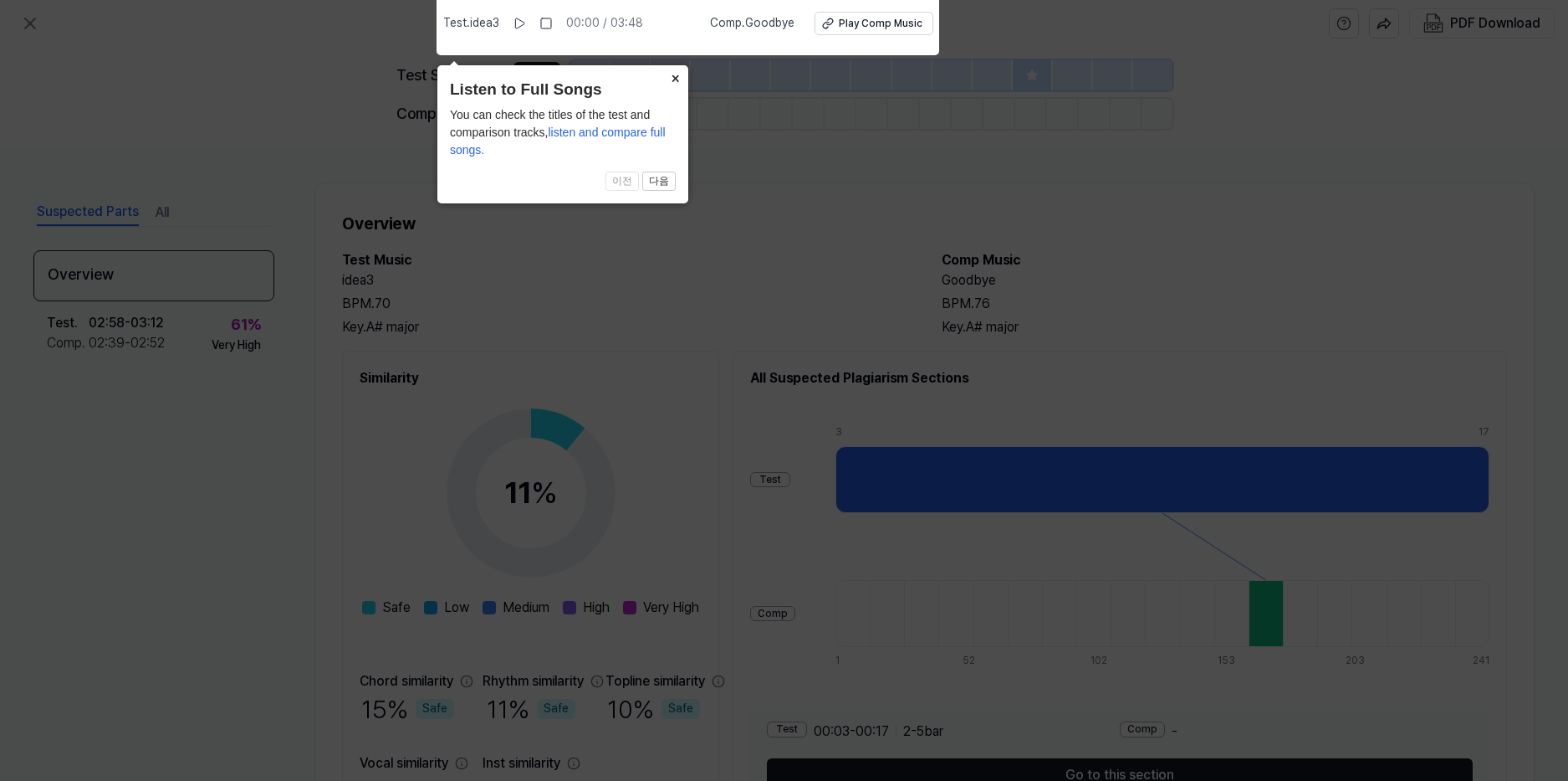
click at [672, 85] on button "×" at bounding box center [674, 76] width 27 height 23
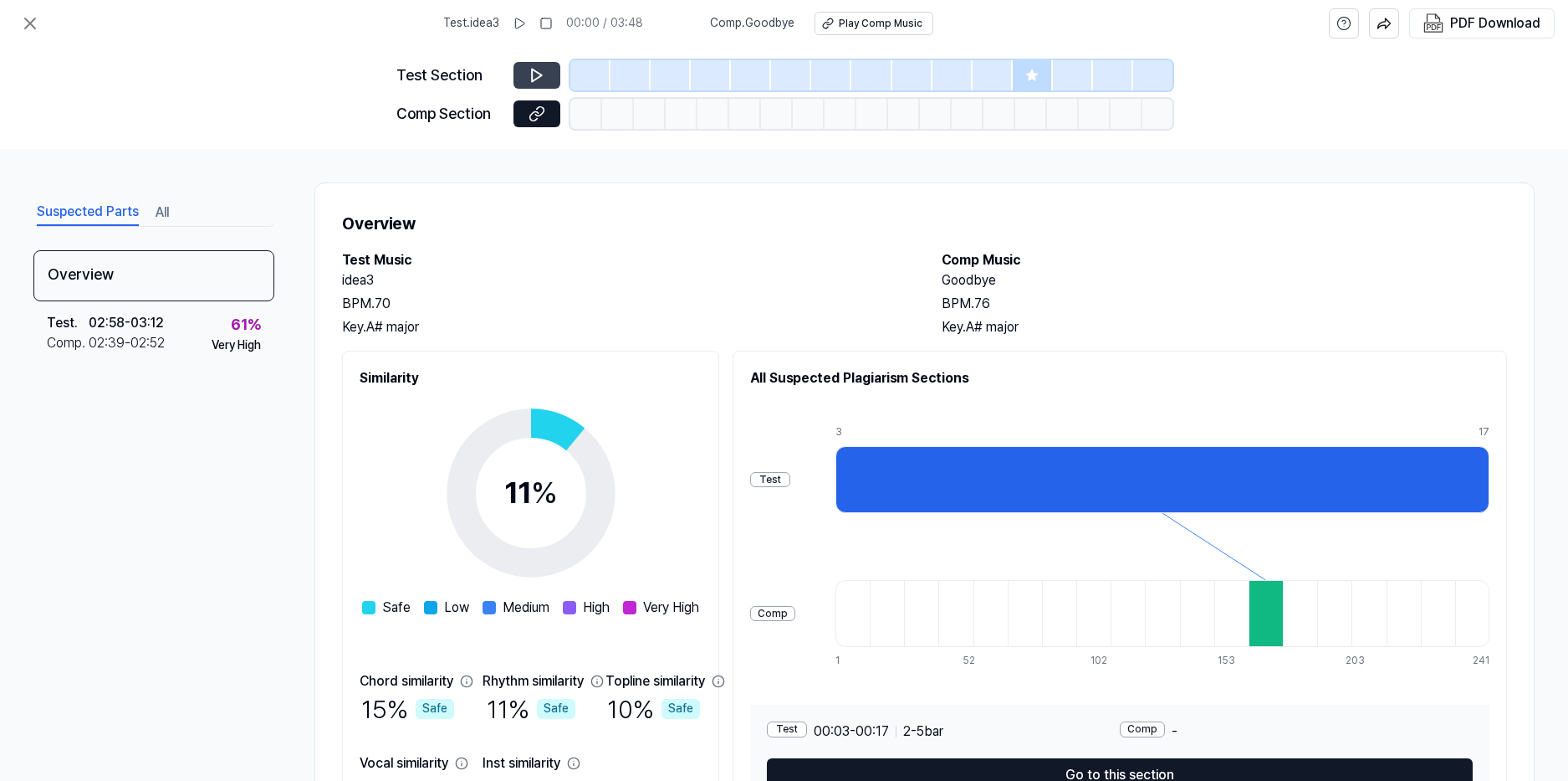
click at [525, 75] on button at bounding box center [537, 75] width 47 height 27
click at [532, 76] on icon at bounding box center [537, 74] width 16 height 16
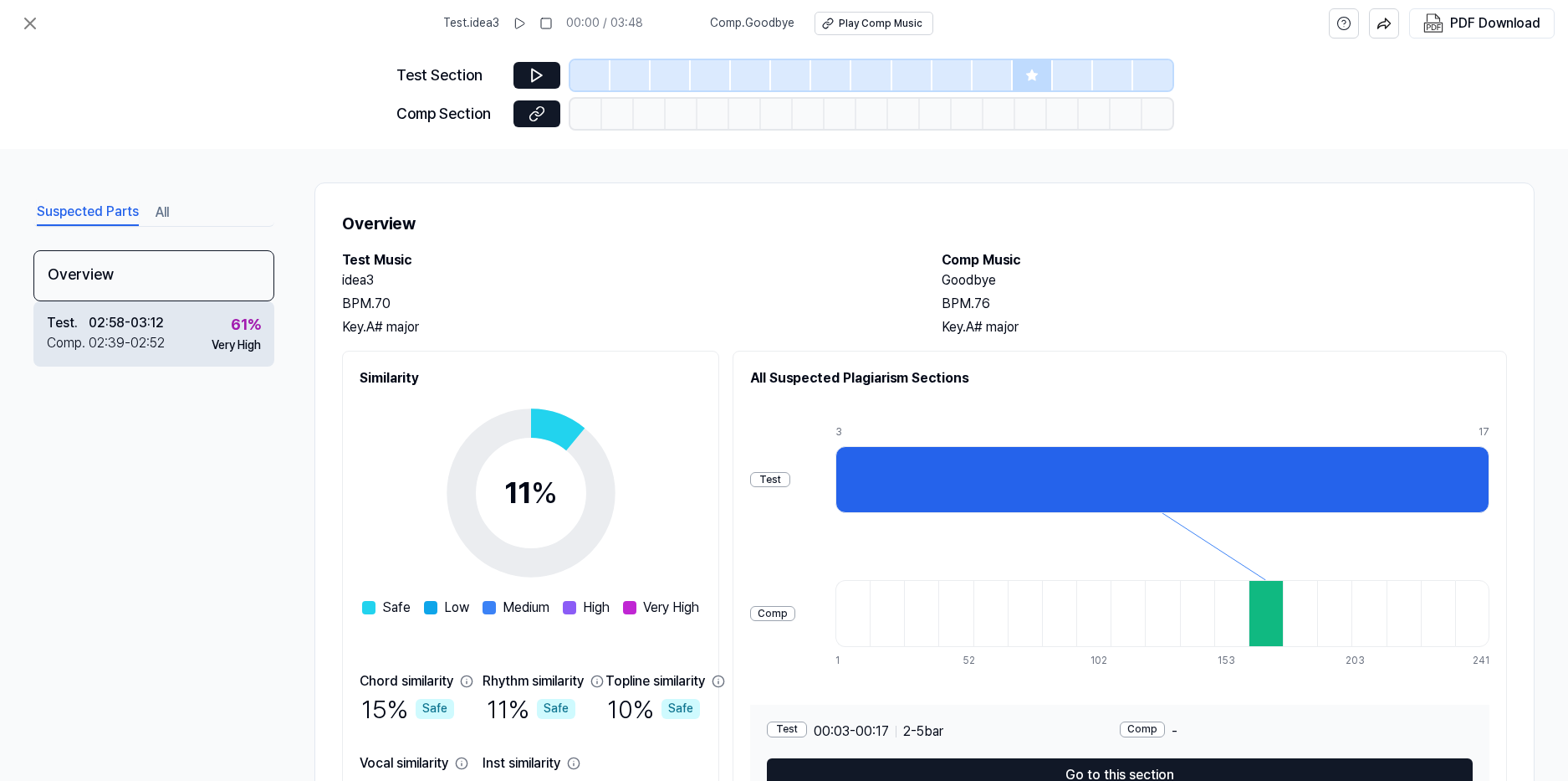
click at [156, 342] on div "02:39 - 02:52" at bounding box center [127, 342] width 76 height 20
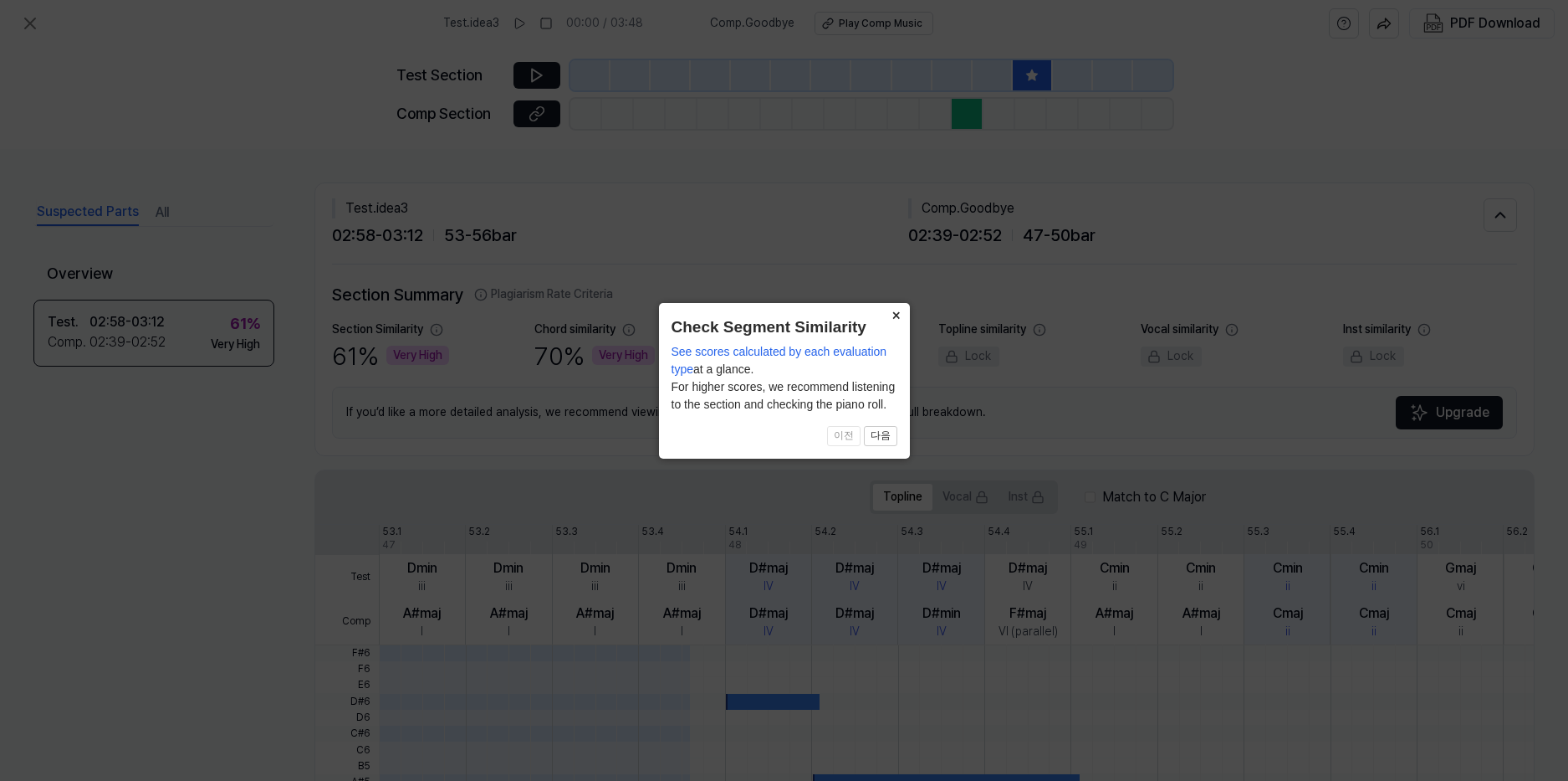
click at [894, 317] on button "×" at bounding box center [896, 314] width 27 height 23
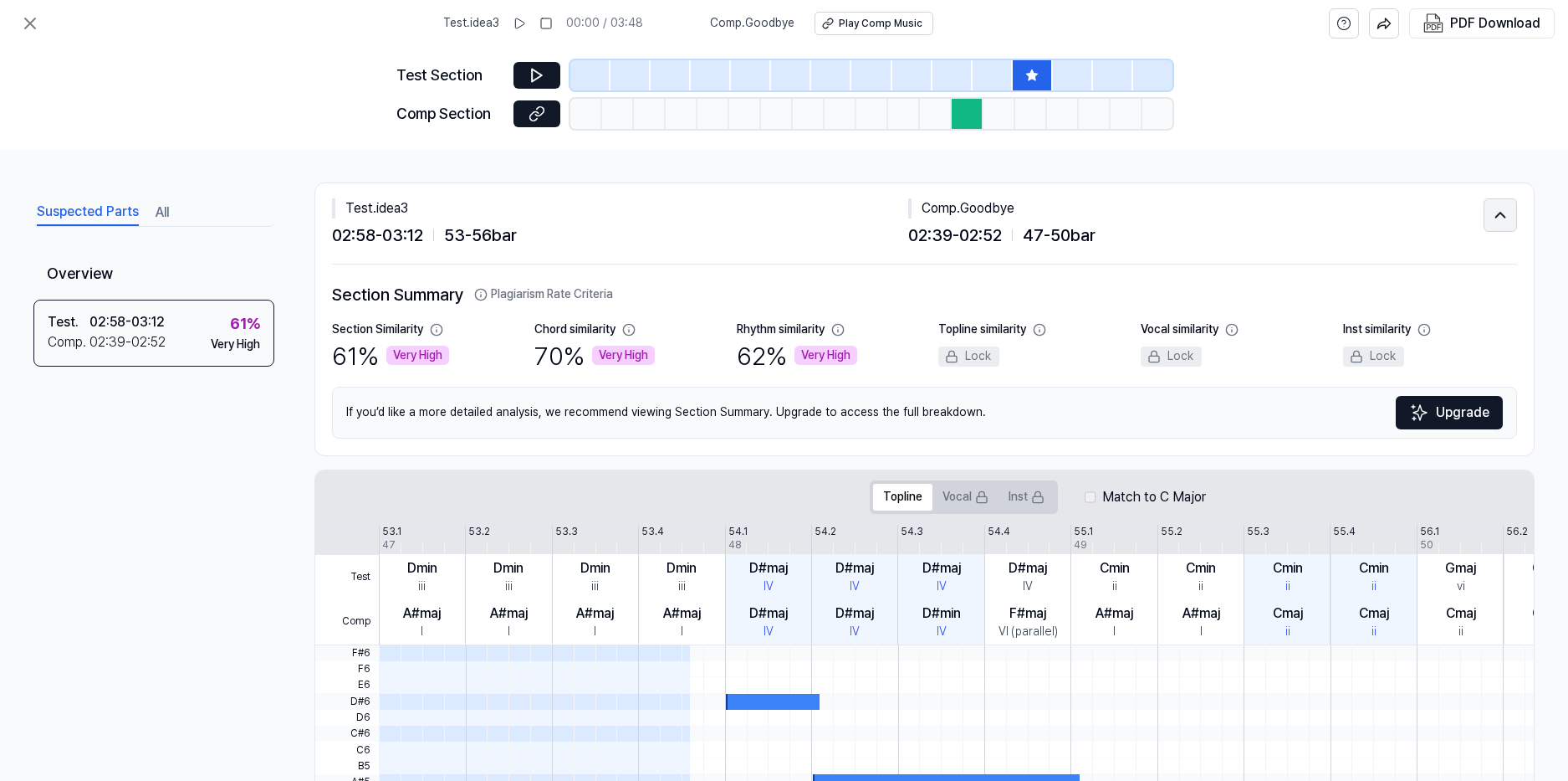
click at [1500, 214] on icon at bounding box center [1500, 214] width 18 height 20
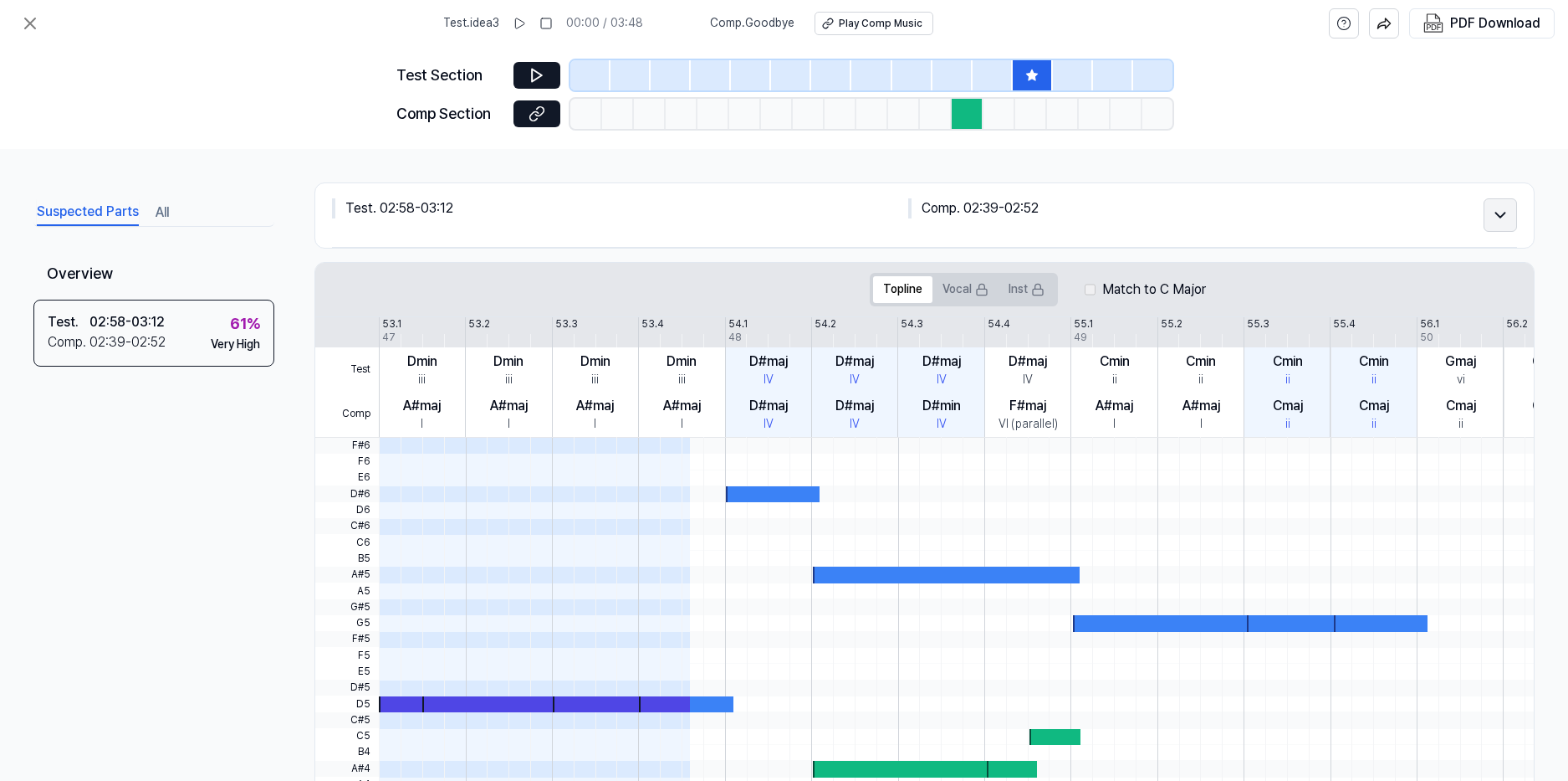
click at [1500, 214] on icon at bounding box center [1500, 214] width 18 height 20
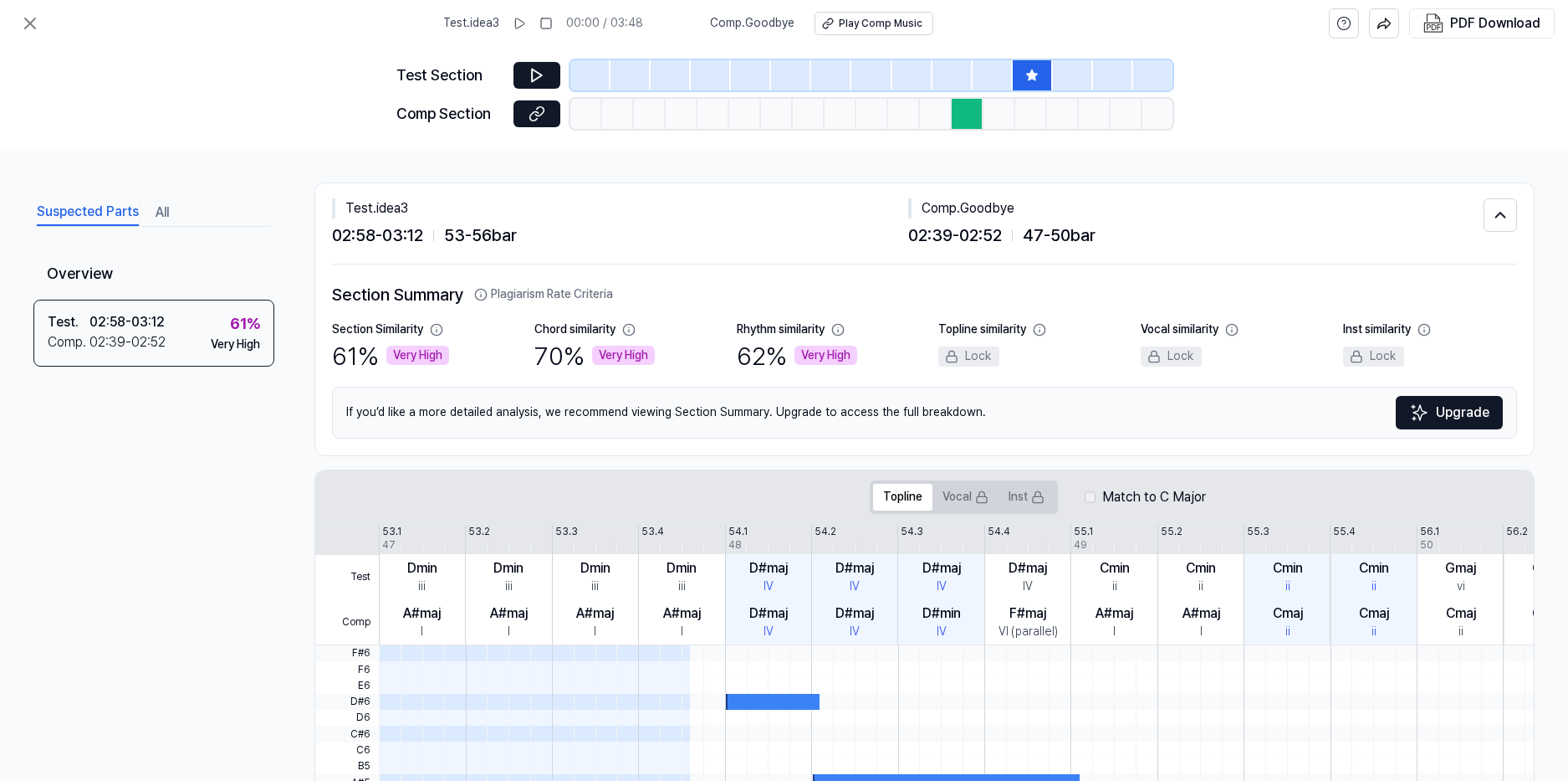
scroll to position [368, 0]
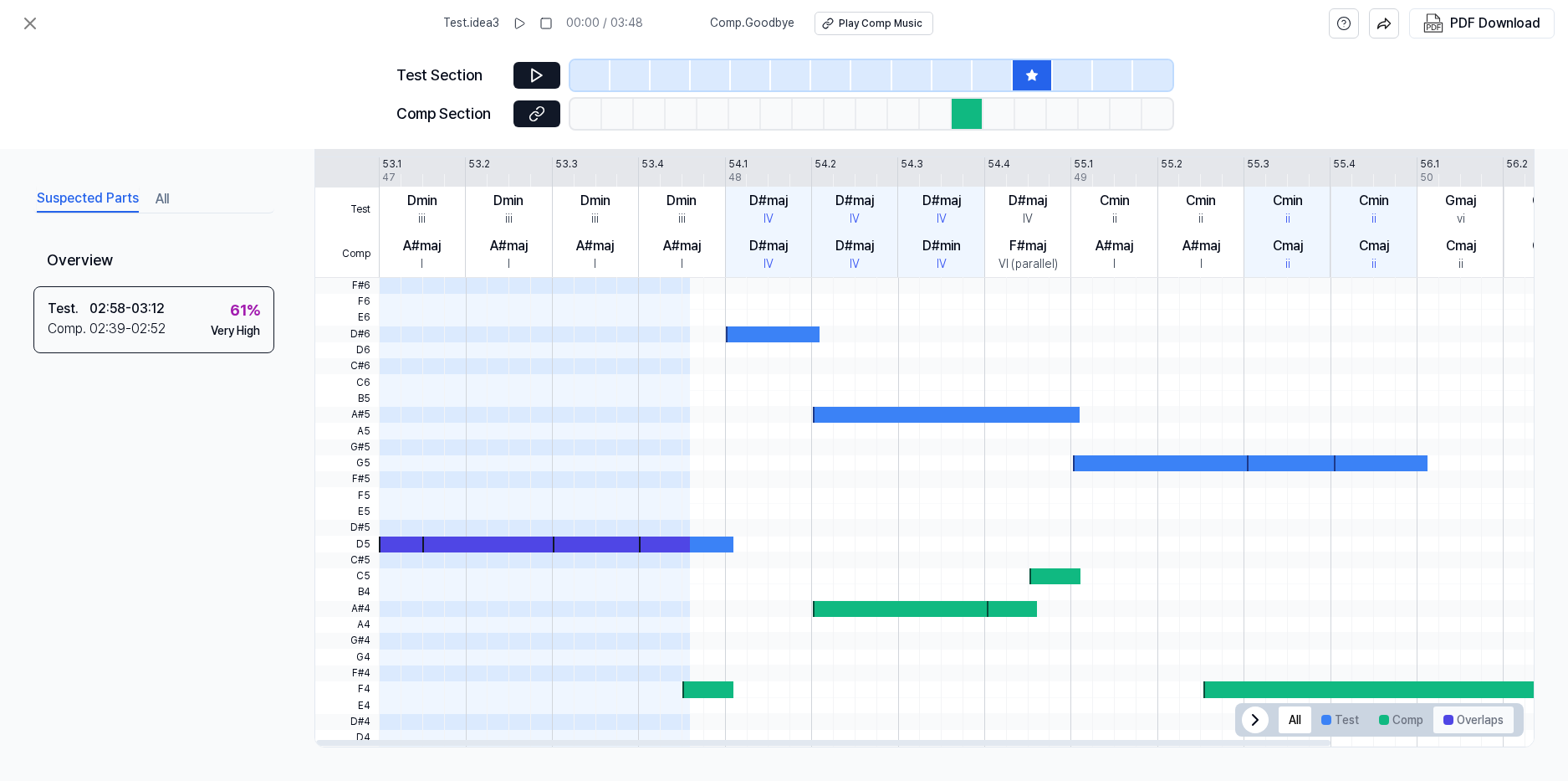
click at [1449, 720] on button "Overlaps" at bounding box center [1473, 720] width 80 height 27
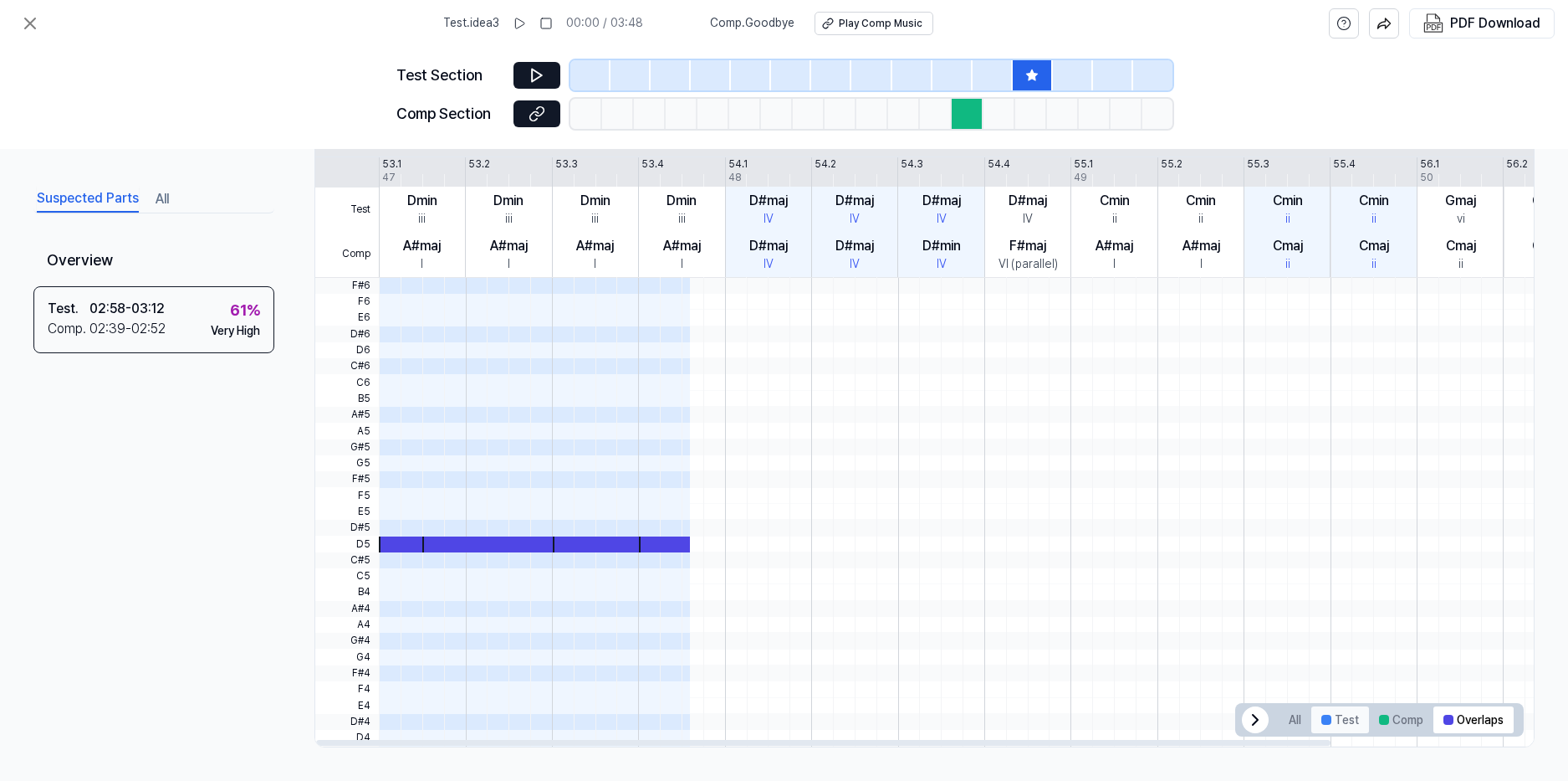
click at [1357, 715] on button "Test" at bounding box center [1340, 720] width 58 height 27
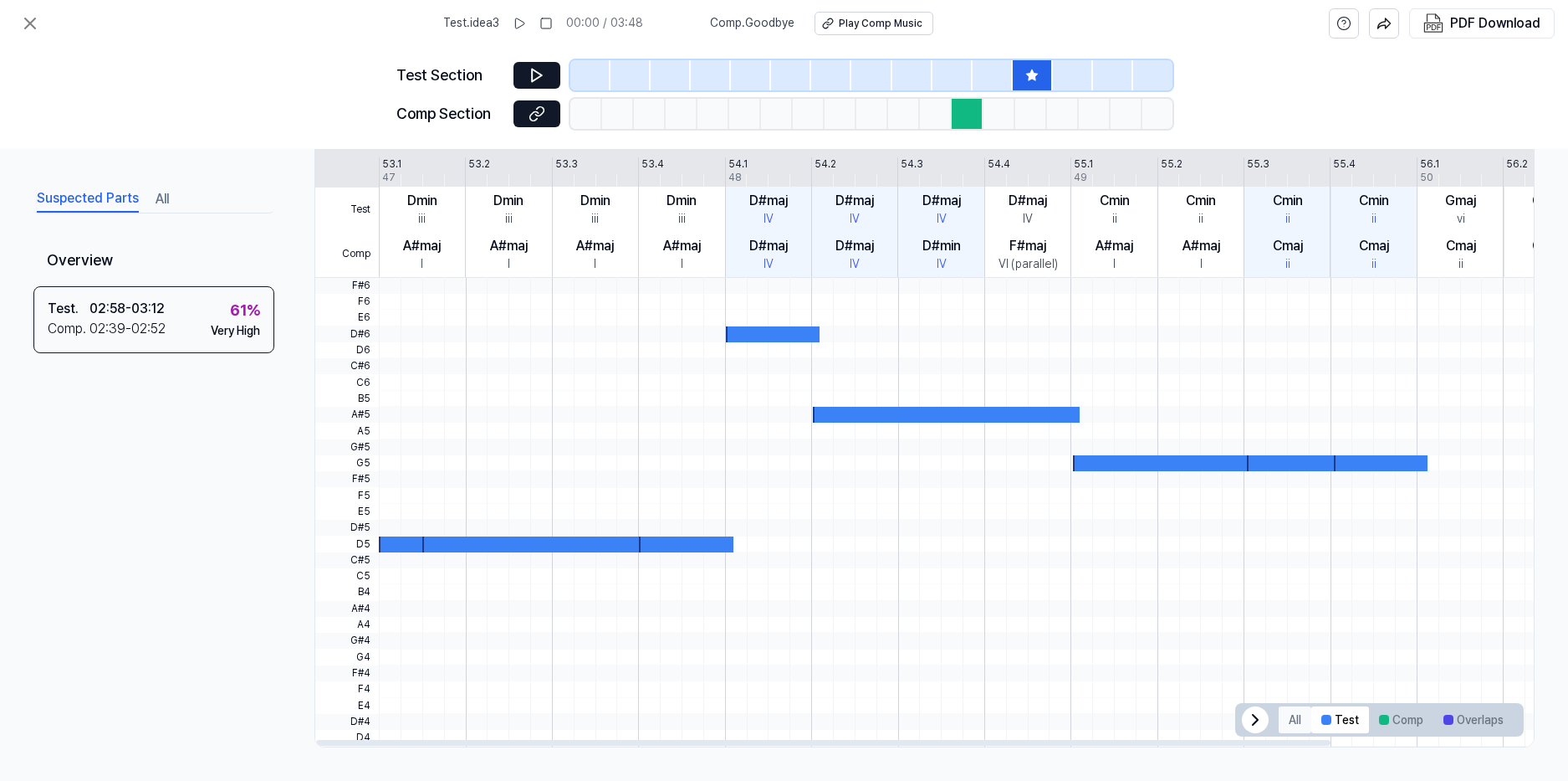
click at [1298, 720] on button "All" at bounding box center [1295, 720] width 33 height 27
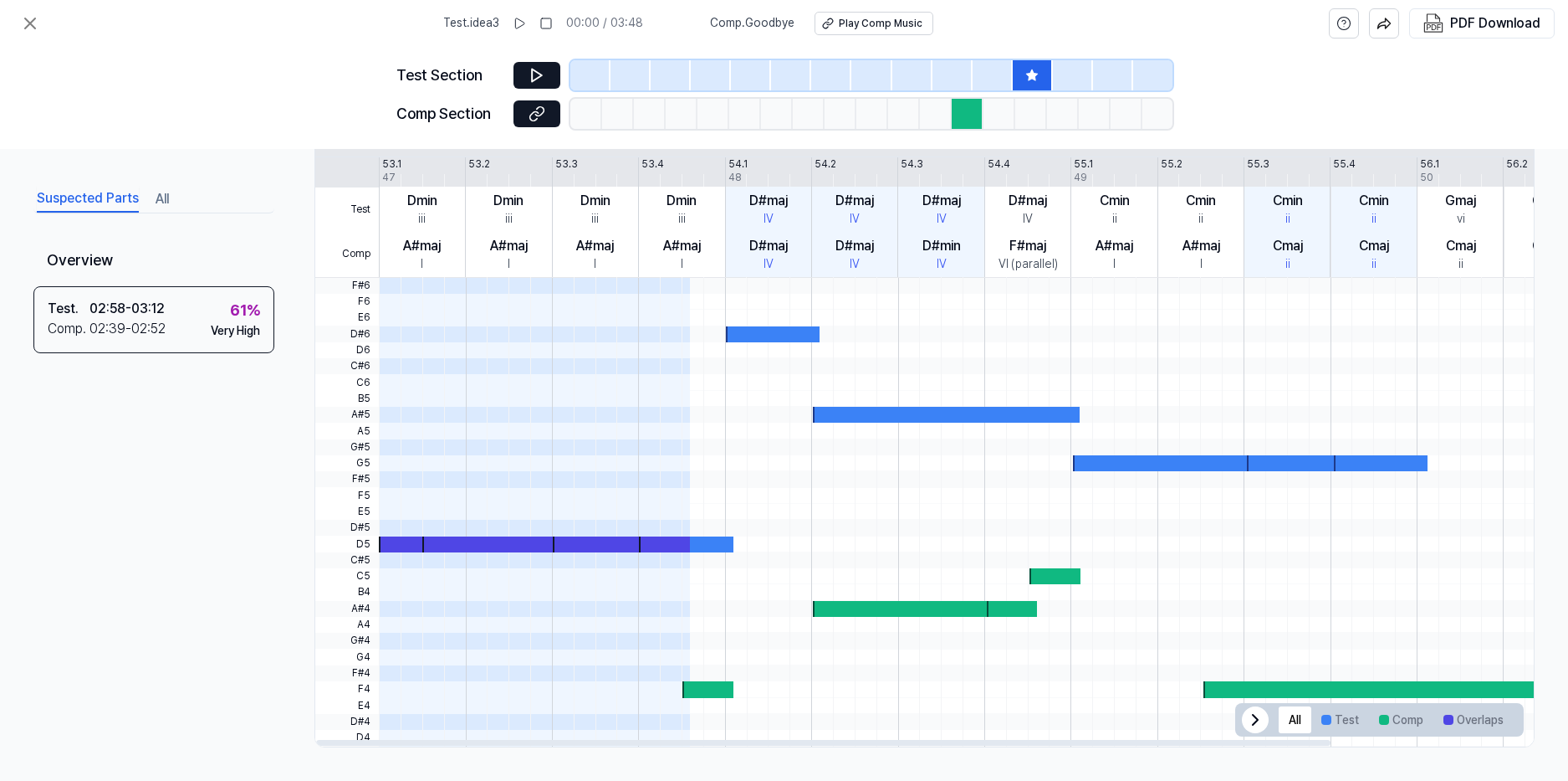
scroll to position [0, 0]
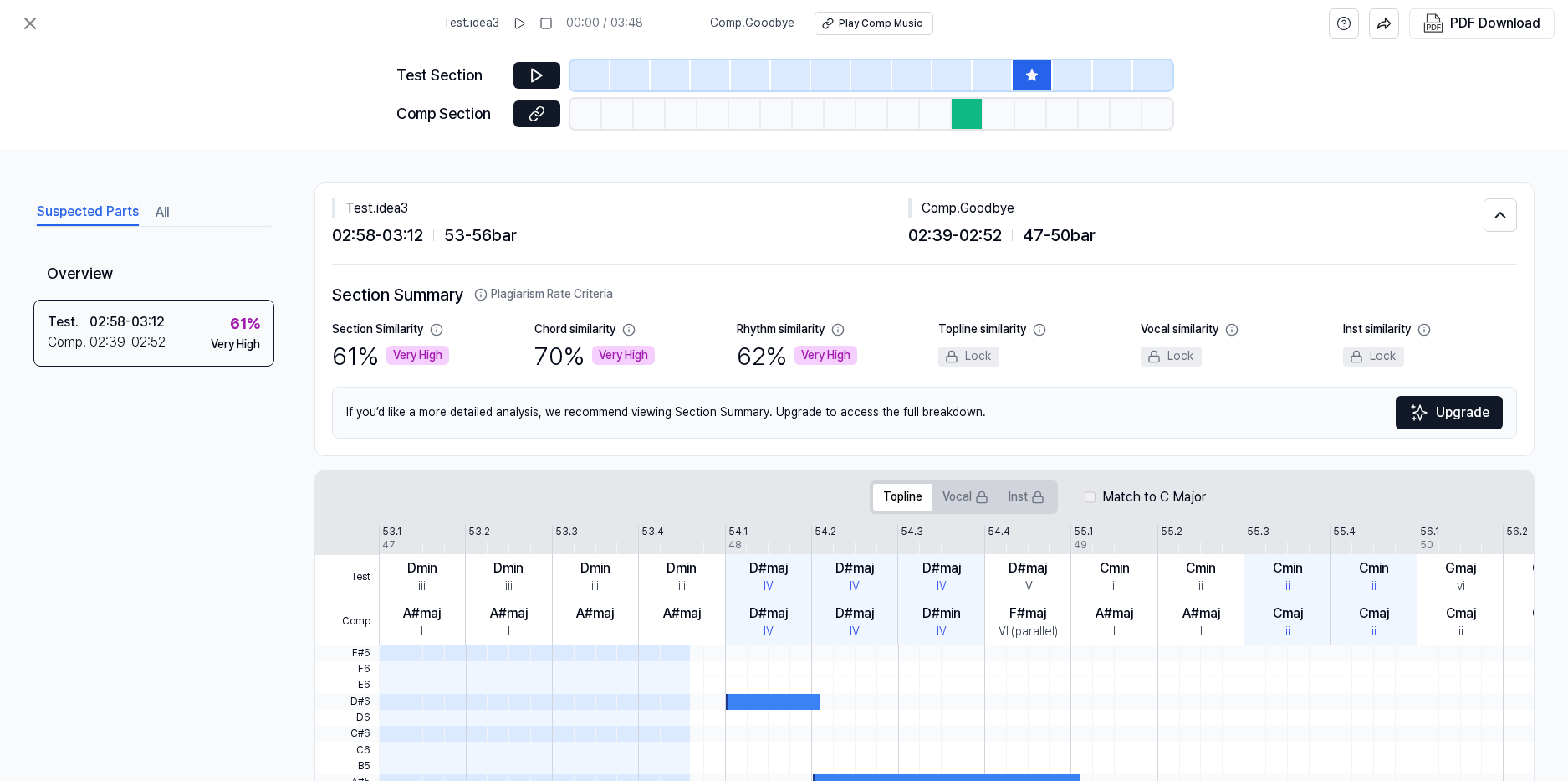
click at [762, 18] on span "Comp . Goodbye" at bounding box center [752, 22] width 85 height 16
click at [844, 22] on div "Play Comp Music" at bounding box center [880, 23] width 84 height 14
